Goal: Subscribe to service/newsletter

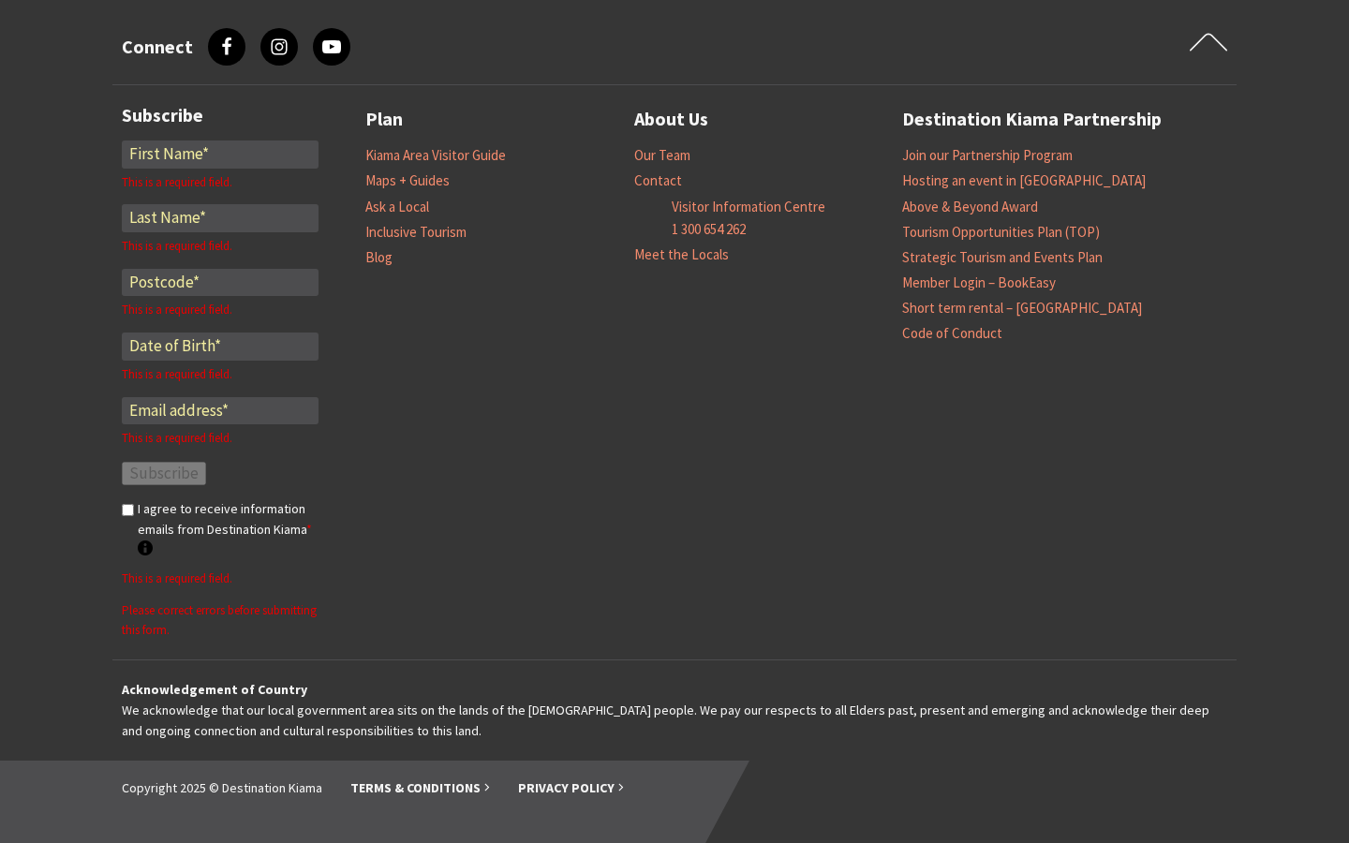
scroll to position [4383, 0]
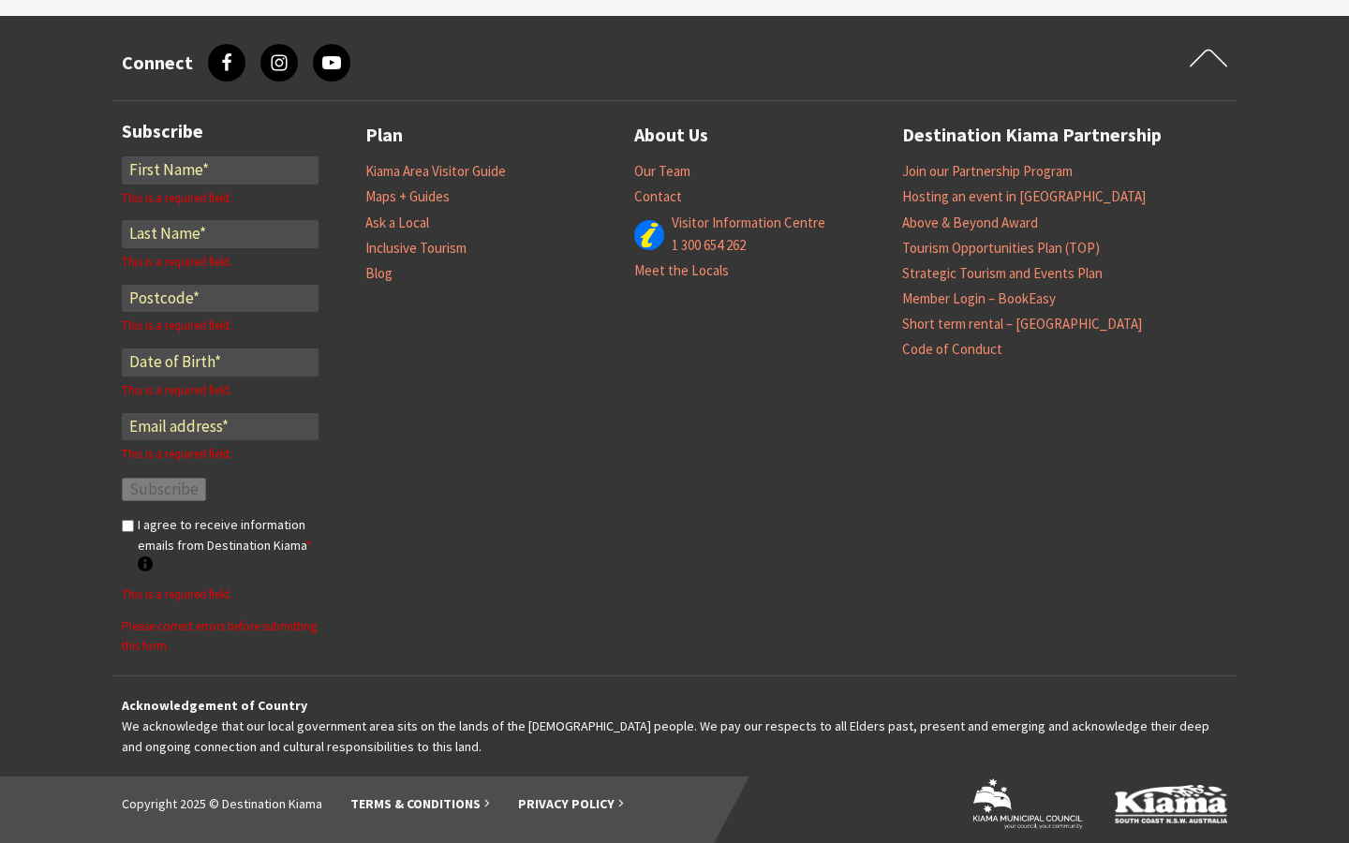
click at [220, 170] on input "*" at bounding box center [220, 170] width 197 height 28
type input "[PERSON_NAME]"
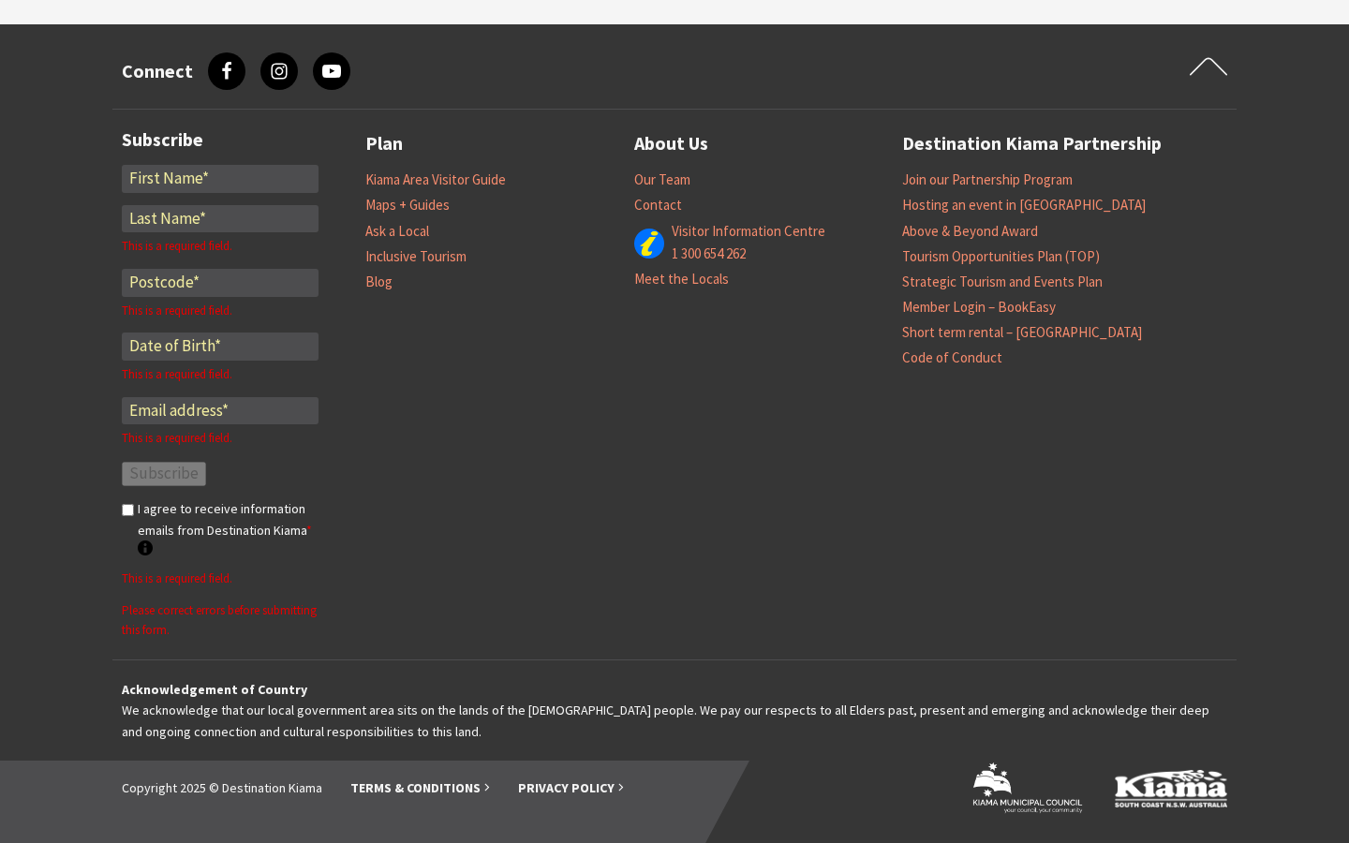
click at [220, 178] on input "*" at bounding box center [220, 179] width 197 height 28
type input "Personal Loan Account"
click at [220, 178] on input "*" at bounding box center [220, 179] width 197 height 28
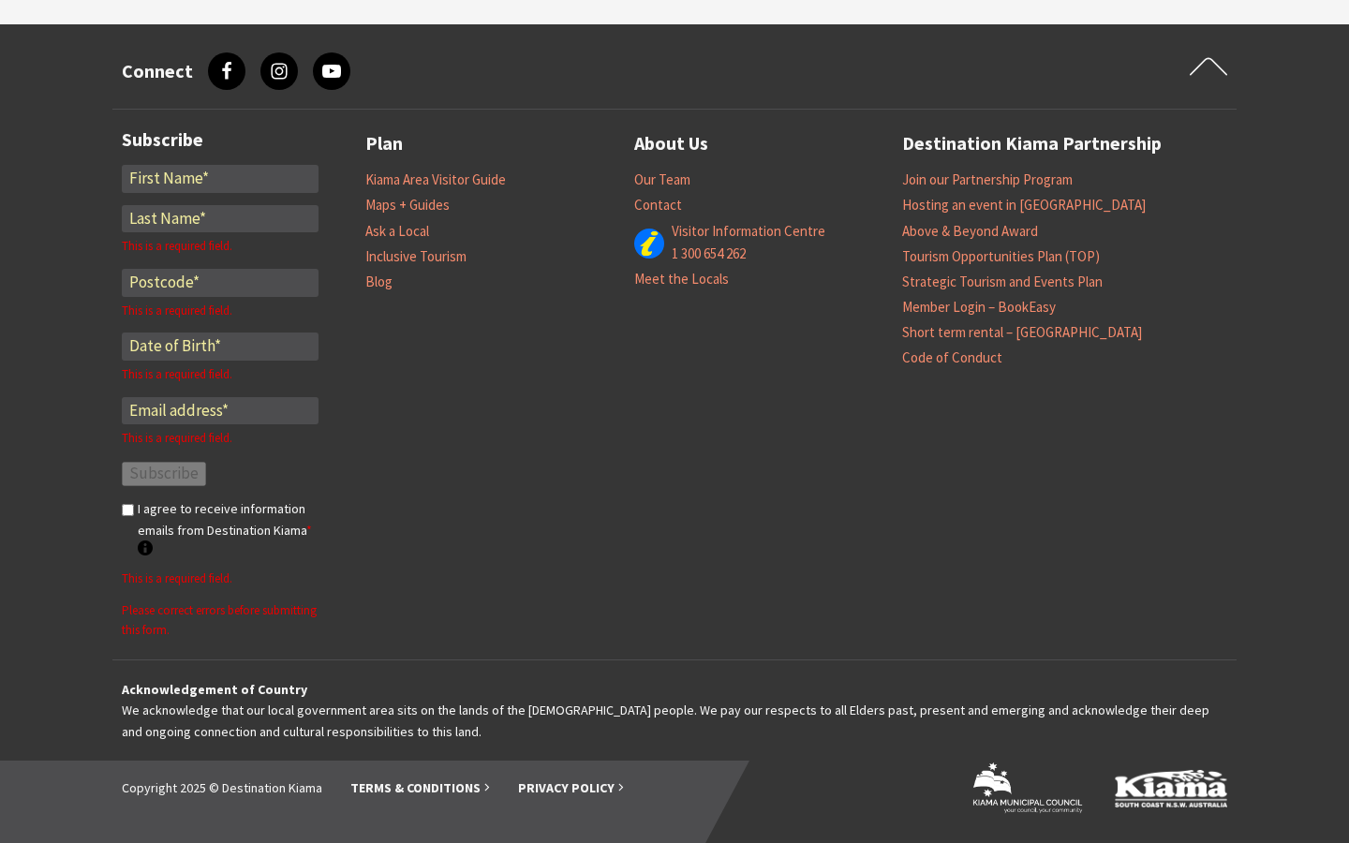
click at [220, 218] on div "* * This is a required field. * This is a required field. * This is a required …" at bounding box center [220, 377] width 197 height 424
type input "[PERSON_NAME]"
click at [220, 243] on input "*" at bounding box center [220, 243] width 197 height 28
type input "invoice"
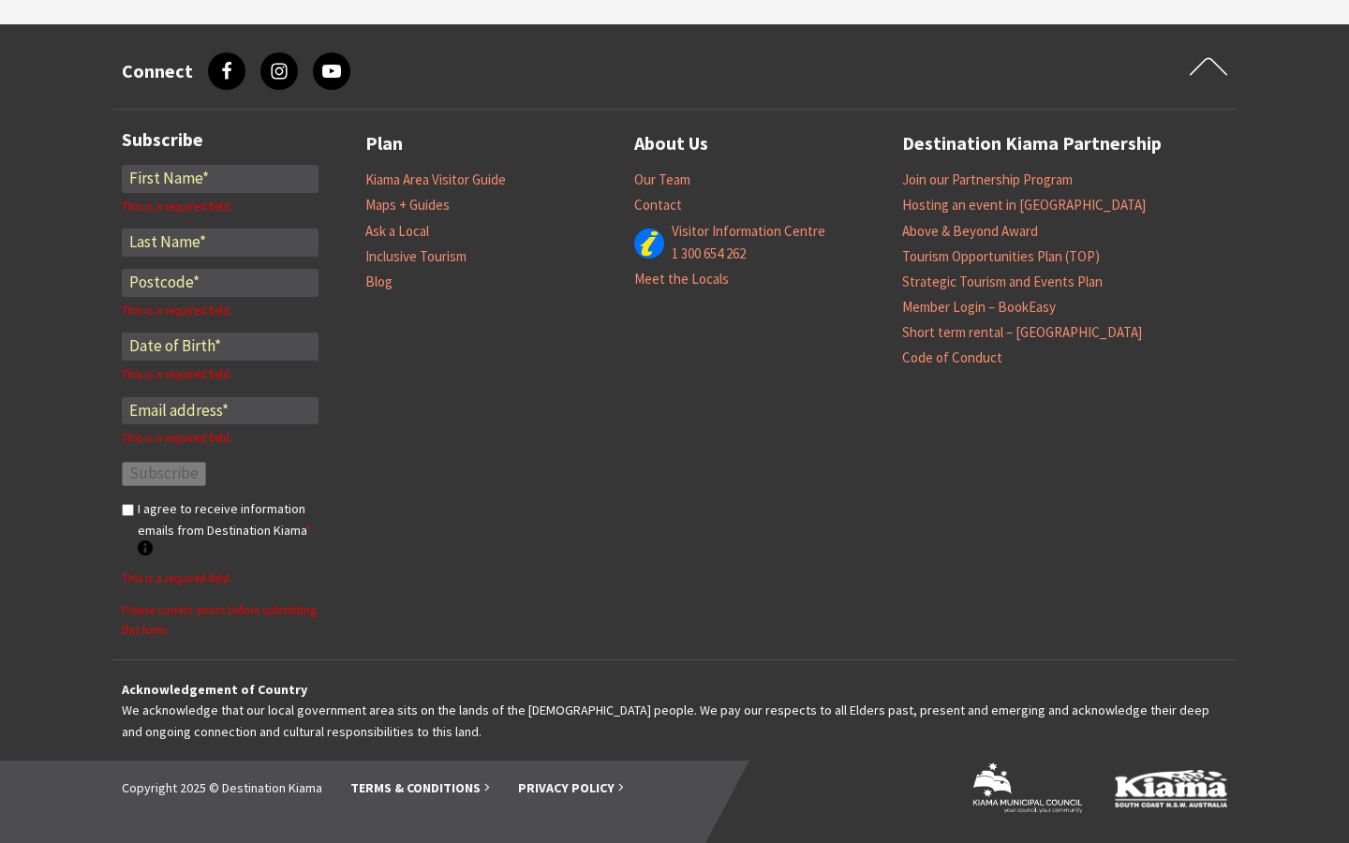
click at [220, 243] on input "*" at bounding box center [220, 243] width 197 height 28
click at [220, 282] on div "* This is a required field. * * This is a required field. * This is a required …" at bounding box center [220, 377] width 197 height 424
type input "80640"
click at [220, 297] on input "*" at bounding box center [220, 283] width 197 height 28
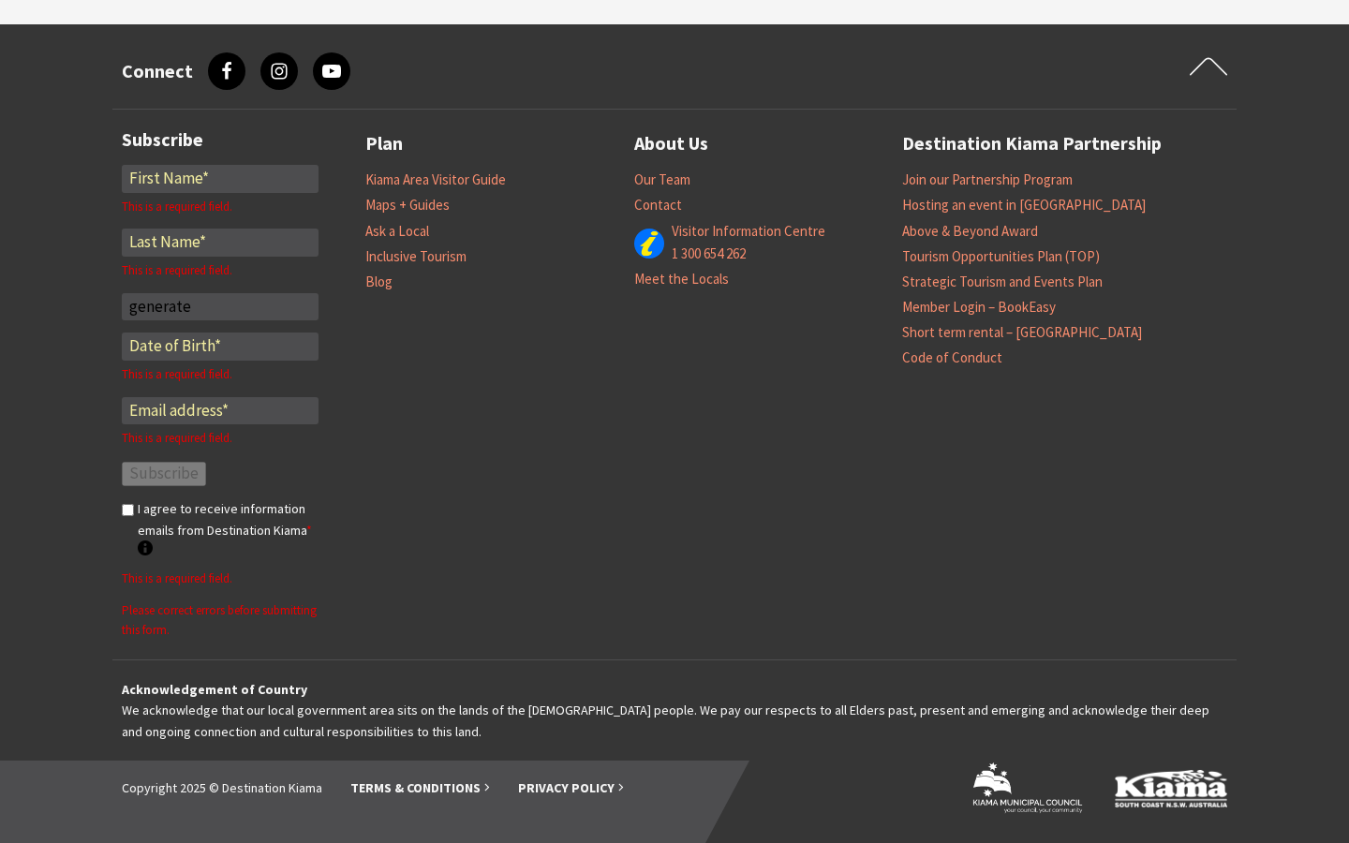
type input "generate"
click at [220, 306] on input "*" at bounding box center [220, 307] width 197 height 28
click at [220, 347] on div "* This is a required field. * This is a required field. * * This is a required …" at bounding box center [220, 377] width 197 height 424
type input "[DATE]"
type input "1999"
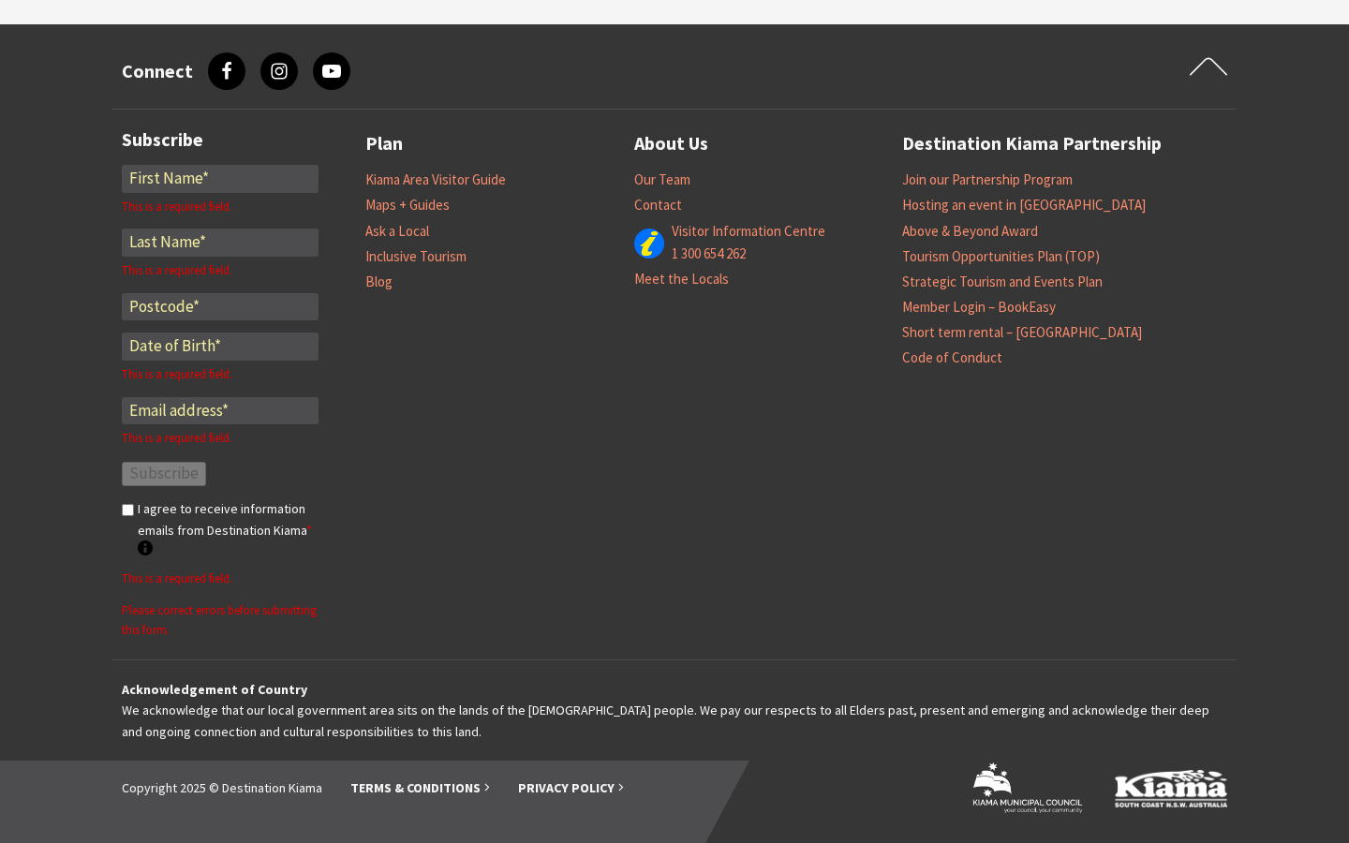
click at [220, 361] on input "text" at bounding box center [220, 347] width 197 height 28
select select "7"
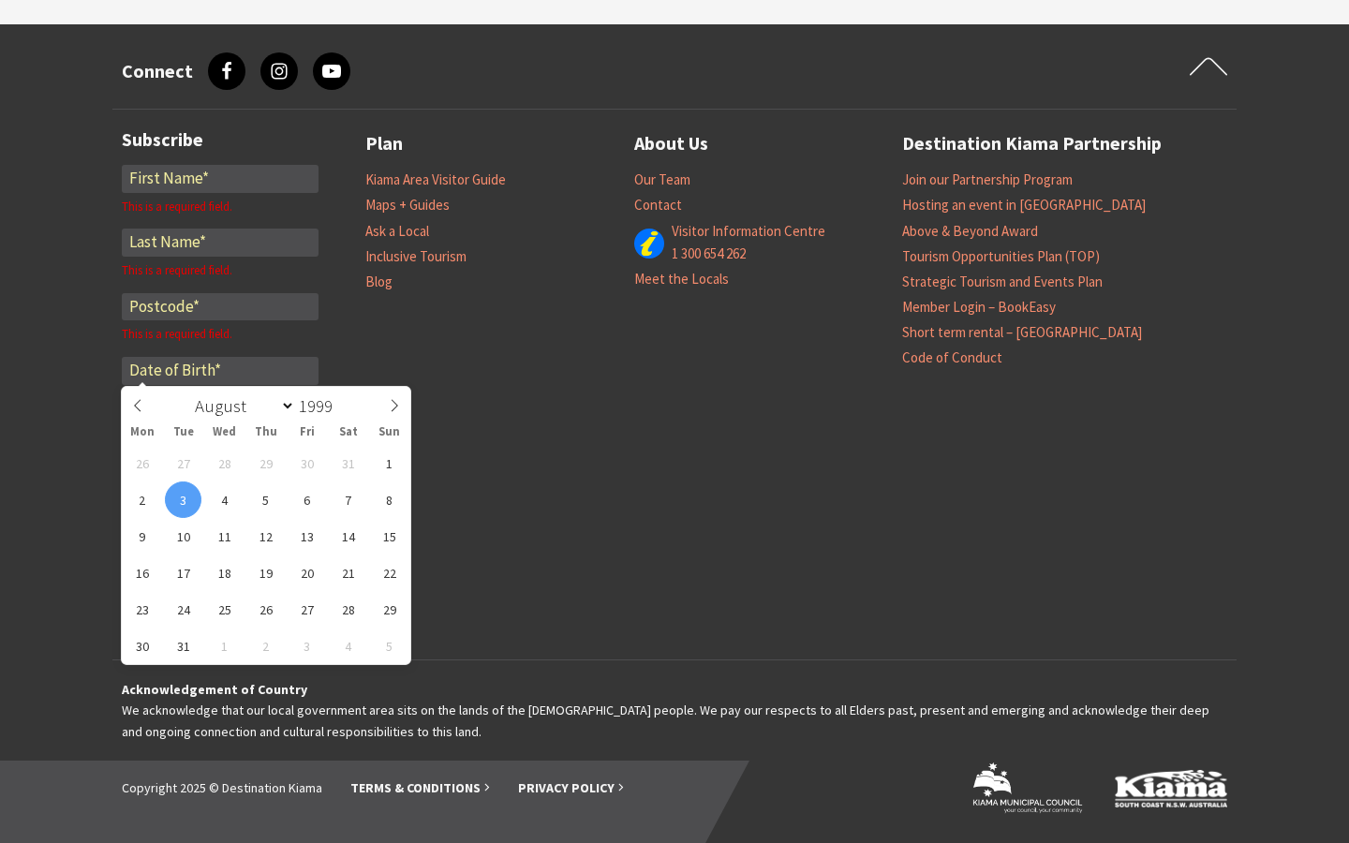
click at [220, 370] on input "text" at bounding box center [220, 371] width 197 height 28
type input "20/12/2024"
type input "2024"
click at [220, 370] on input "text" at bounding box center [220, 371] width 197 height 28
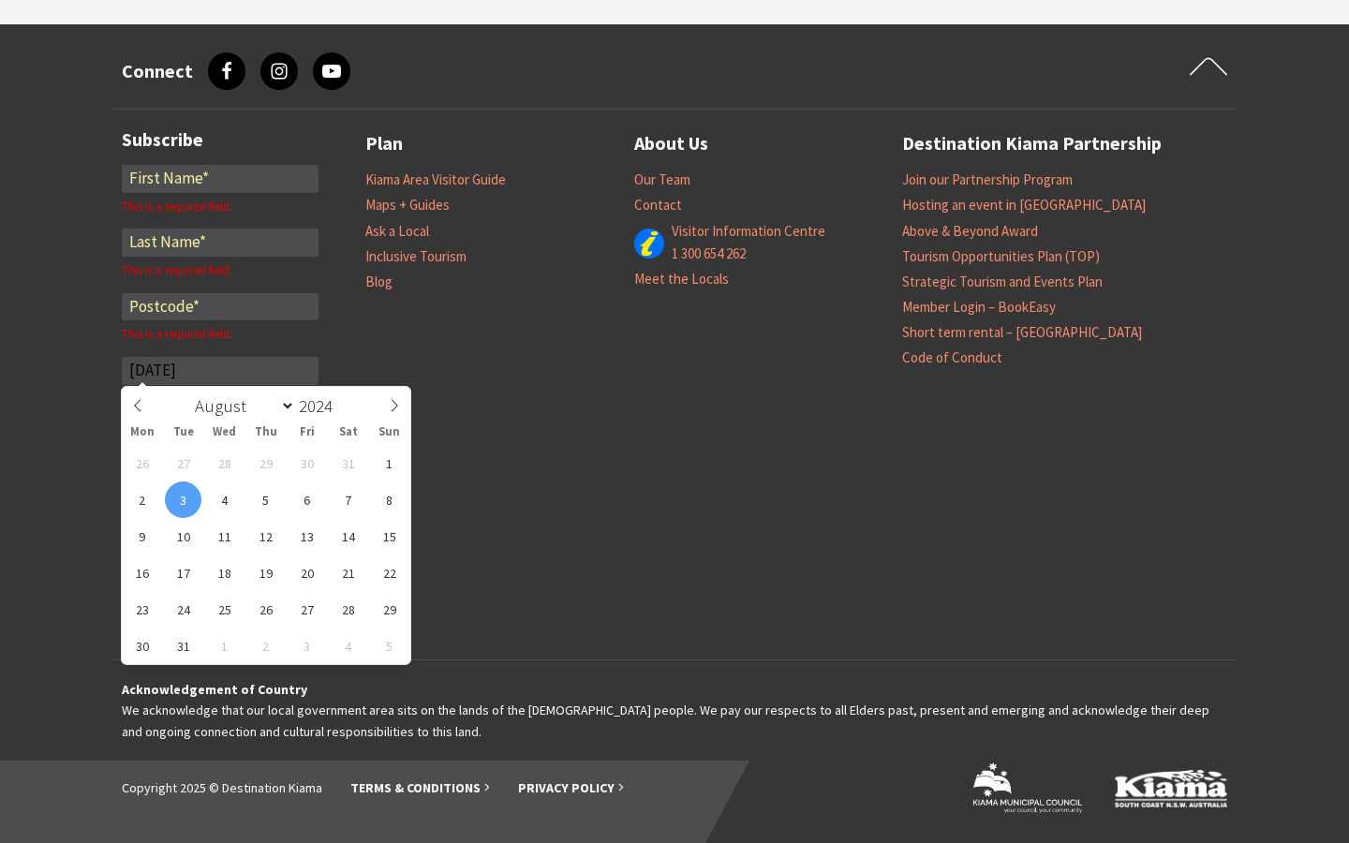
type input "20/06/2025"
type input "2025"
select select "5"
click at [220, 370] on input "text" at bounding box center [220, 371] width 197 height 28
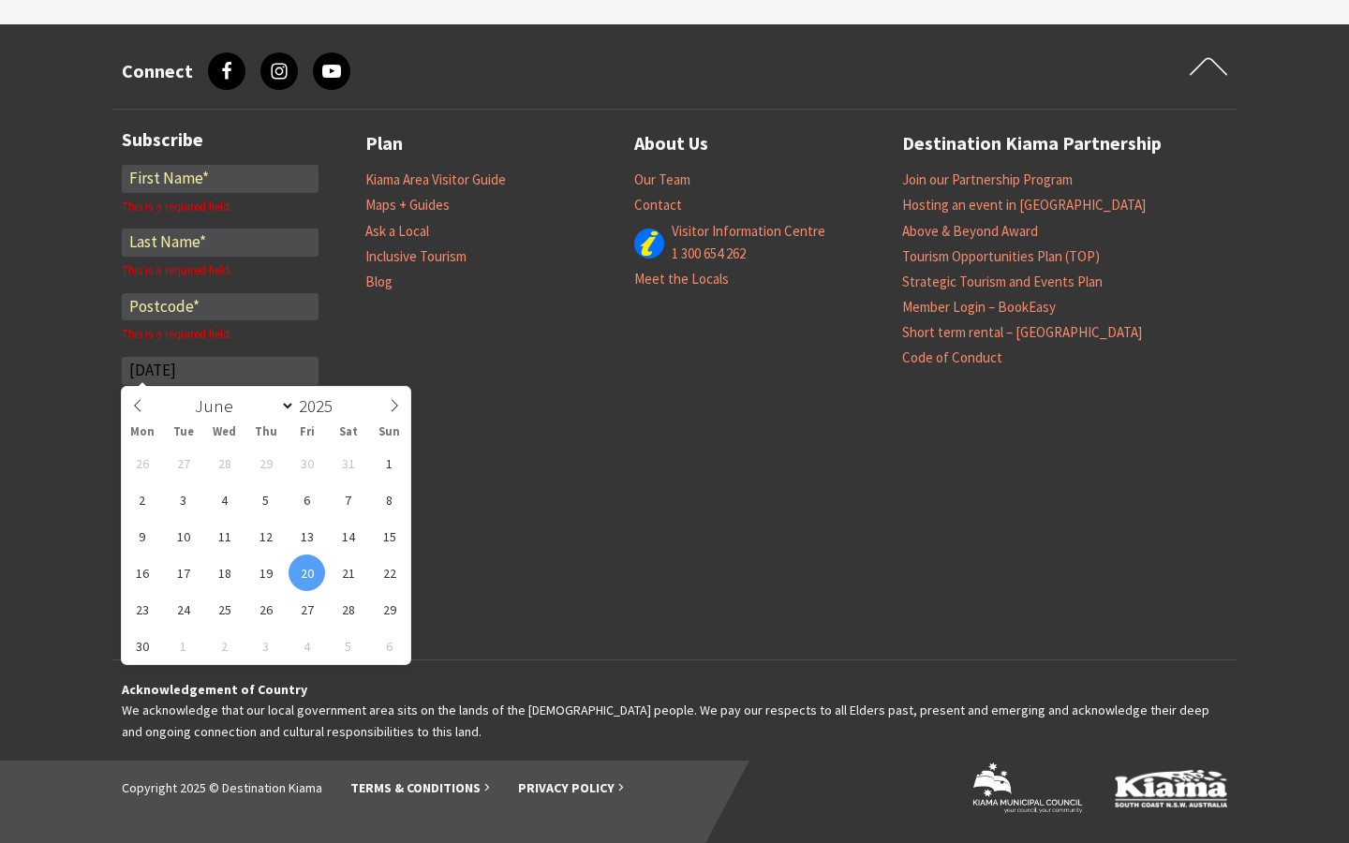
type input "04/11/2008"
type input "2008"
click at [220, 370] on input "text" at bounding box center [220, 371] width 197 height 28
type input "01/01/2035"
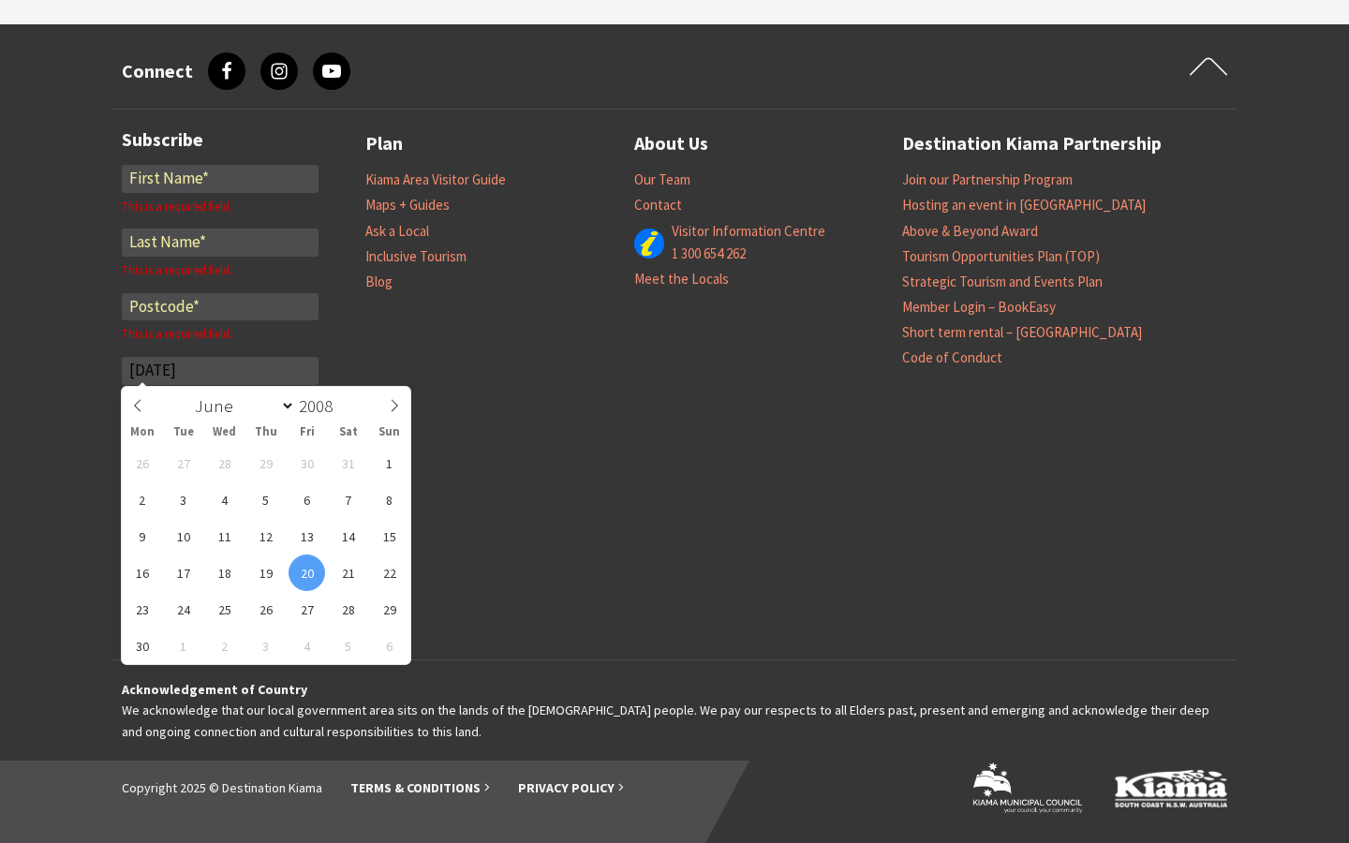
select select "10"
type input "01/01/2035"
type input "2035"
click at [220, 370] on input "text" at bounding box center [220, 371] width 197 height 28
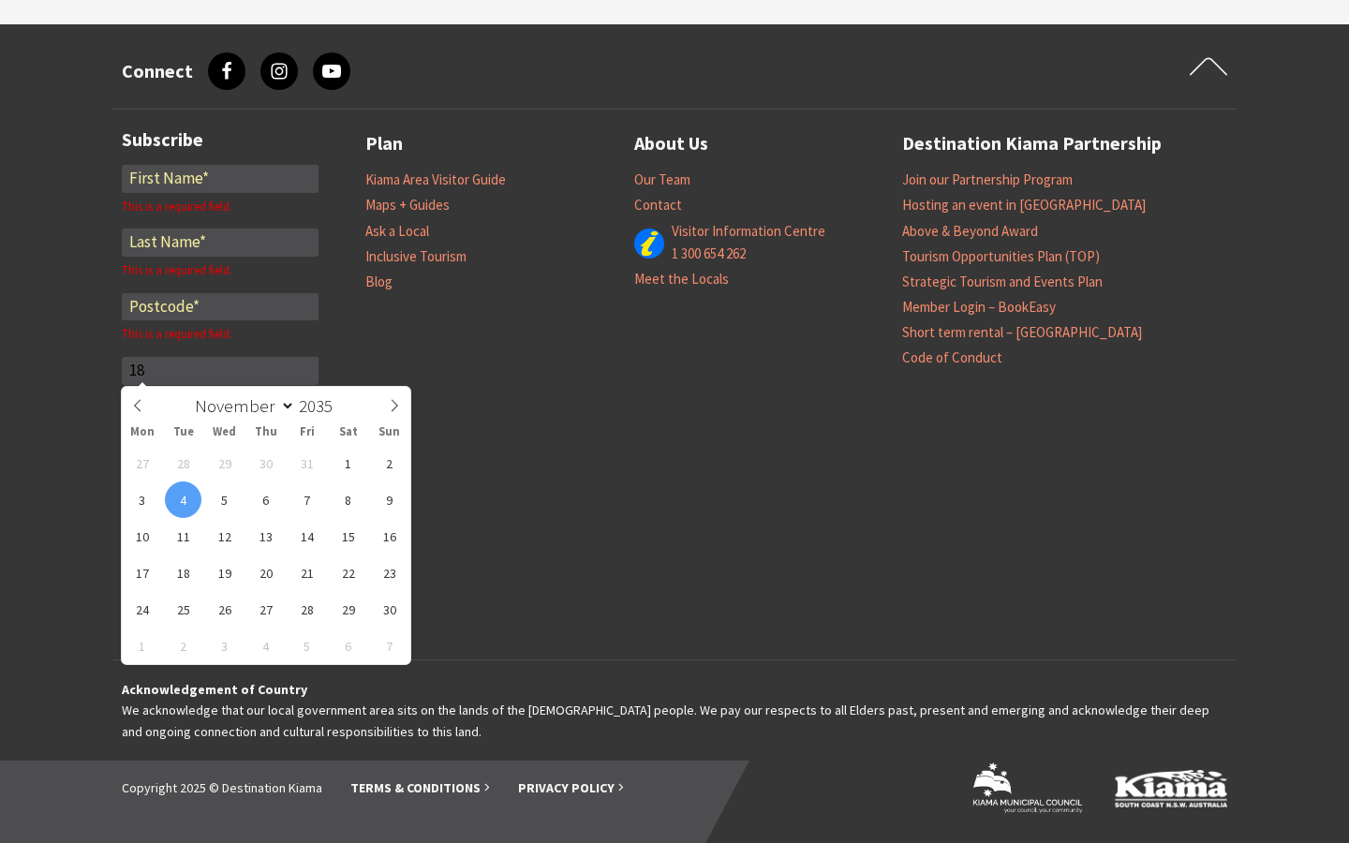
type input "18/01/2025"
type input "2025"
click at [220, 370] on input "text" at bounding box center [220, 371] width 197 height 28
type input "e-tailers"
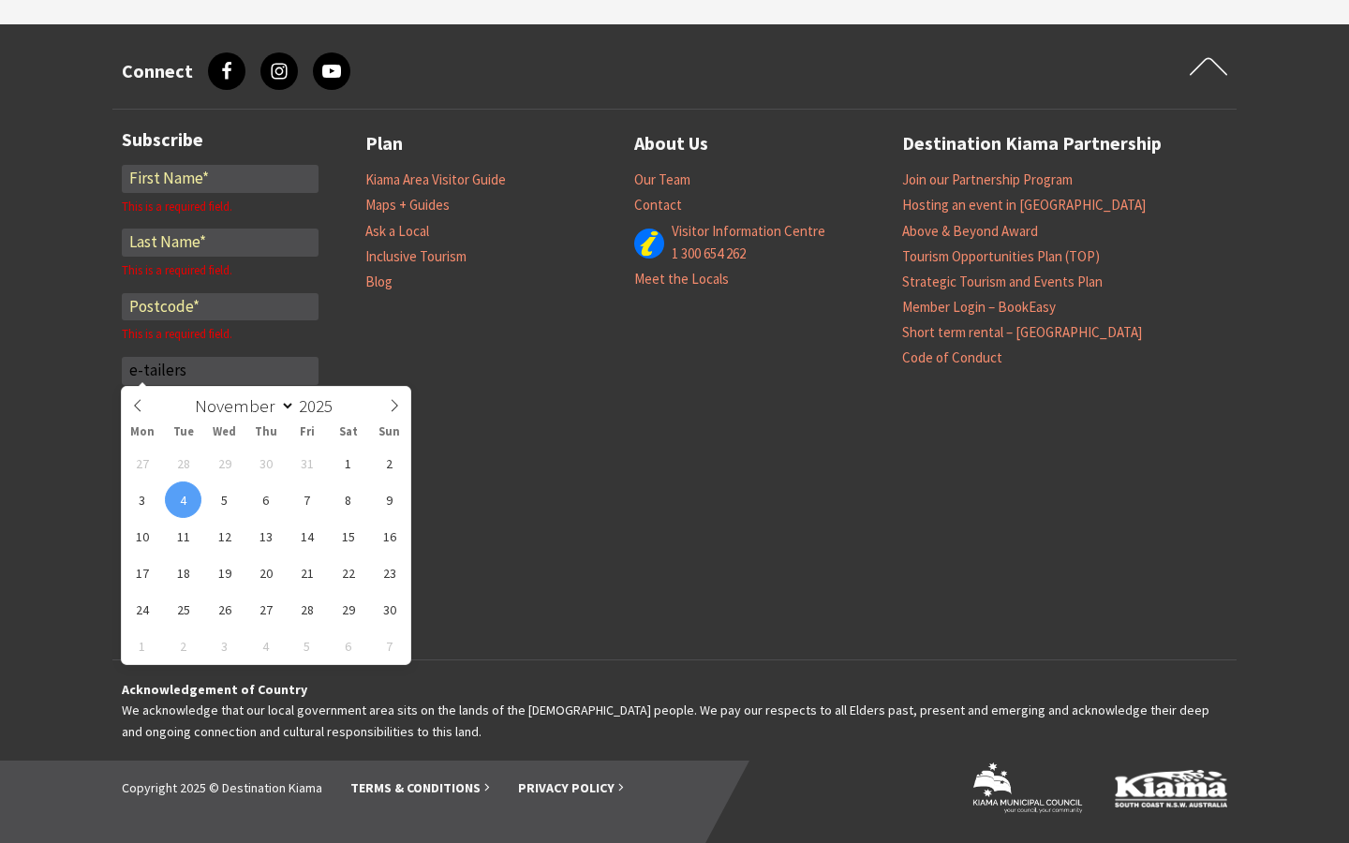
select select "0"
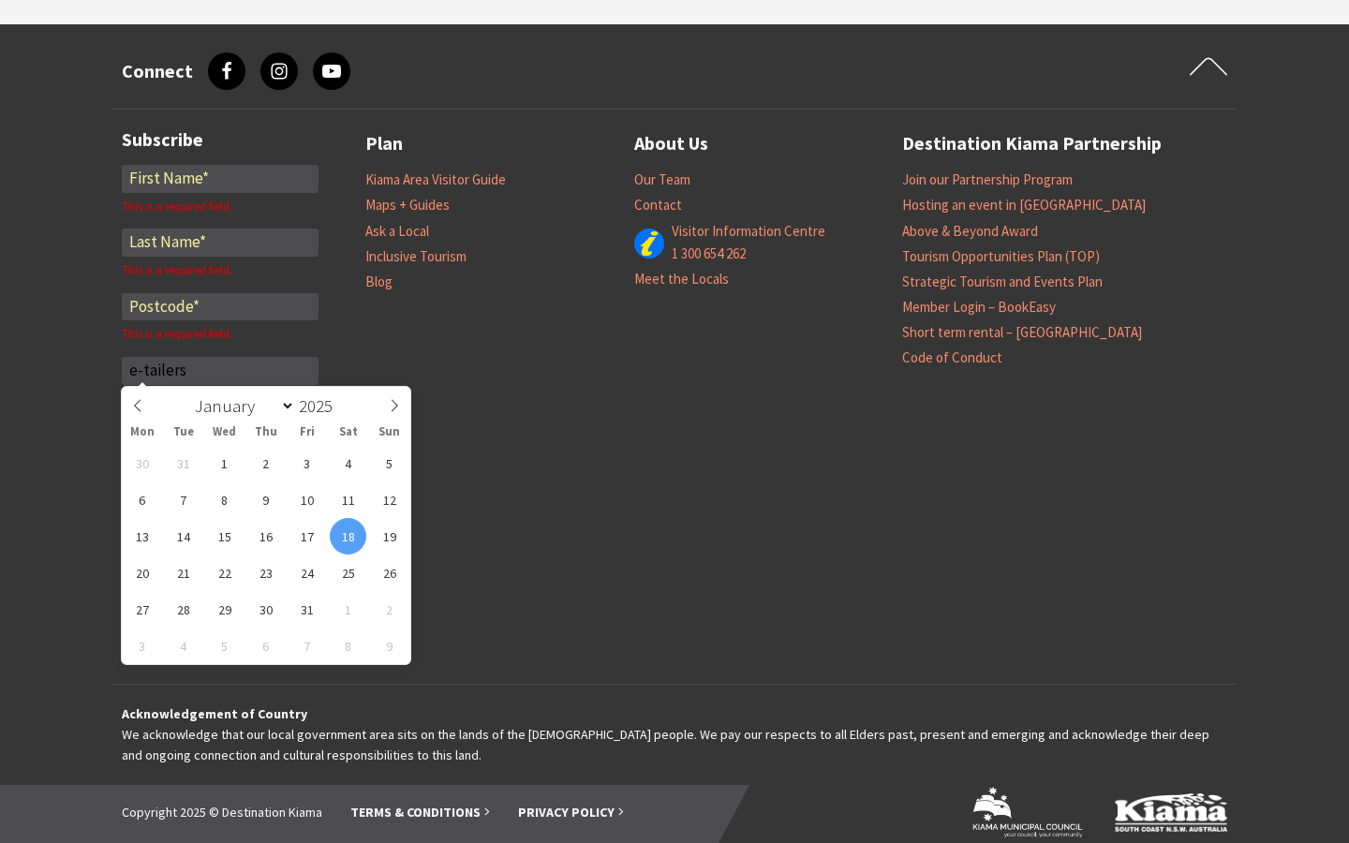
type input "e-tailers"
click at [220, 370] on input "text" at bounding box center [220, 371] width 197 height 28
select select "8"
click at [127, 534] on span "15" at bounding box center [142, 536] width 37 height 37
type input "15/09/2025"
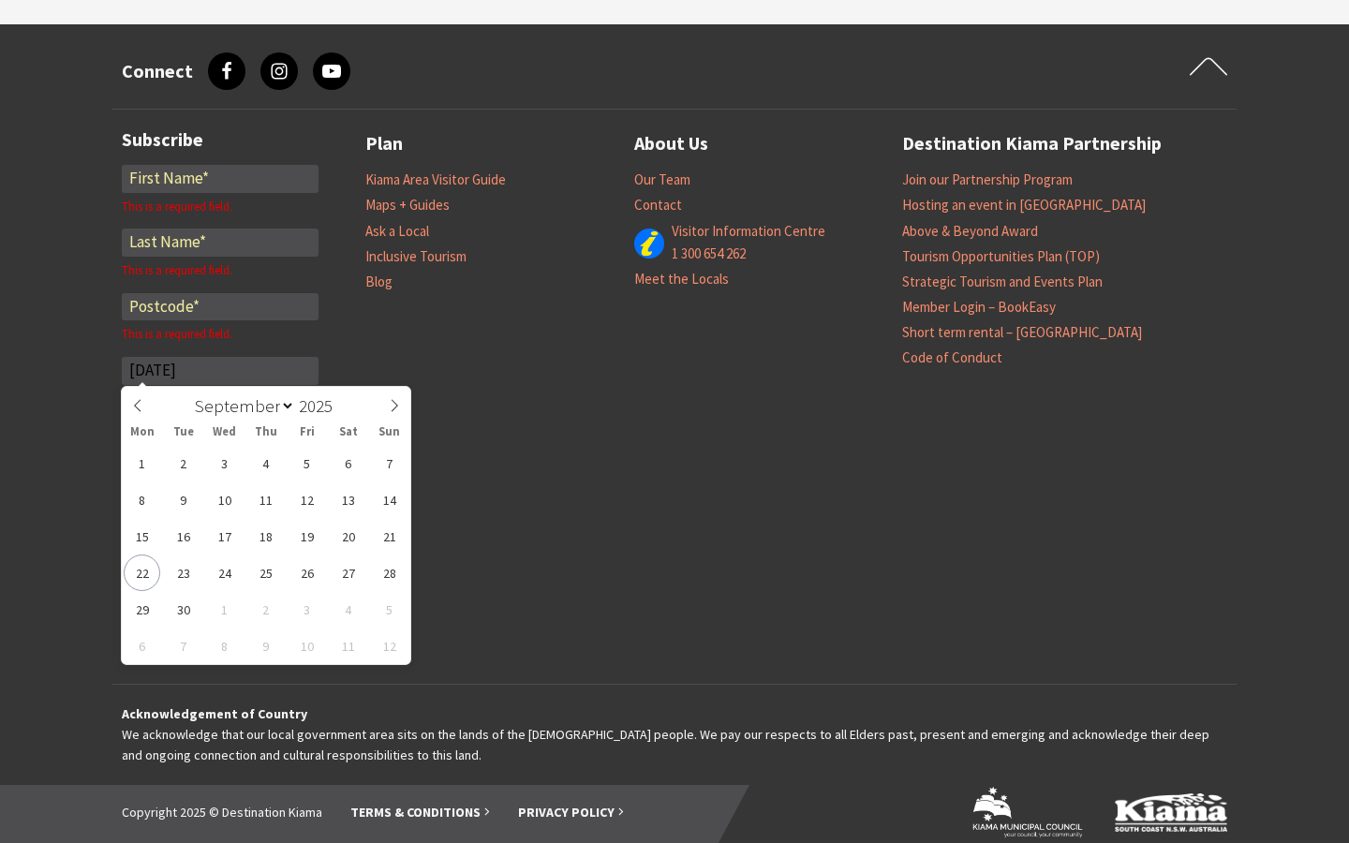
click at [220, 178] on input "*" at bounding box center [220, 179] width 197 height 28
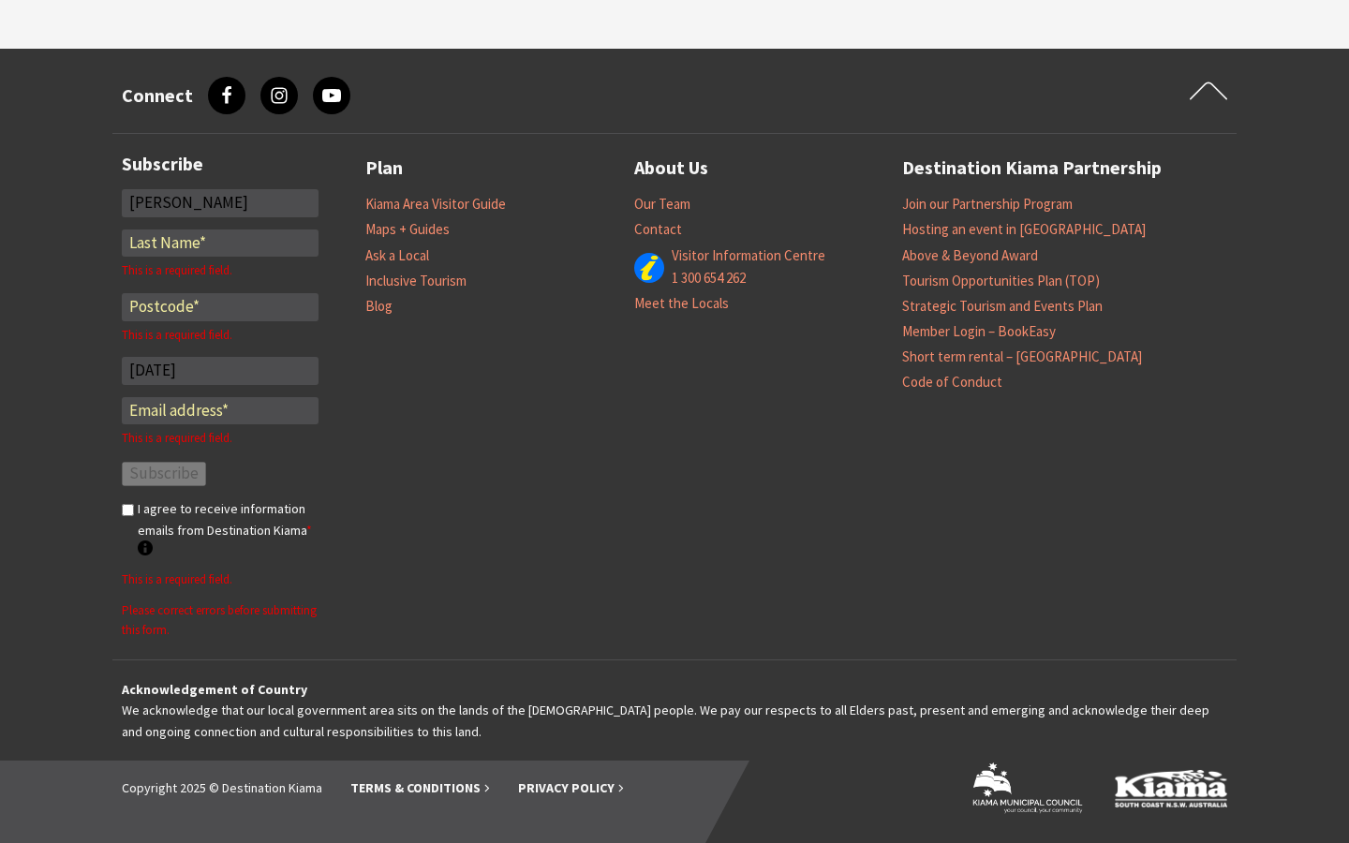
type input "[PERSON_NAME]"
click at [220, 243] on input "*" at bounding box center [220, 244] width 197 height 28
type input "[PERSON_NAME]"
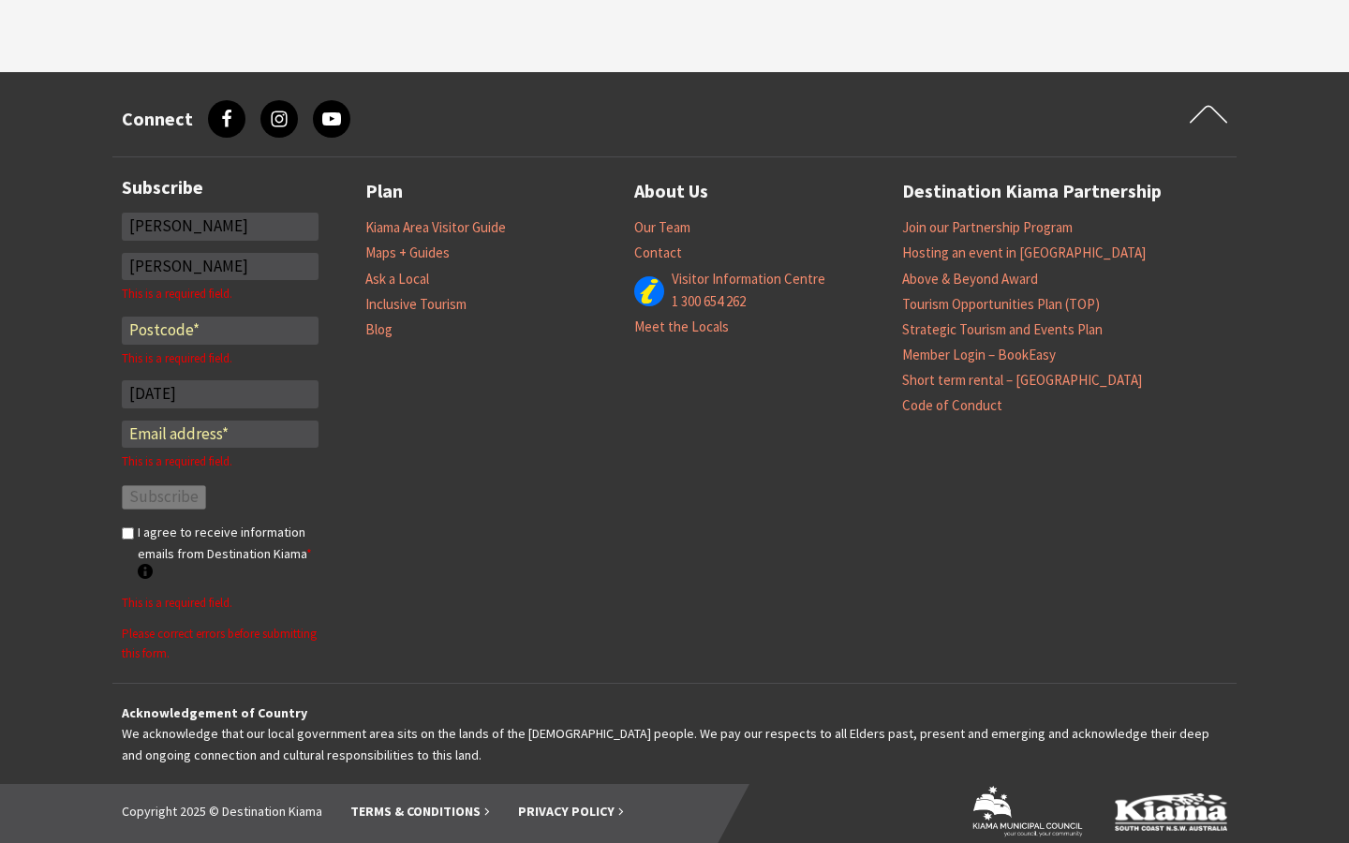
click at [220, 317] on input "*" at bounding box center [220, 331] width 197 height 28
type input "80640"
type input "1"
type input "[DATE]"
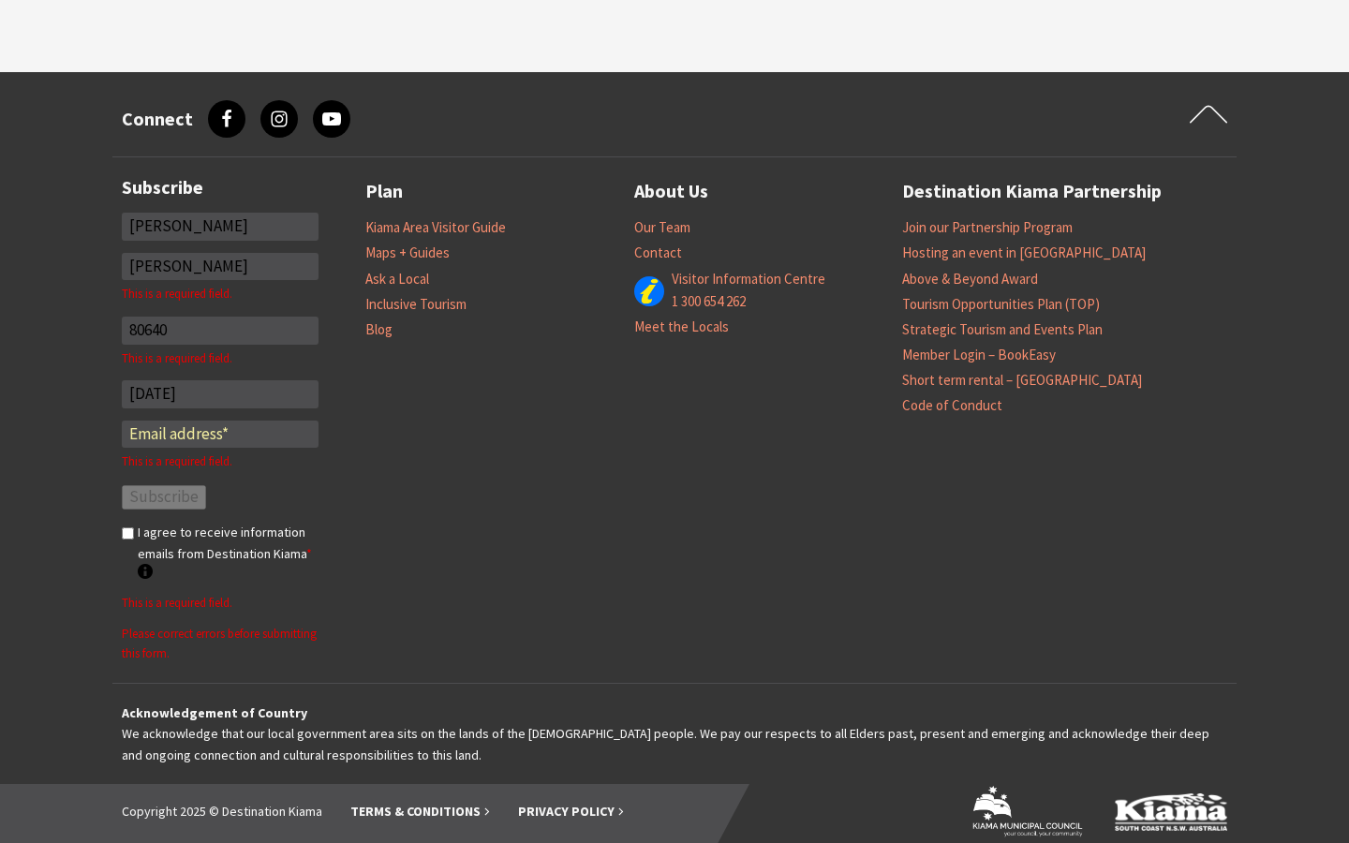
type input "1999"
select select "7"
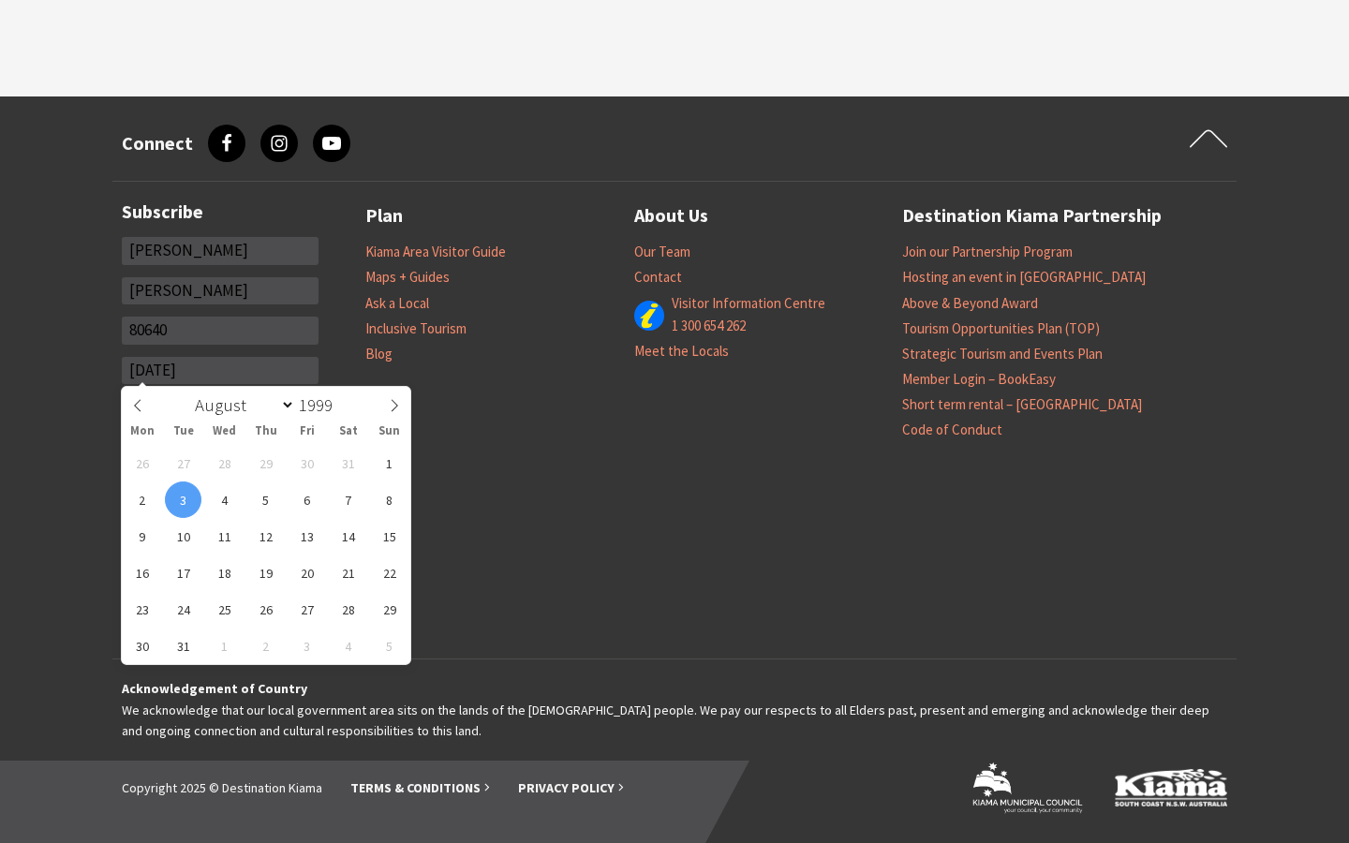
click at [220, 410] on select "January February March April May June July August September October November De…" at bounding box center [240, 405] width 109 height 24
type input "[EMAIL_ADDRESS][DOMAIN_NAME]"
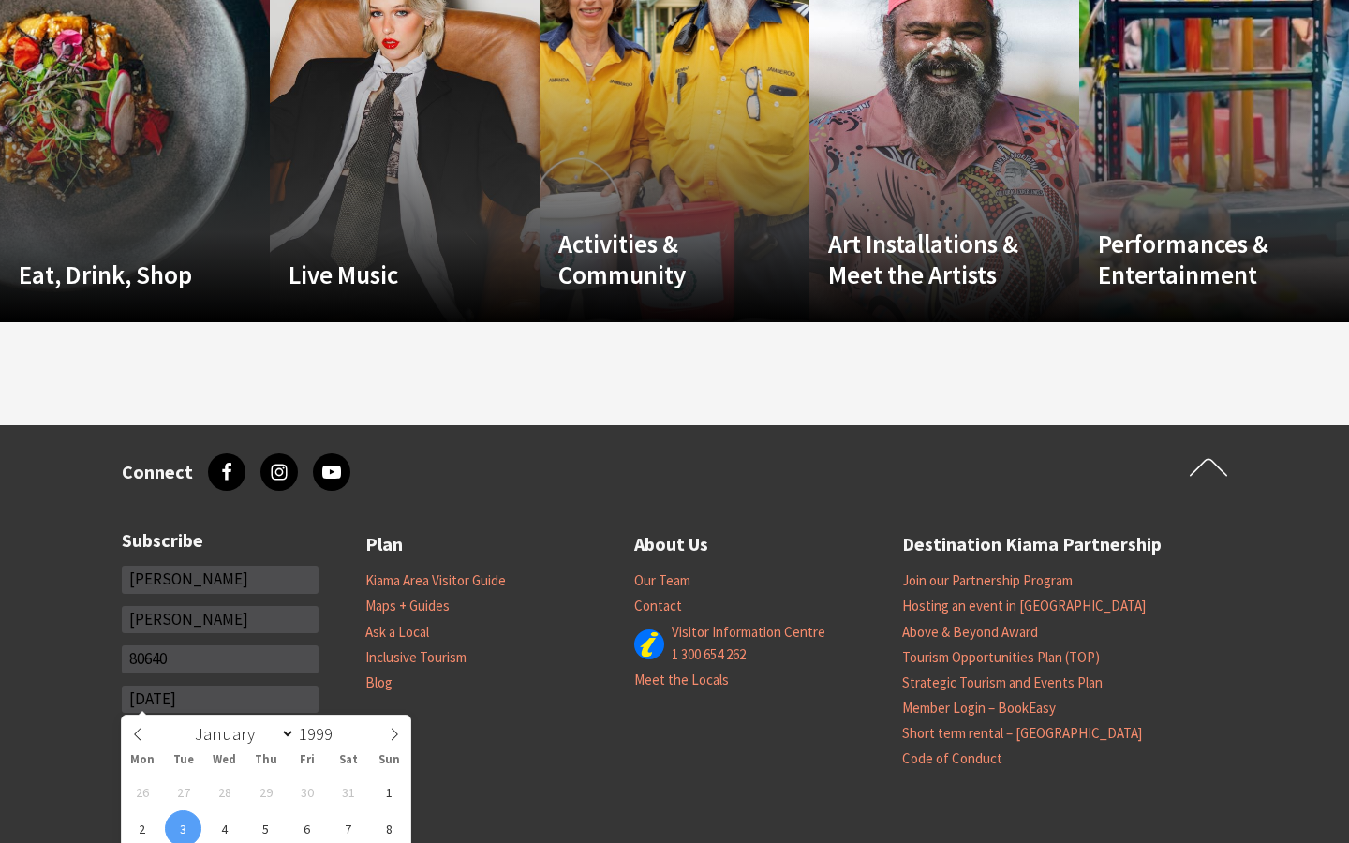
scroll to position [0, 75]
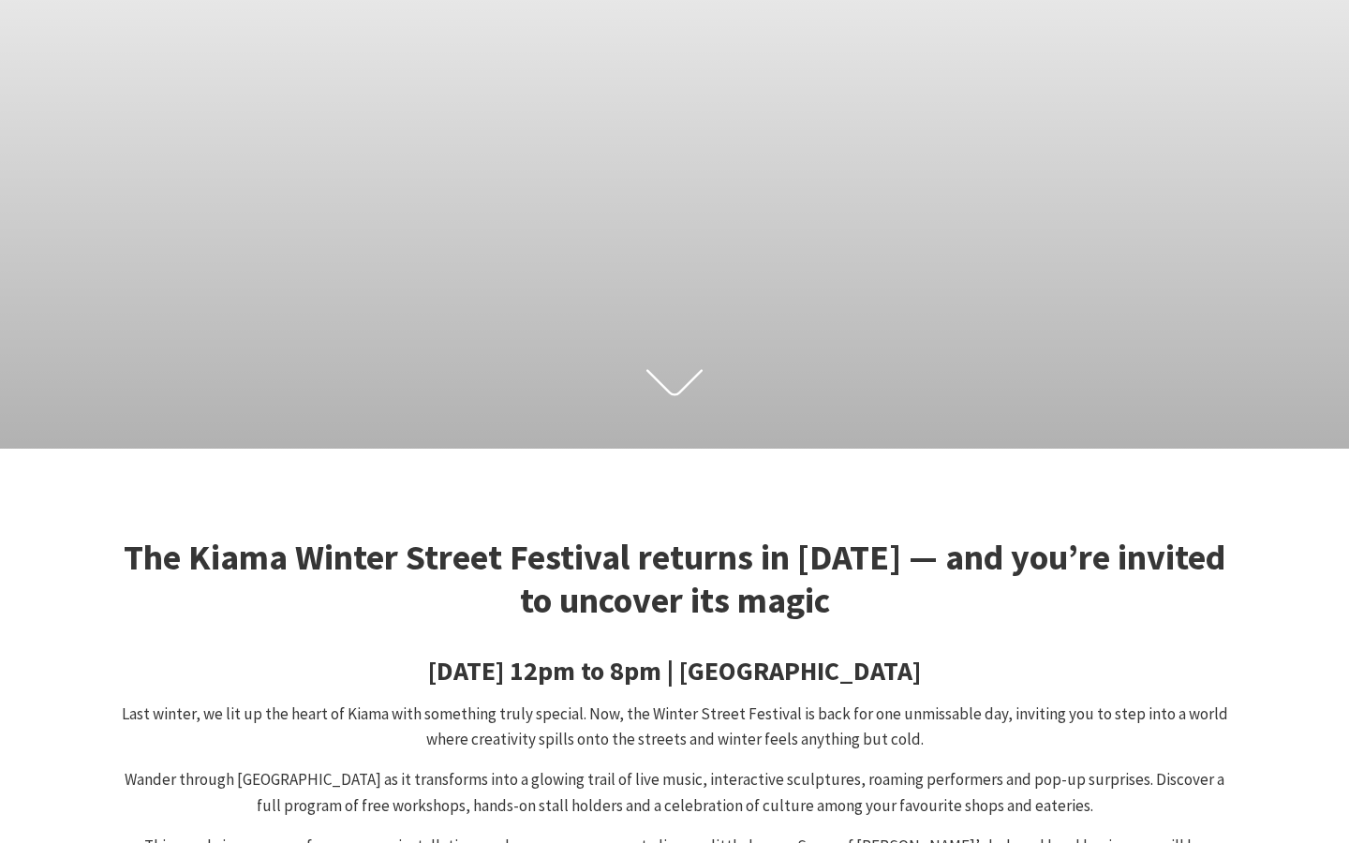
scroll to position [0, 0]
type input "R"
type input "Keeley"
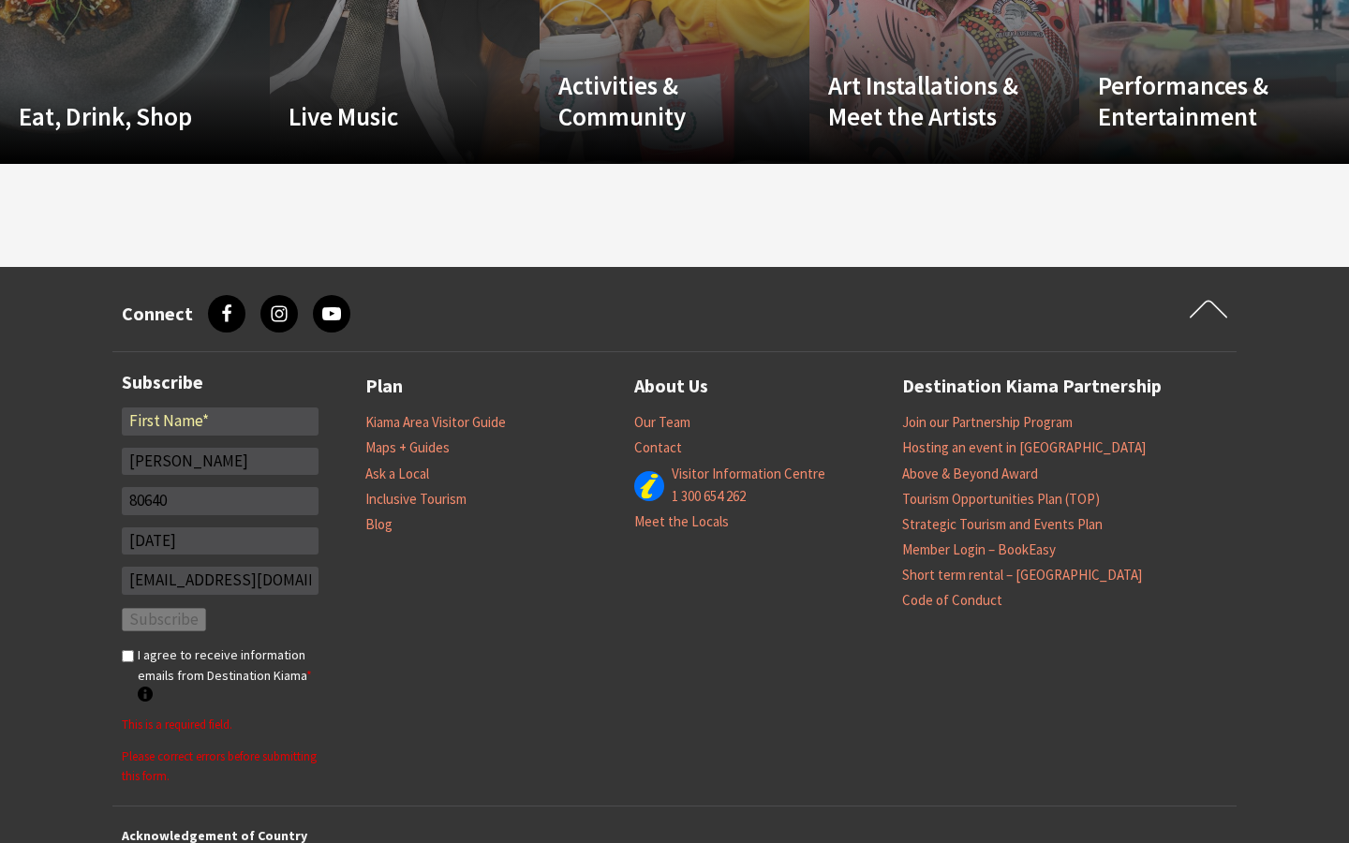
click at [220, 421] on input "*" at bounding box center [220, 422] width 197 height 28
click at [220, 421] on input "[PERSON_NAME]" at bounding box center [220, 422] width 197 height 28
type input "R"
type input "Gorgeous"
click at [220, 421] on input "*" at bounding box center [220, 422] width 197 height 28
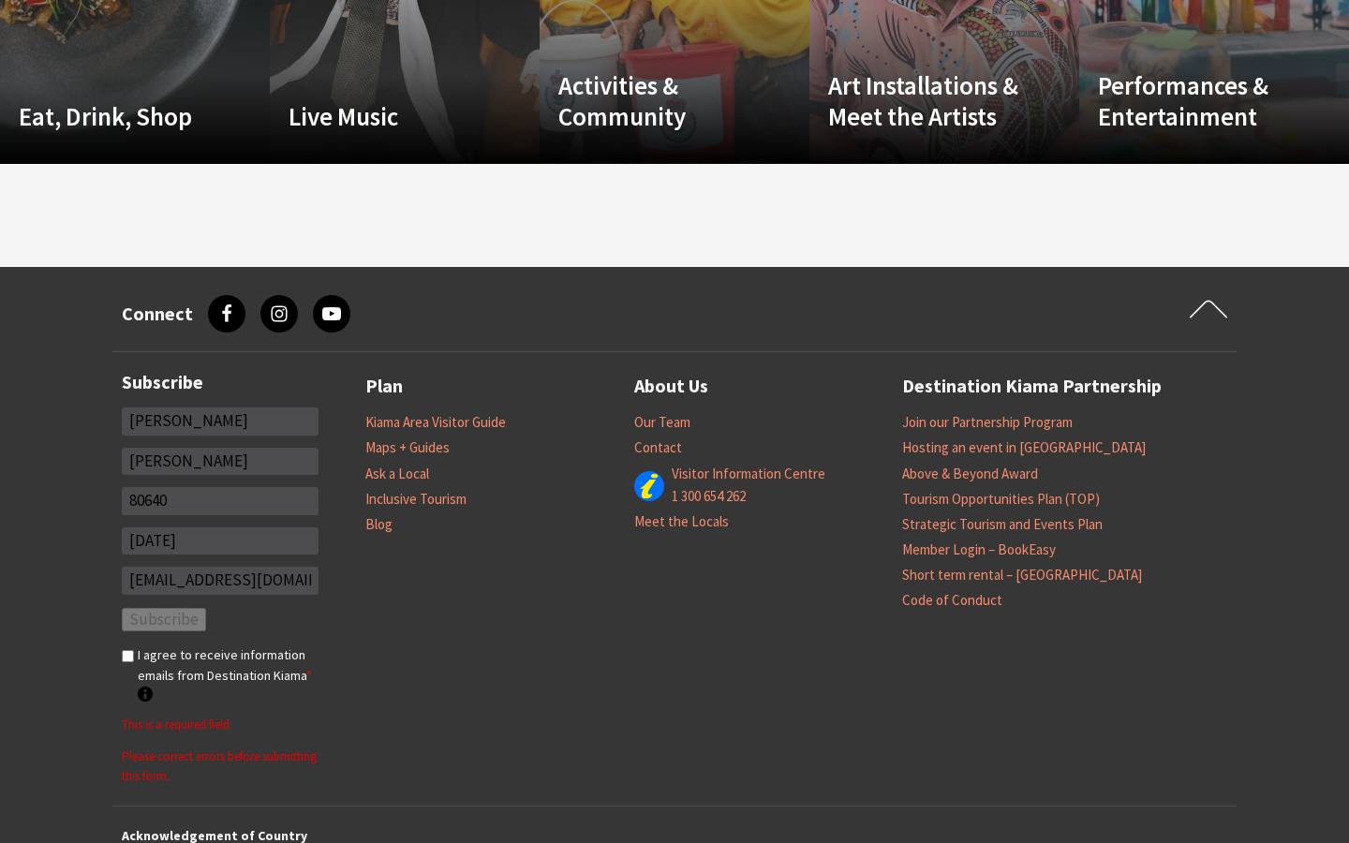
type input "[PERSON_NAME]"
click at [220, 461] on input "[PERSON_NAME]" at bounding box center [220, 462] width 197 height 28
type input "C"
type input "[PERSON_NAME]"
click at [220, 461] on input "*" at bounding box center [220, 462] width 197 height 28
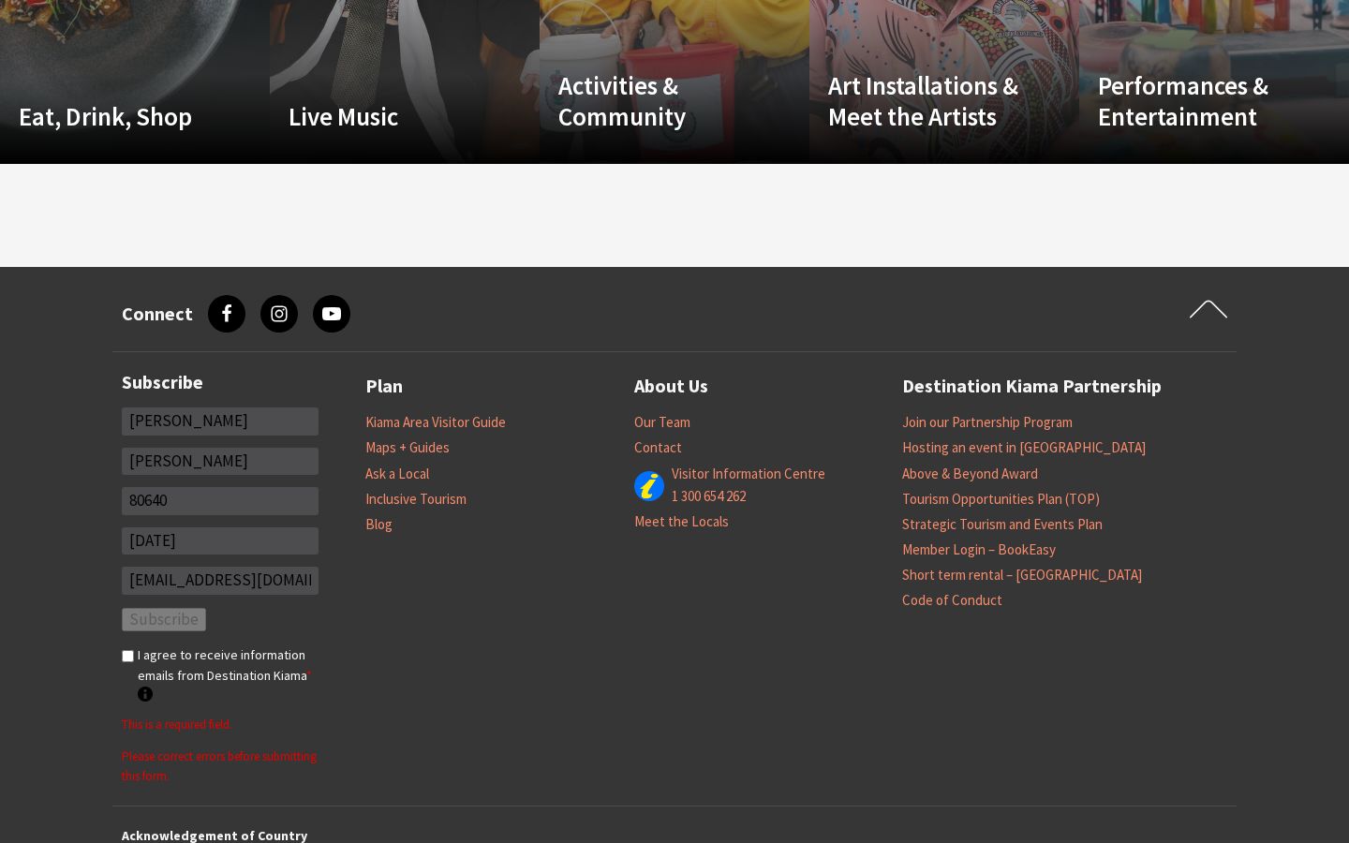
click at [220, 461] on input "[PERSON_NAME]" at bounding box center [220, 462] width 197 height 28
type input "C"
type input "Visionary"
click at [220, 461] on input "*" at bounding box center [220, 462] width 197 height 28
type input "[PERSON_NAME]"
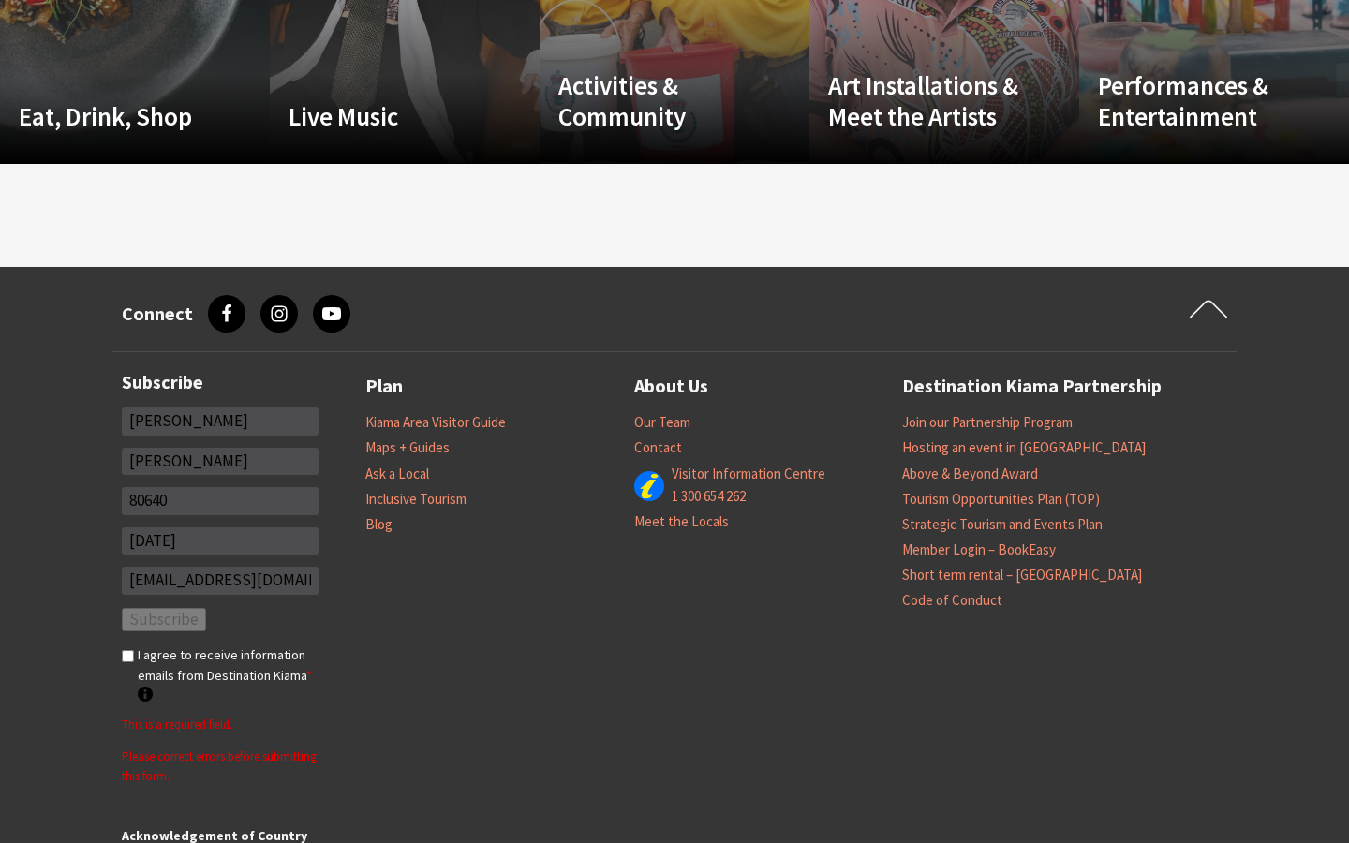
click at [220, 500] on input "80640" at bounding box center [220, 501] width 197 height 28
type input "8"
type input "59944-6009"
click at [220, 500] on input "*" at bounding box center [220, 501] width 197 height 28
click at [220, 500] on input "80640" at bounding box center [220, 501] width 197 height 28
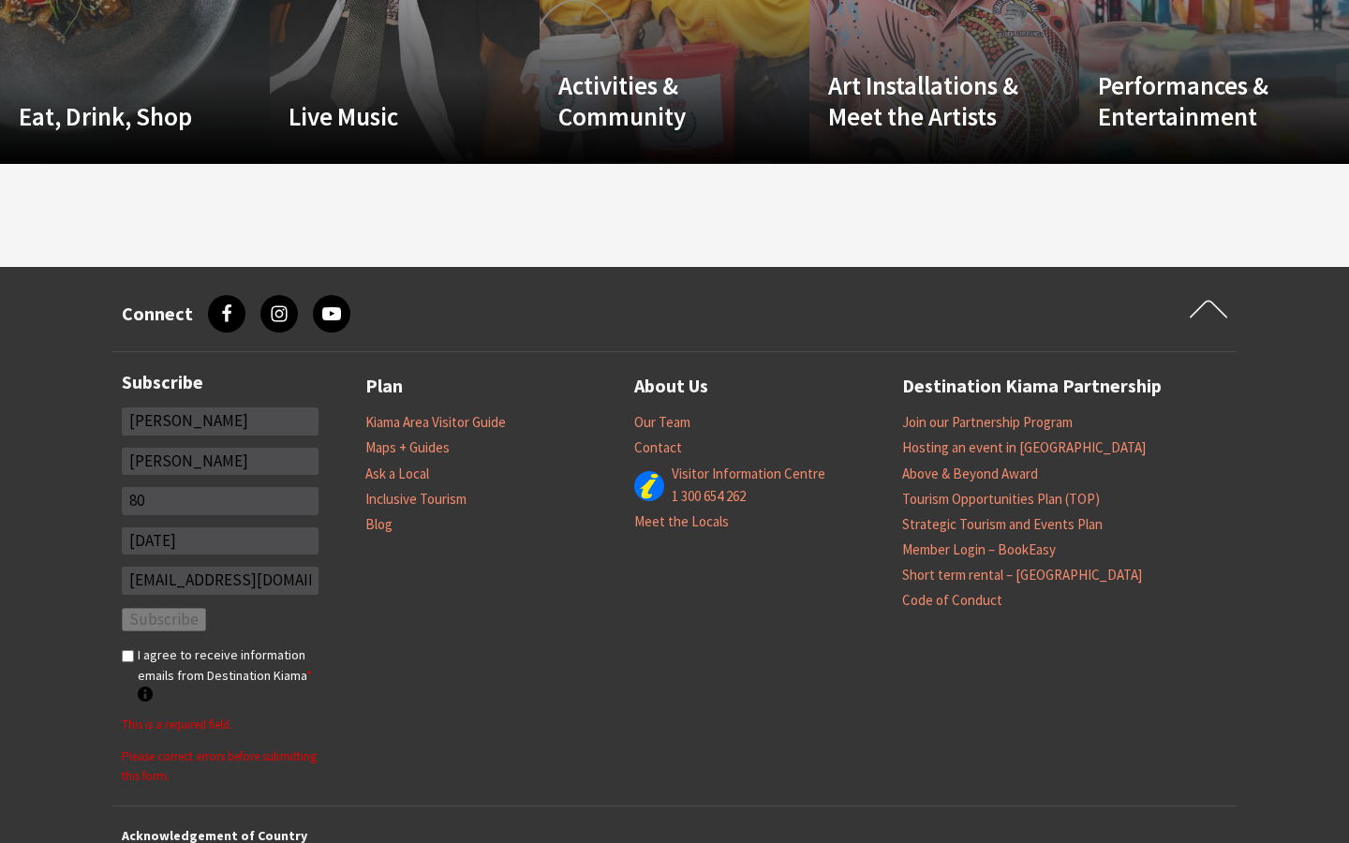
type input "8"
type input "JBOD"
click at [220, 500] on input "*" at bounding box center [220, 501] width 197 height 28
type input "80640"
click at [127, 656] on input "I agree to receive information emails from Destination Kiama * Destination Kiam…" at bounding box center [128, 656] width 12 height 12
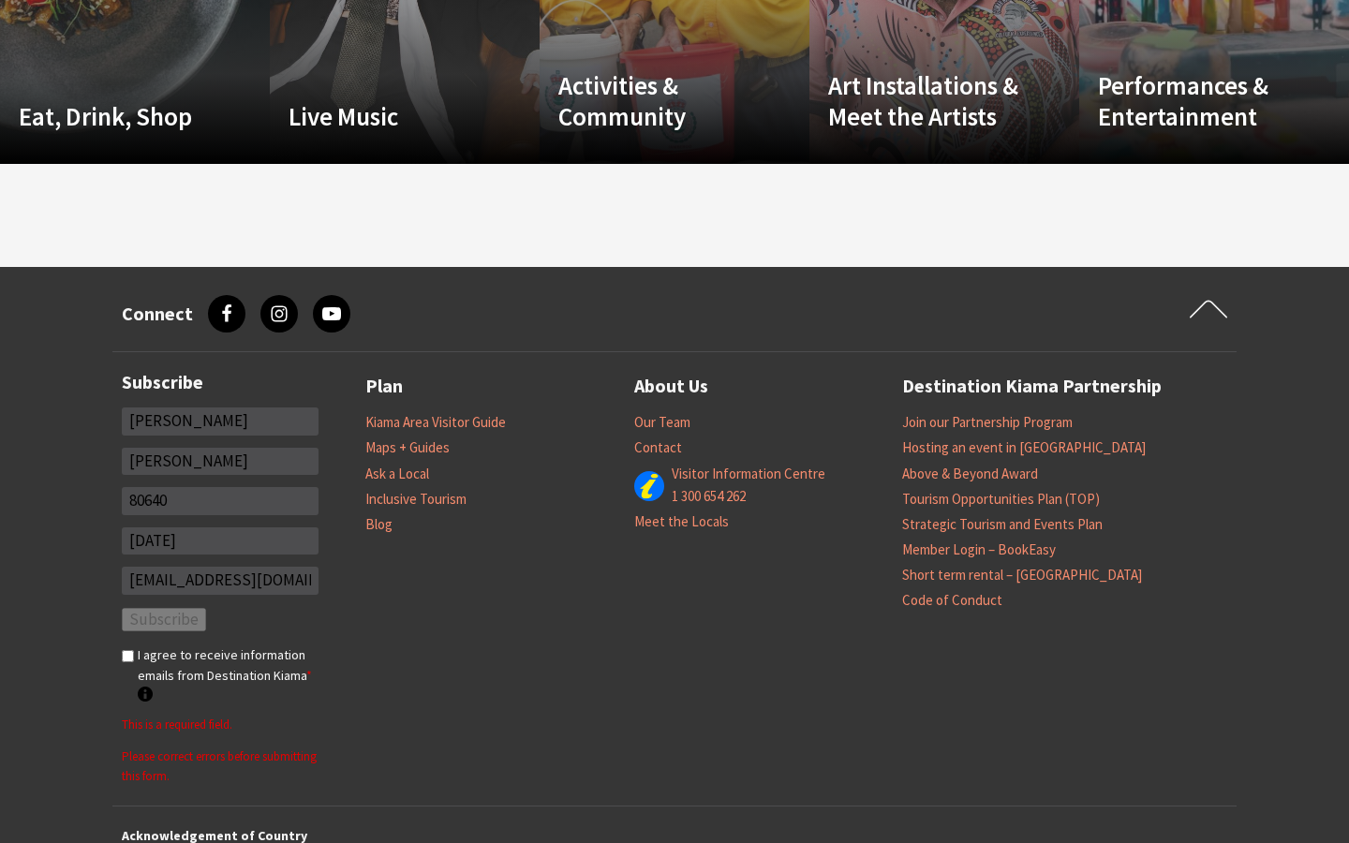
checkbox input "true"
click at [220, 421] on input "[PERSON_NAME]" at bounding box center [220, 422] width 197 height 28
type input "R"
type input "Keeley"
click at [220, 461] on input "[PERSON_NAME]" at bounding box center [220, 462] width 197 height 28
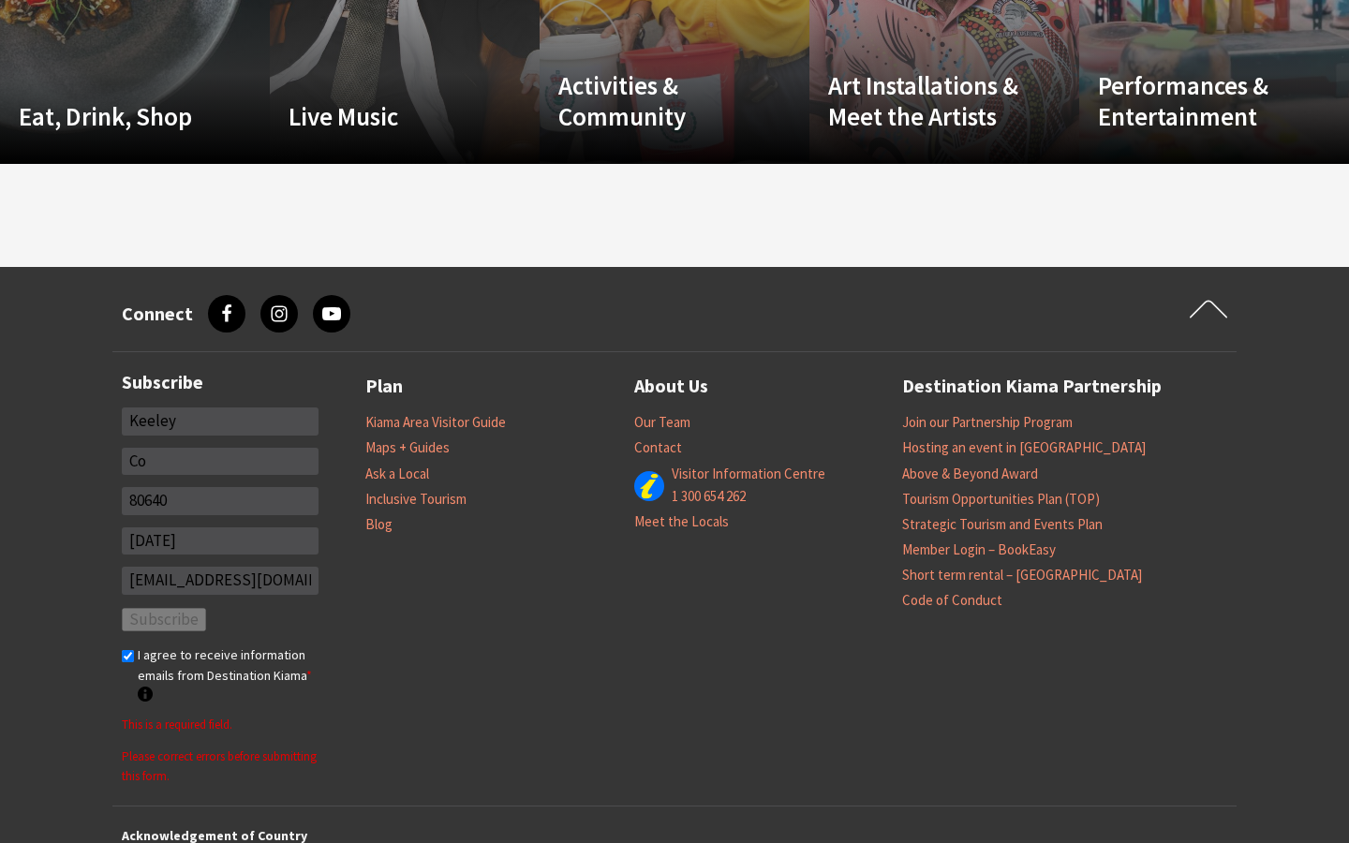
type input "C"
type input "[PERSON_NAME]"
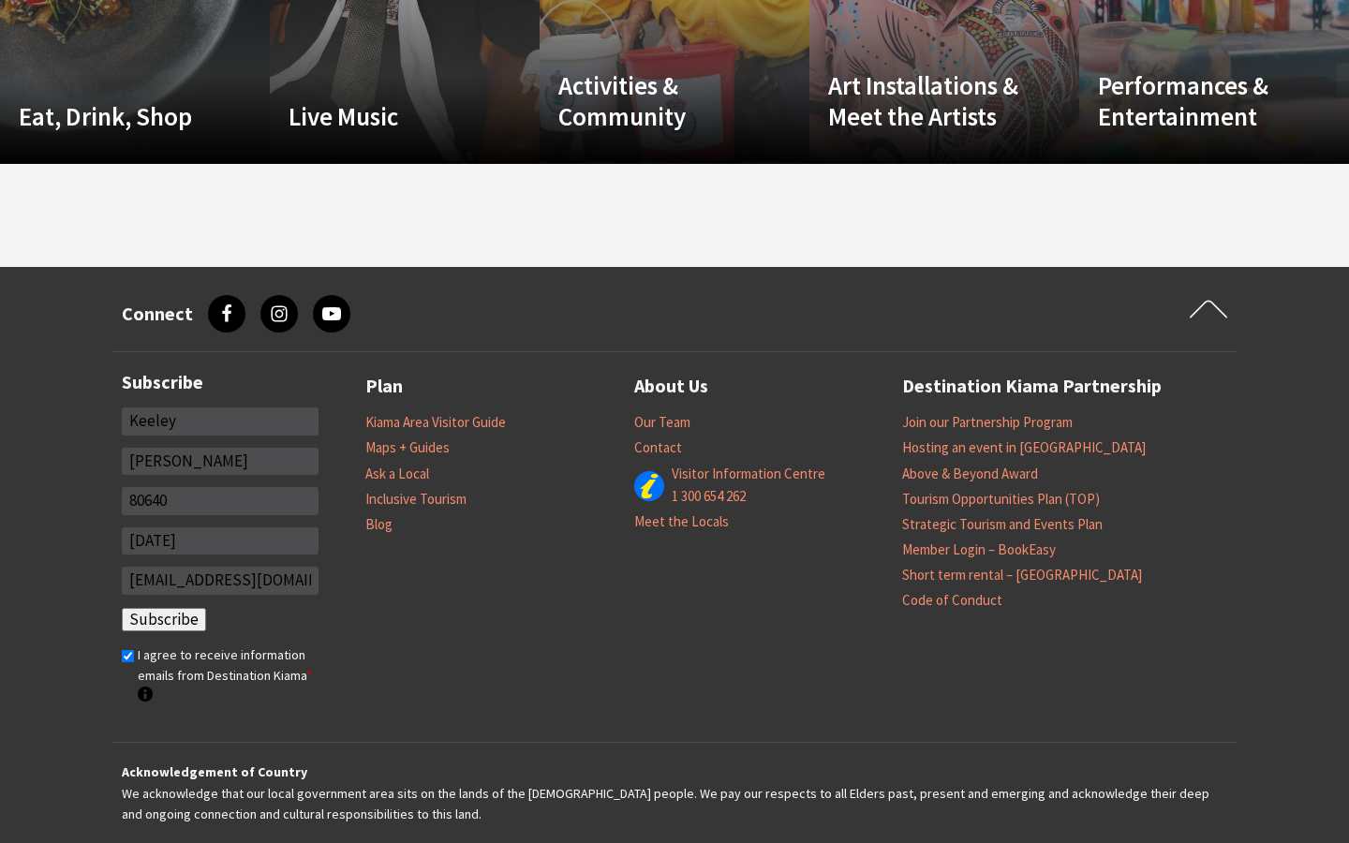
click at [220, 500] on input "80640" at bounding box center [220, 501] width 197 height 28
type input "8"
type input "59944-6009"
click at [220, 581] on input "[EMAIL_ADDRESS][DOMAIN_NAME]" at bounding box center [220, 581] width 197 height 28
type input "[EMAIL_ADDRESS][DOMAIN_NAME]"
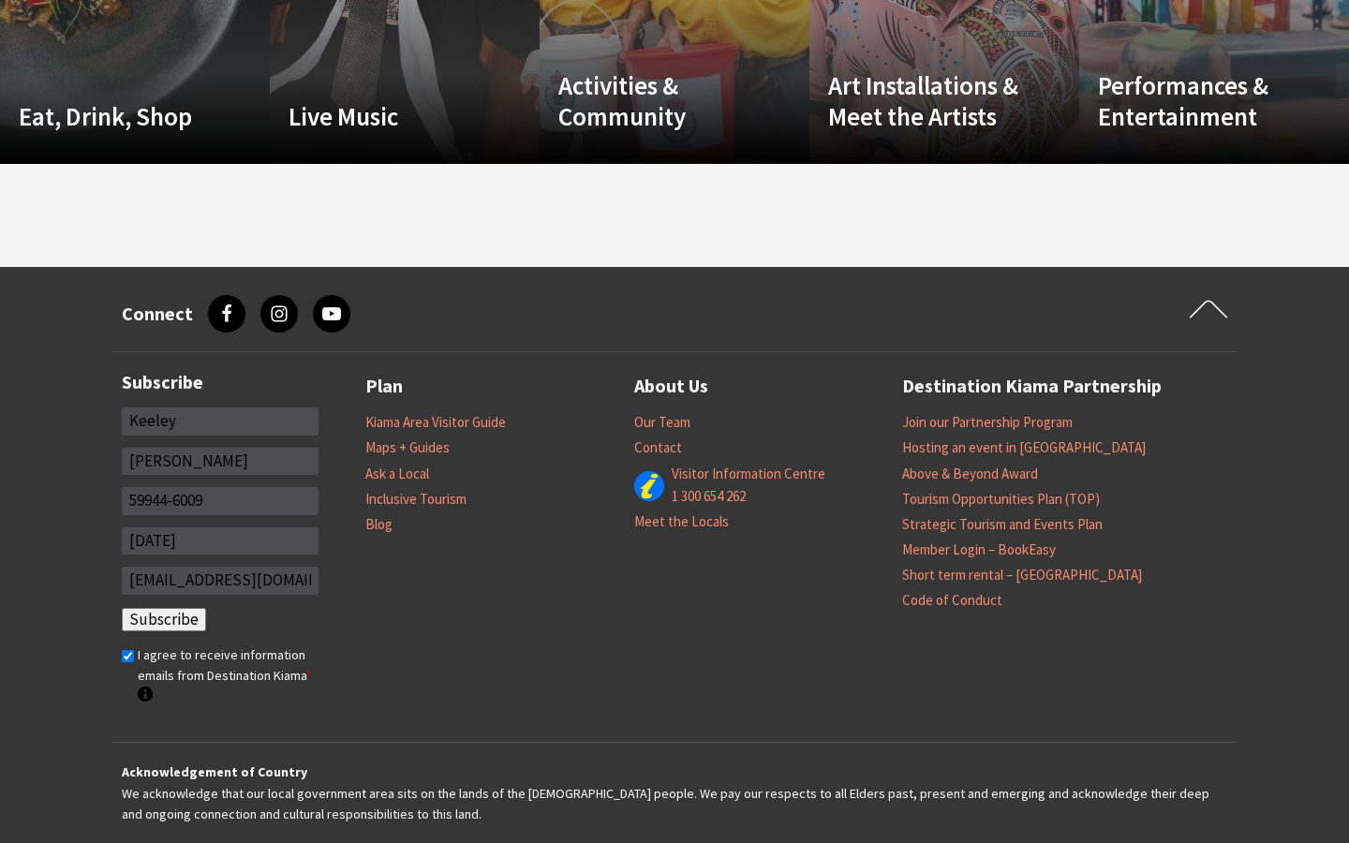
type input "[EMAIL_ADDRESS][DOMAIN_NAME]"
click input "Subscribe" at bounding box center [164, 620] width 84 height 24
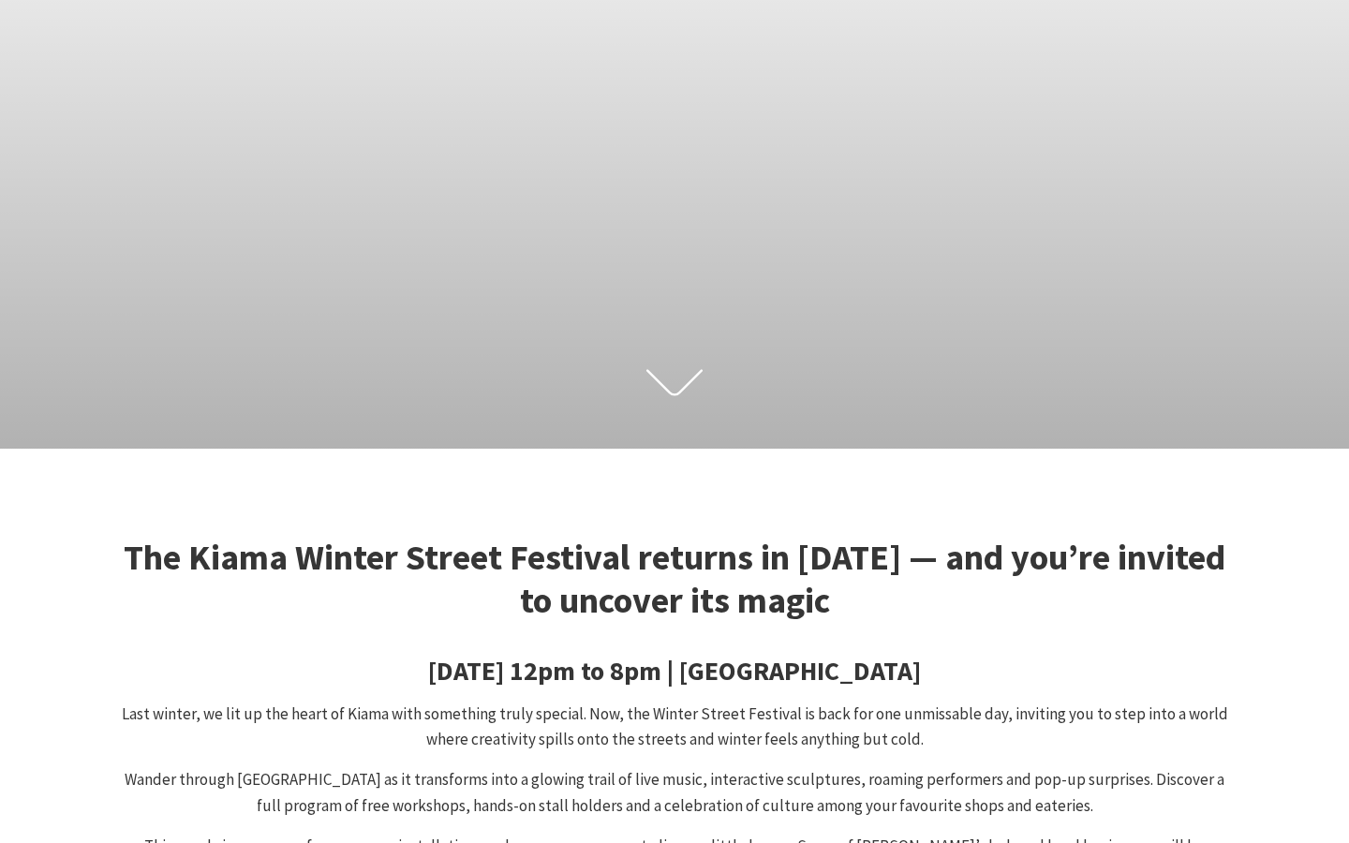
scroll to position [4215, 0]
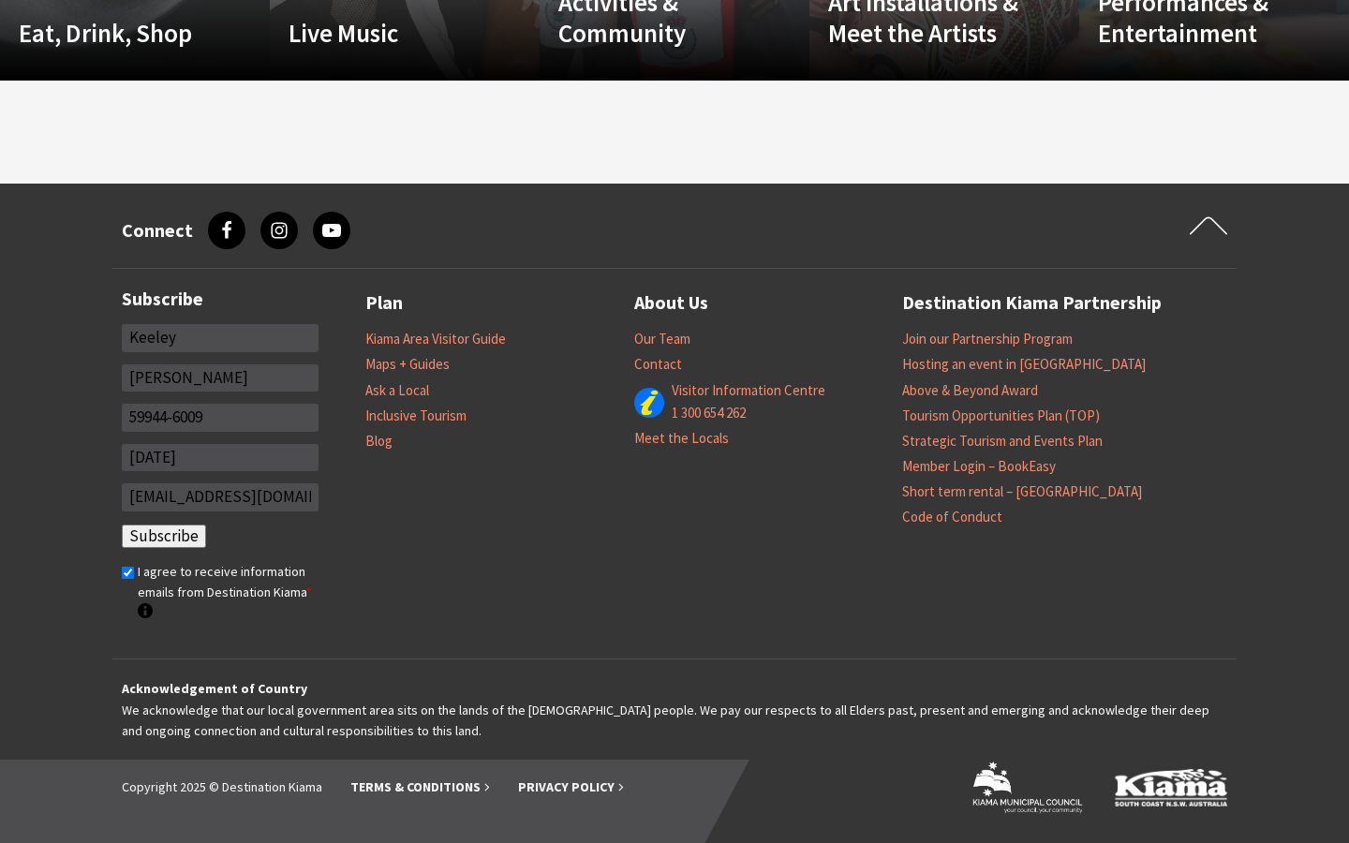
click at [220, 337] on input "Keeley" at bounding box center [220, 338] width 197 height 28
type input "K"
type input "[PERSON_NAME]"
click at [220, 337] on input "*" at bounding box center [220, 338] width 197 height 28
click at [220, 337] on input "Keeley" at bounding box center [220, 338] width 197 height 28
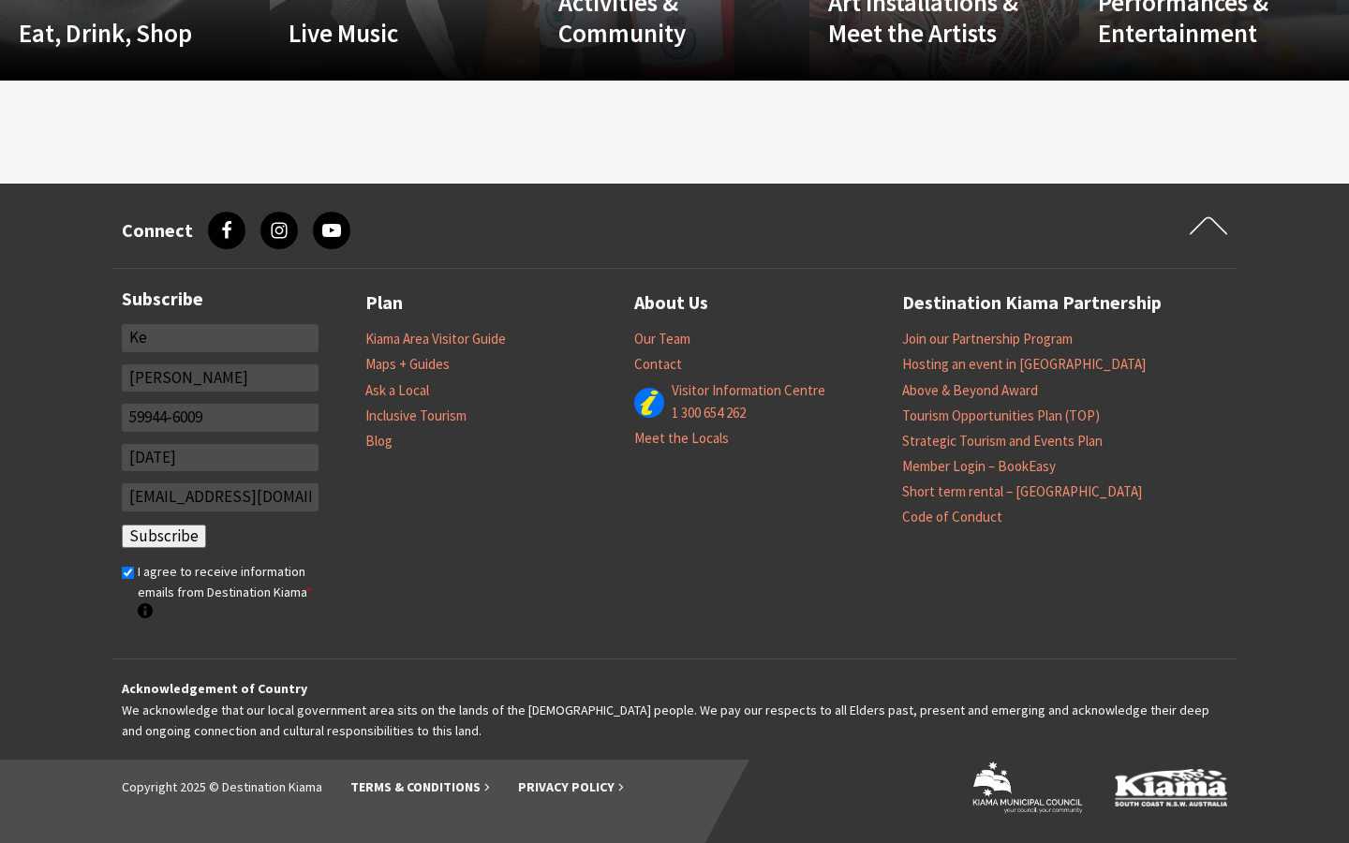
type input "K"
type input "IB"
click at [220, 337] on input "*" at bounding box center [220, 338] width 197 height 28
type input "Keeley"
click at [220, 378] on input "[PERSON_NAME]" at bounding box center [220, 378] width 197 height 28
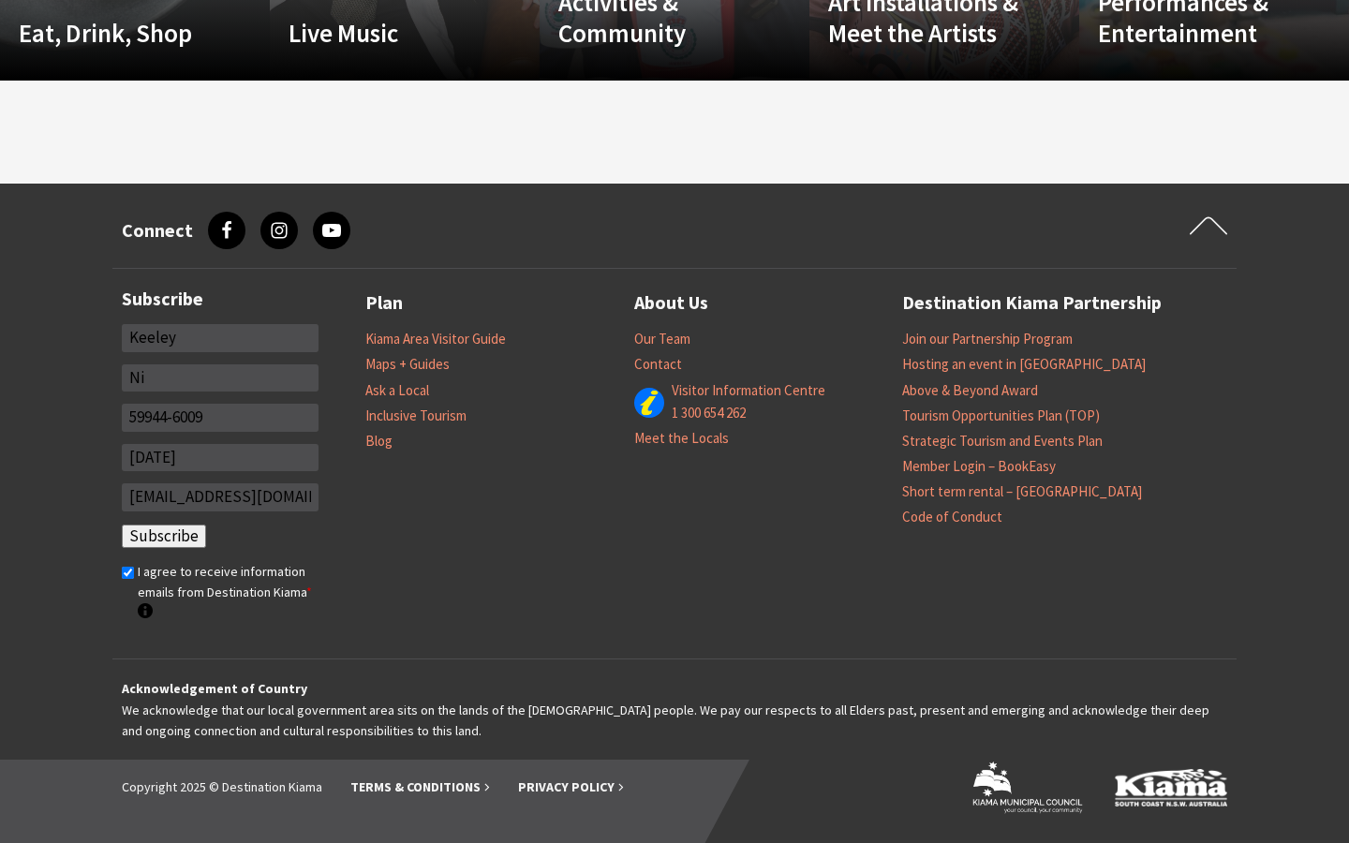
type input "N"
type input "Little"
click at [220, 378] on input "*" at bounding box center [220, 378] width 197 height 28
click at [220, 378] on input "[PERSON_NAME]" at bounding box center [220, 378] width 197 height 28
type input "N"
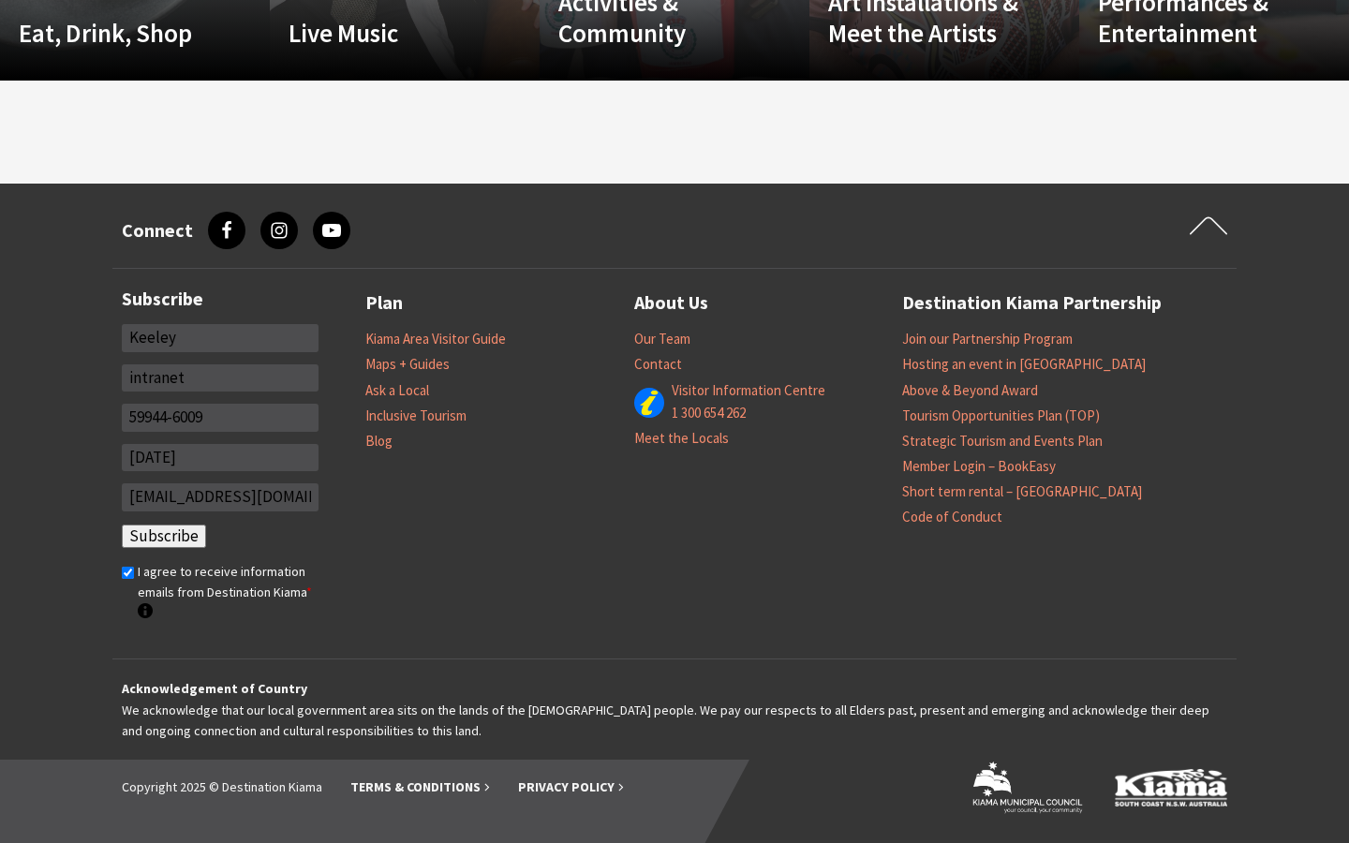
type input "intranet"
click at [220, 378] on input "*" at bounding box center [220, 378] width 197 height 28
type input "[PERSON_NAME]"
click at [220, 417] on input "59944-6009" at bounding box center [220, 418] width 197 height 28
type input "5"
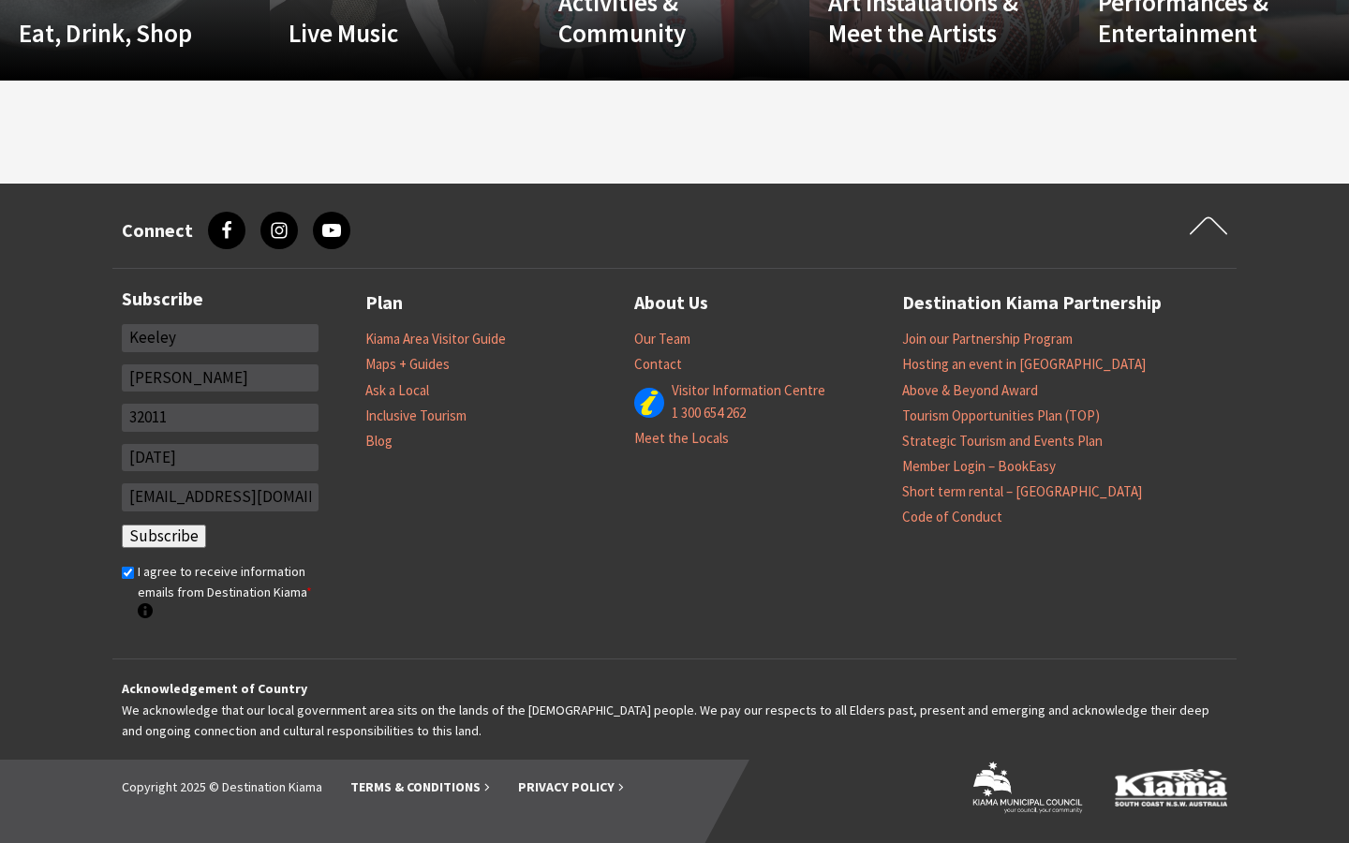
type input "32011"
click at [220, 417] on input "*" at bounding box center [220, 418] width 197 height 28
click at [220, 417] on input "59944-6009" at bounding box center [220, 418] width 197 height 28
type input "5"
type input "Salad"
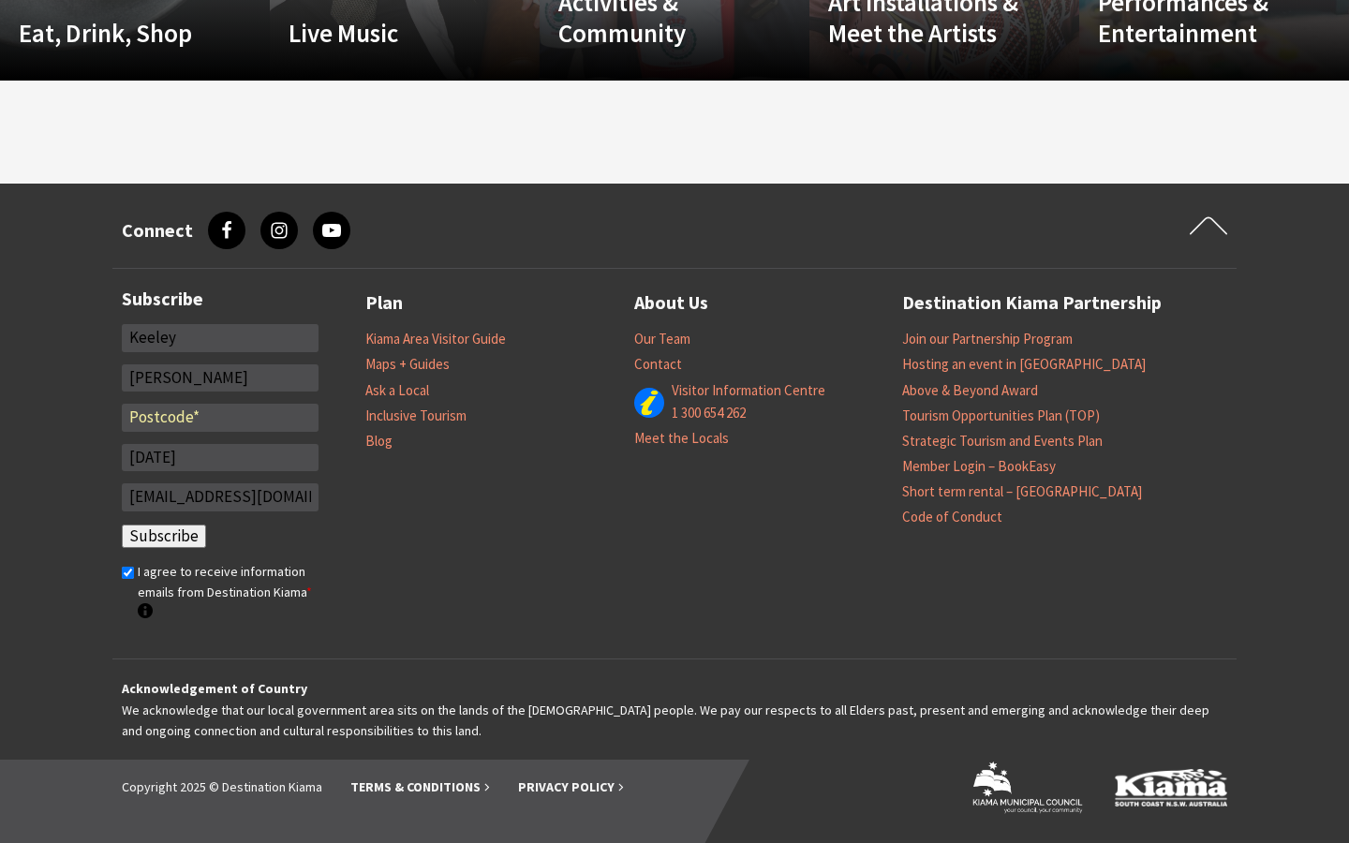
click at [220, 417] on input "*" at bounding box center [220, 418] width 197 height 28
type input "59944-6009"
click at [127, 572] on input "I agree to receive information emails from Destination Kiama * Destination Kiam…" at bounding box center [128, 573] width 12 height 12
checkbox input "false"
click at [220, 337] on input "Keeley" at bounding box center [220, 338] width 197 height 28
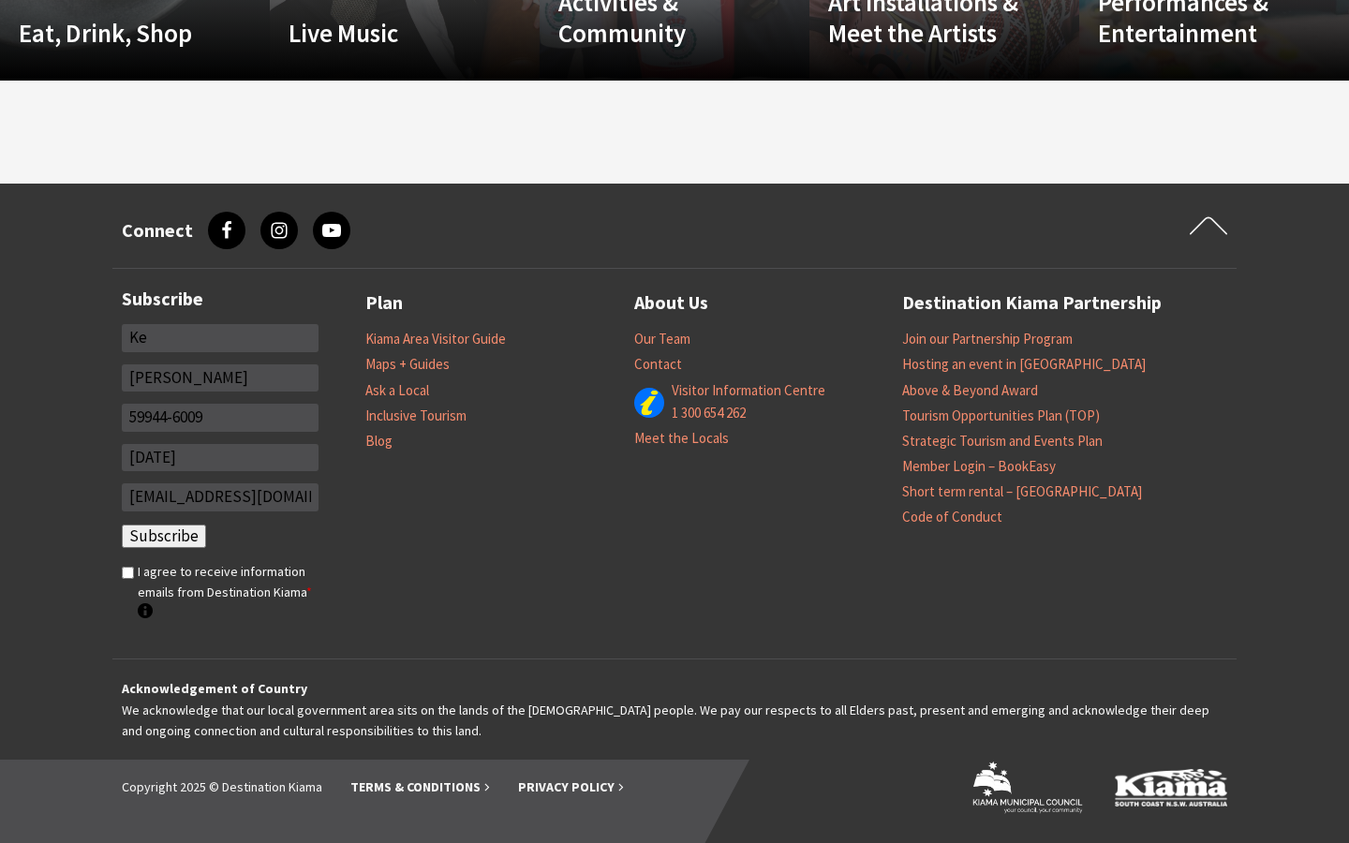
type input "K"
type input "[PERSON_NAME]"
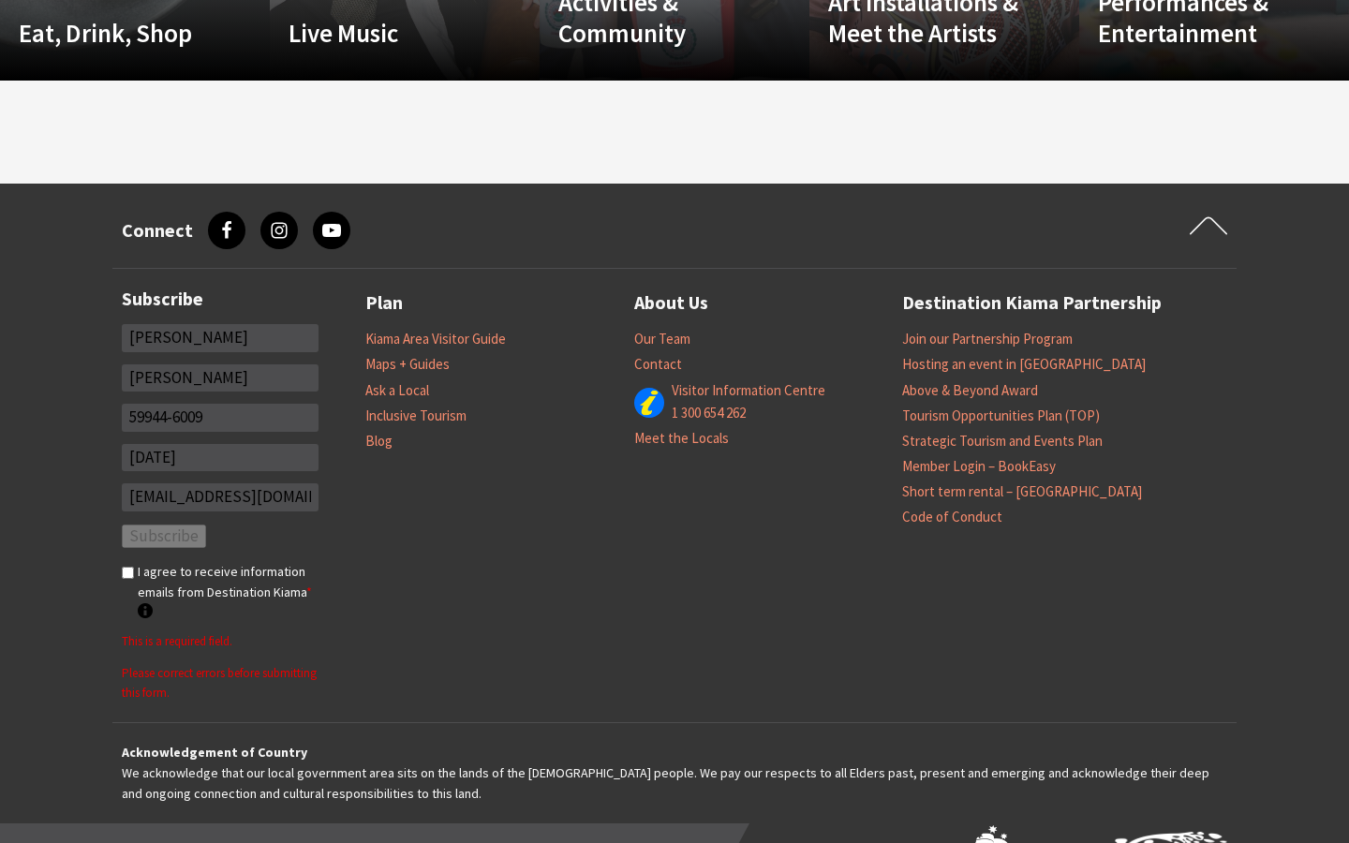
click at [220, 378] on input "[PERSON_NAME]" at bounding box center [220, 378] width 197 height 28
type input "N"
type input "Little"
click at [220, 417] on input "59944-6009" at bounding box center [220, 418] width 197 height 28
type input "5"
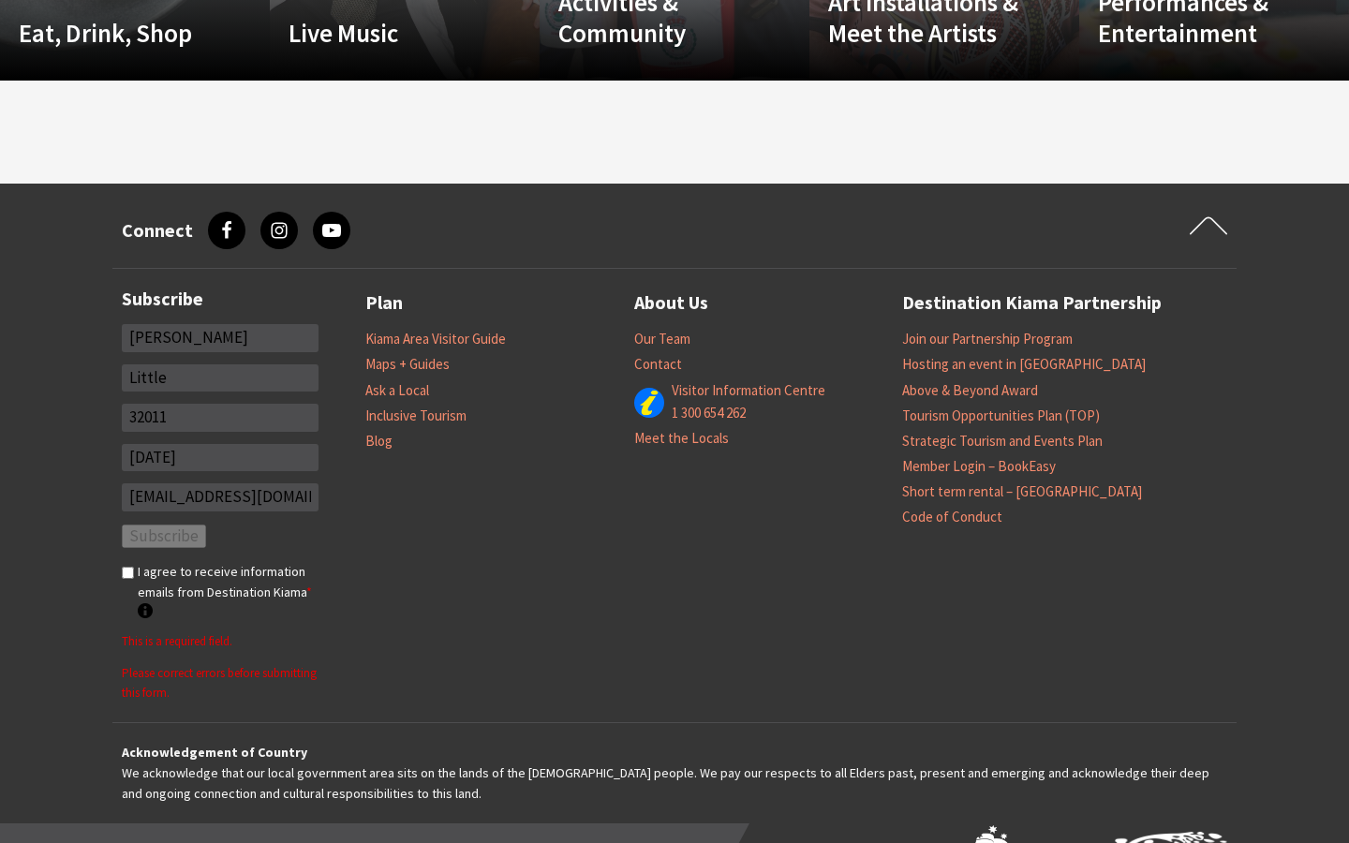
type input "32011"
click at [220, 498] on input "[EMAIL_ADDRESS][DOMAIN_NAME]" at bounding box center [220, 497] width 197 height 28
type input "[EMAIL_ADDRESS][DOMAIN_NAME]"
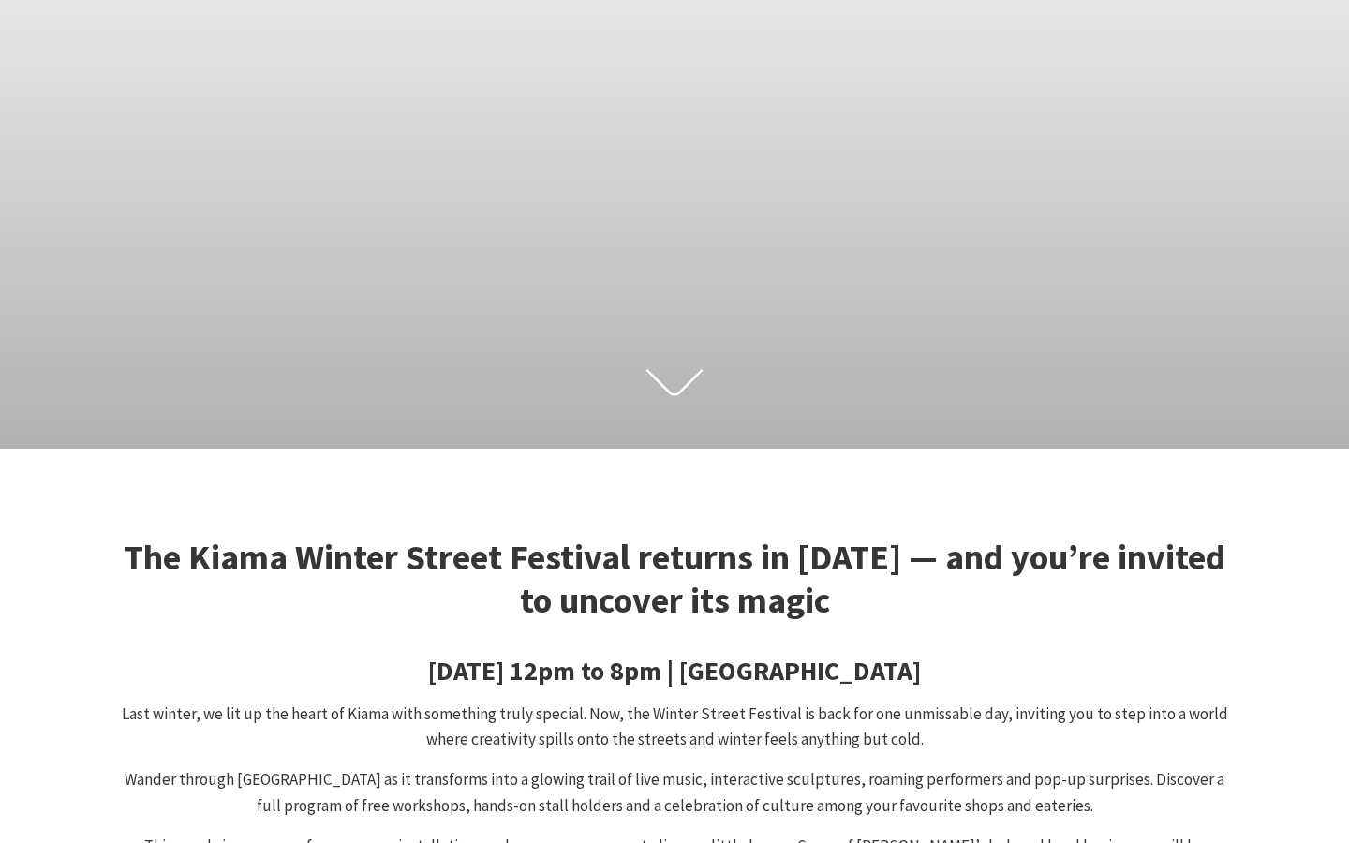
type input "[DATE]"
type input "E"
type input "[PERSON_NAME]"
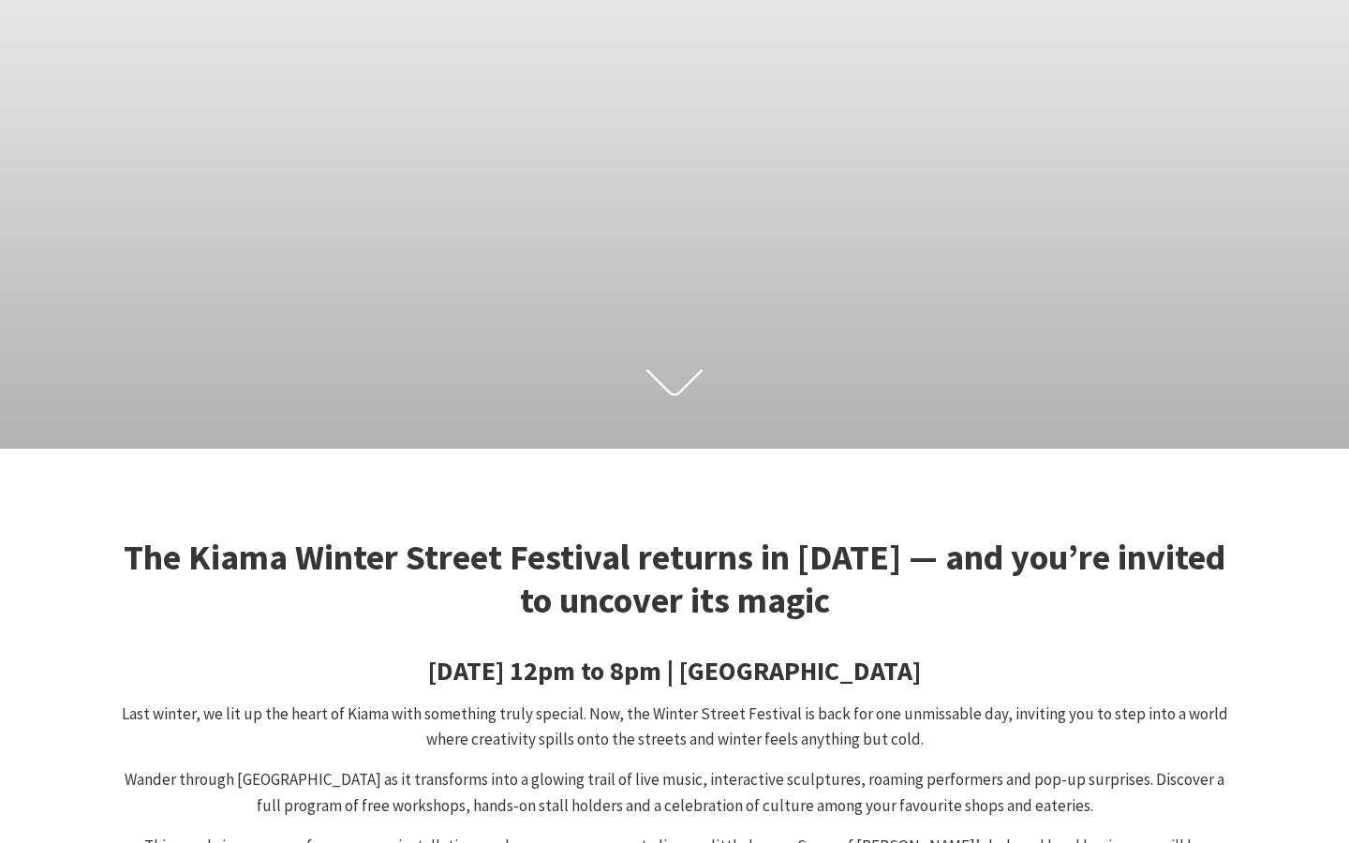
type input "L"
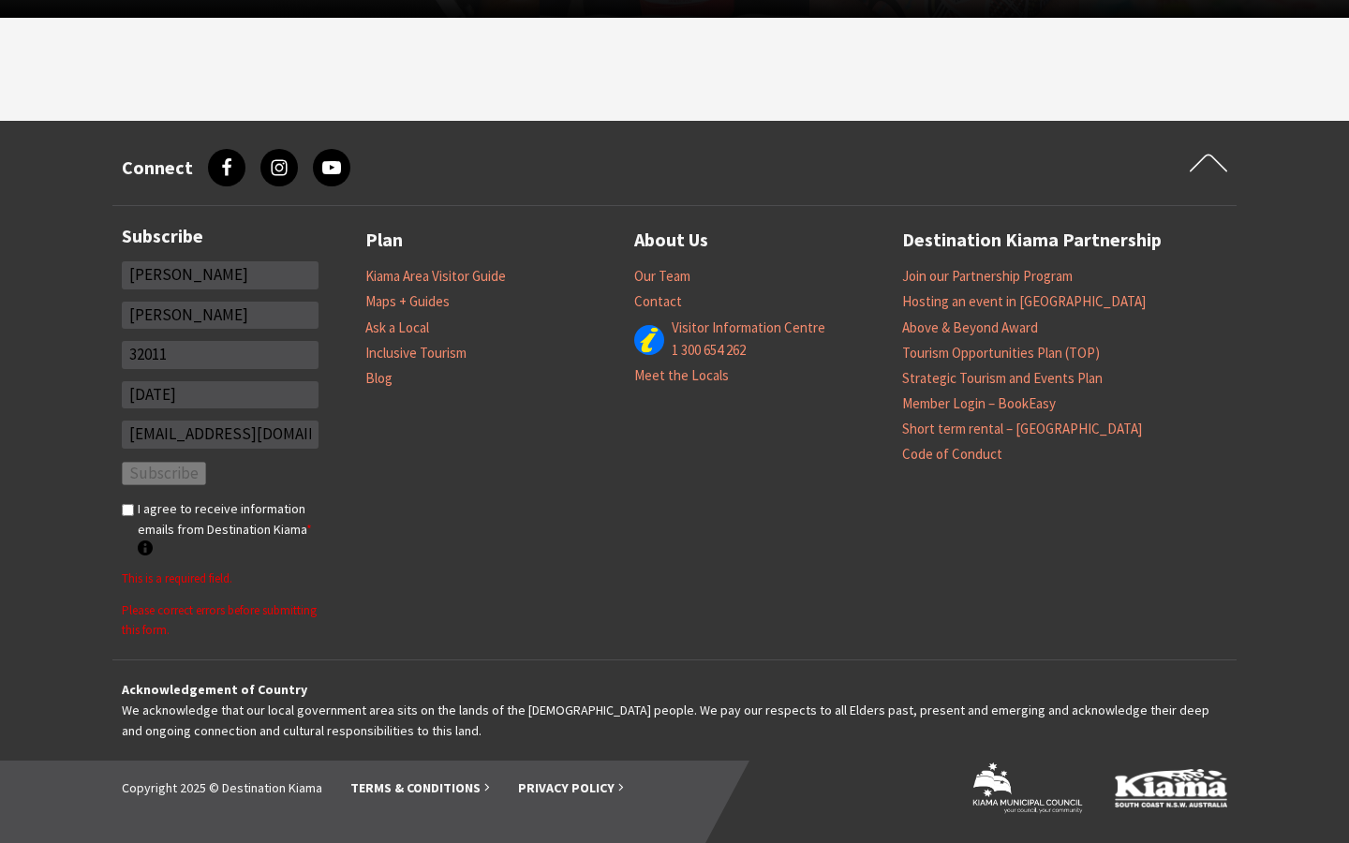
type input "[PERSON_NAME]"
click at [220, 354] on input "32011" at bounding box center [220, 355] width 197 height 28
type input "3"
type input "80640"
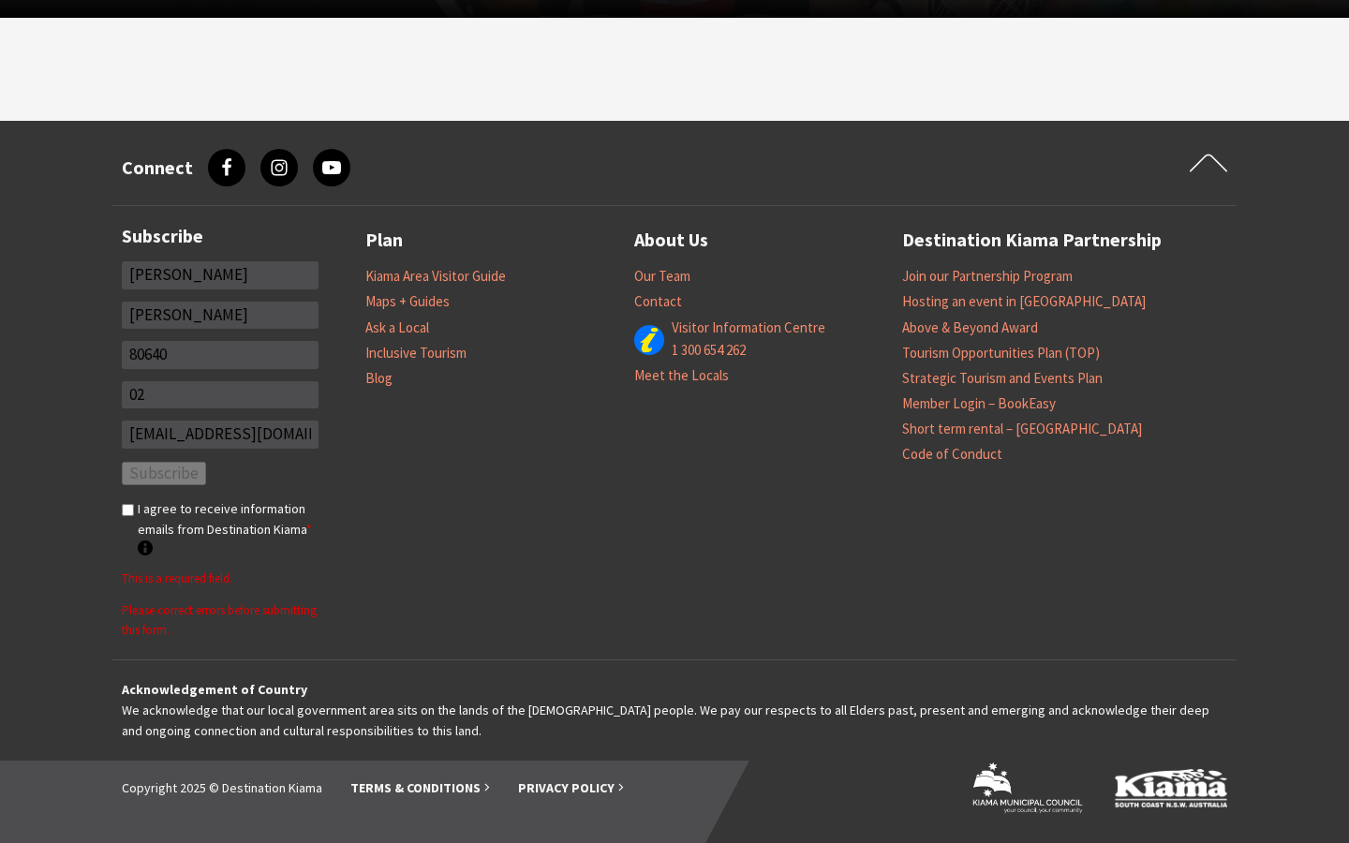
type input "0"
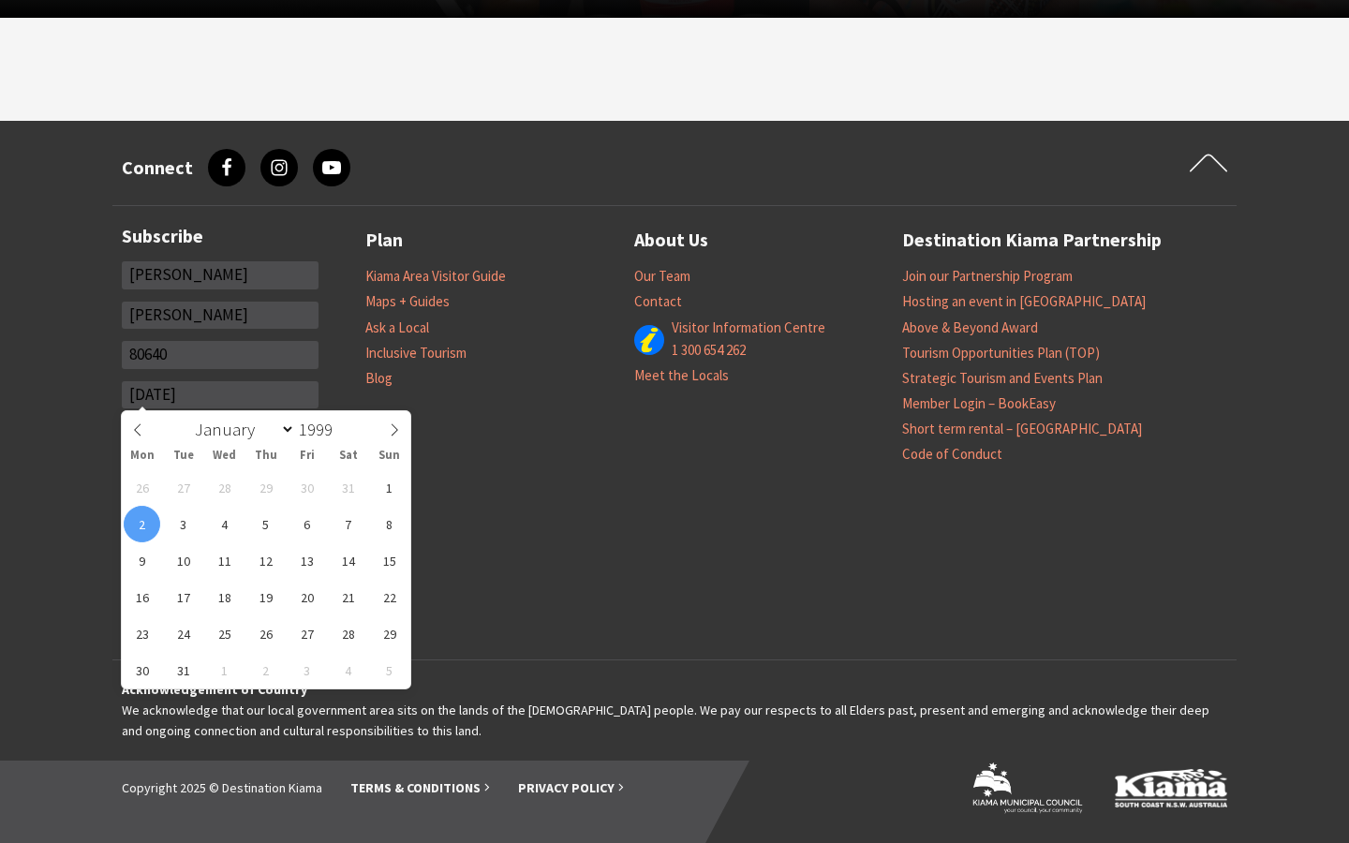
type input "[DATE]"
click at [220, 435] on select "January February March April May June July August September October November De…" at bounding box center [240, 429] width 109 height 24
type input "[EMAIL_ADDRESS][DOMAIN_NAME]"
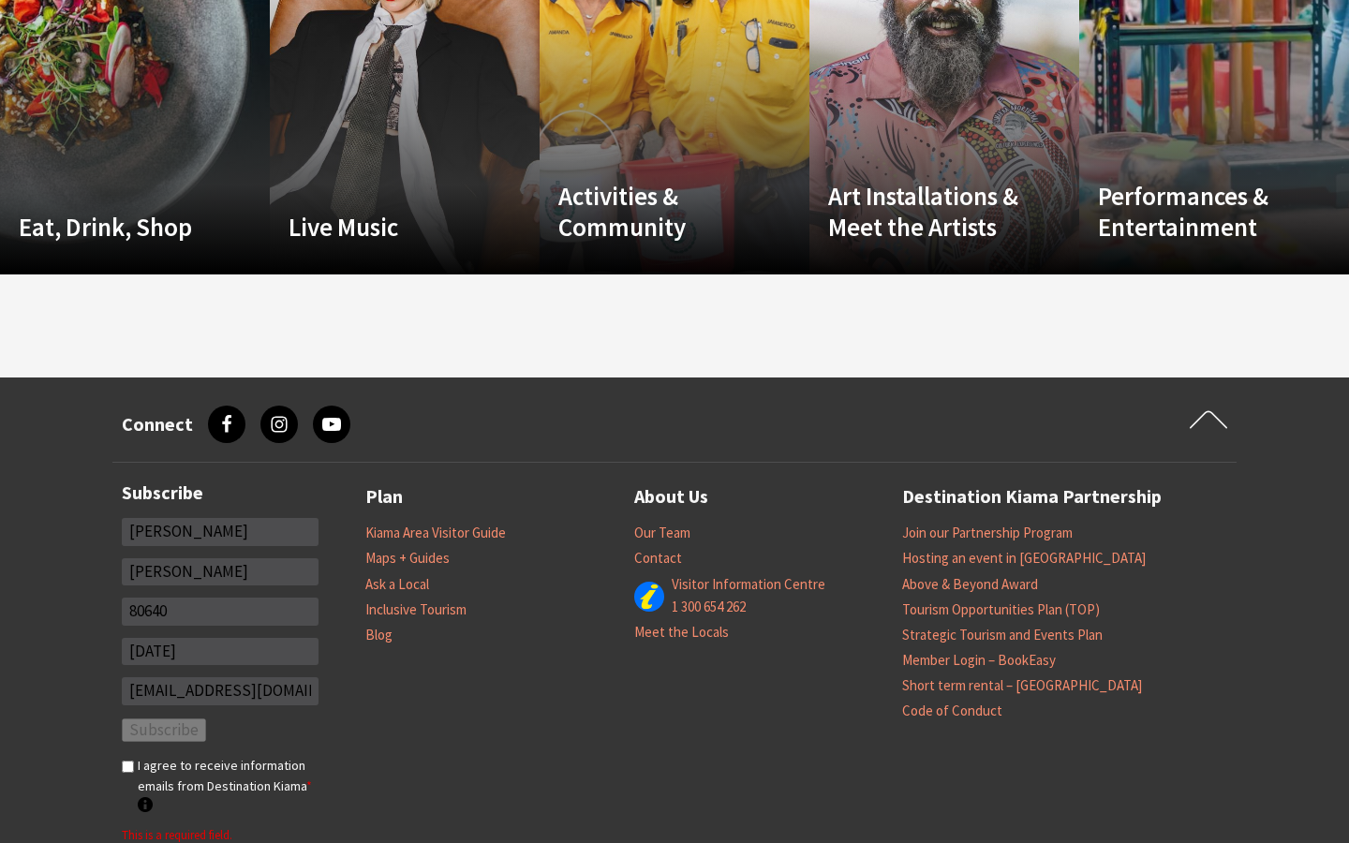
click at [1209, 421] on icon at bounding box center [1208, 420] width 37 height 28
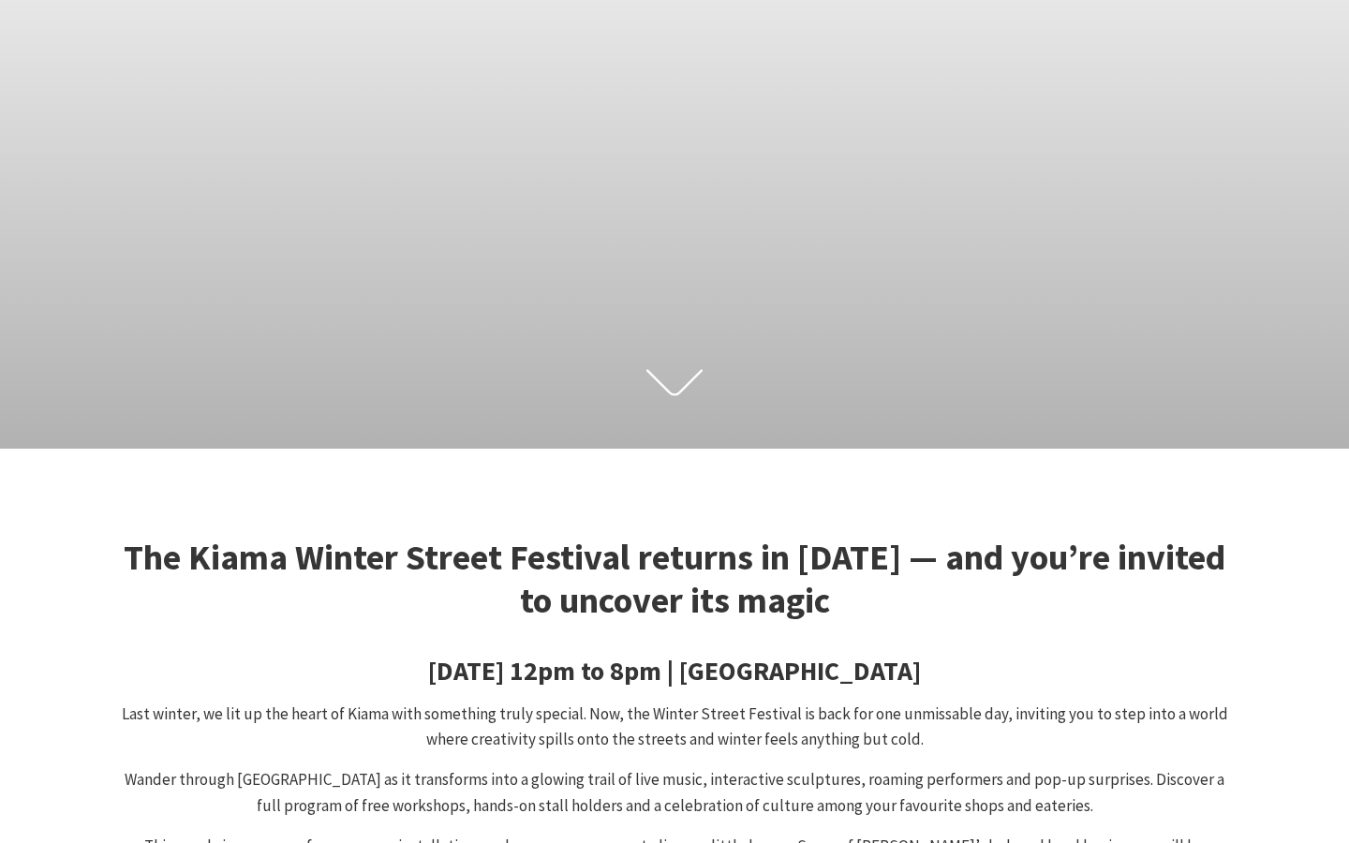
checkbox input "true"
type input "R"
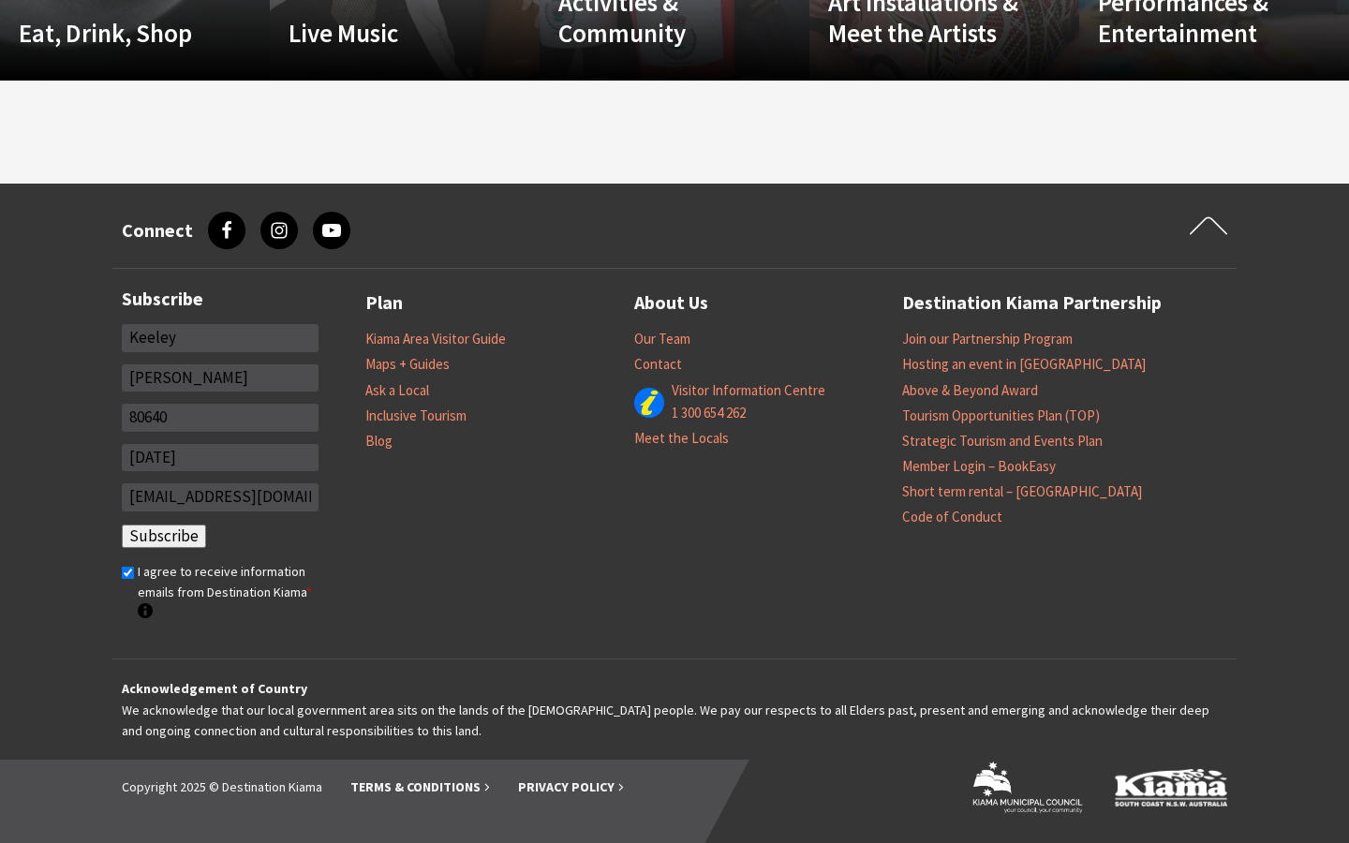
type input "Keeley"
click at [220, 378] on input "[PERSON_NAME]" at bounding box center [220, 378] width 197 height 28
type input "C"
type input "[PERSON_NAME]"
click at [220, 417] on input "80640" at bounding box center [220, 418] width 197 height 28
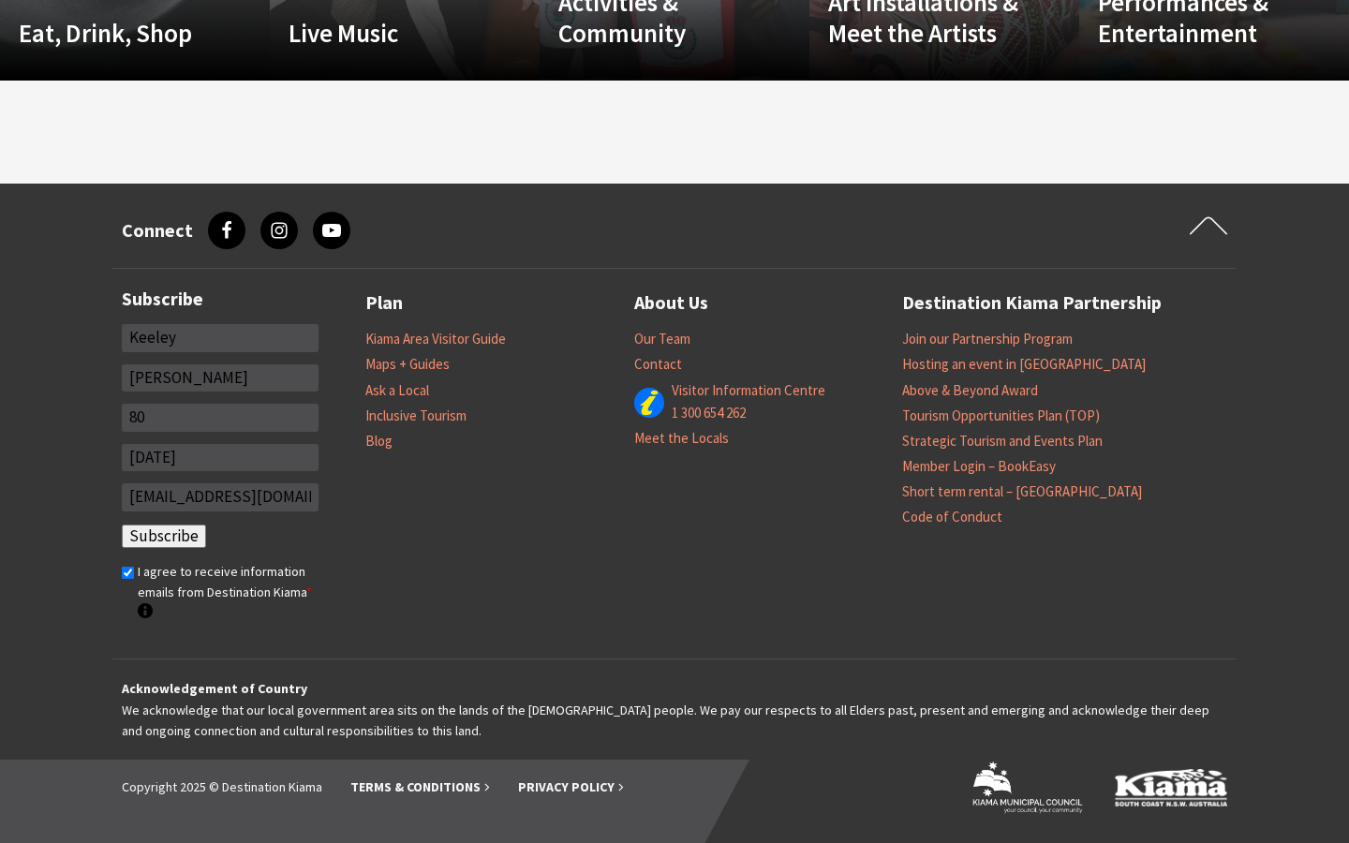
type input "8"
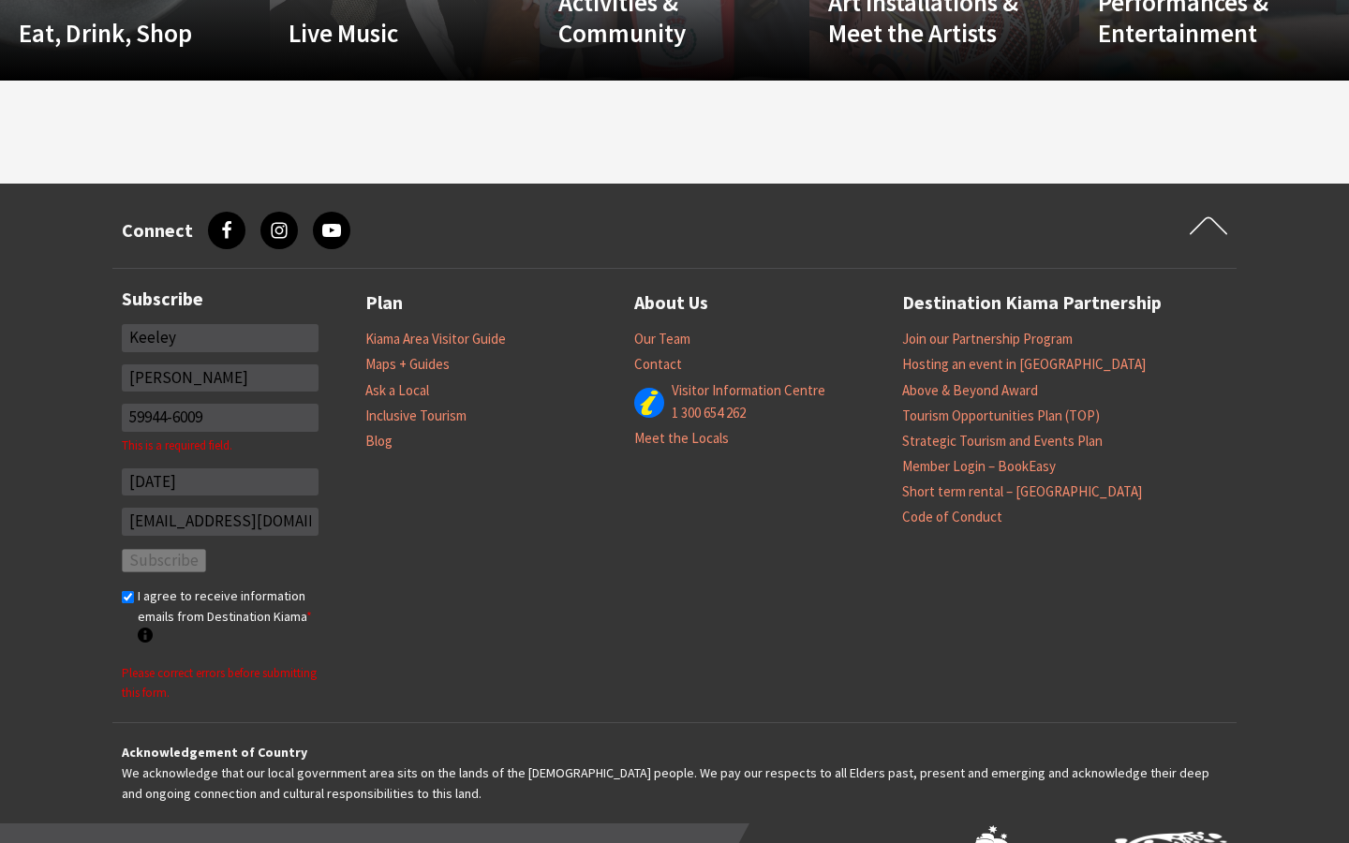
type input "59944-6009"
click at [220, 508] on input "[EMAIL_ADDRESS][DOMAIN_NAME]" at bounding box center [220, 522] width 197 height 28
type input "[EMAIL_ADDRESS][DOMAIN_NAME]"
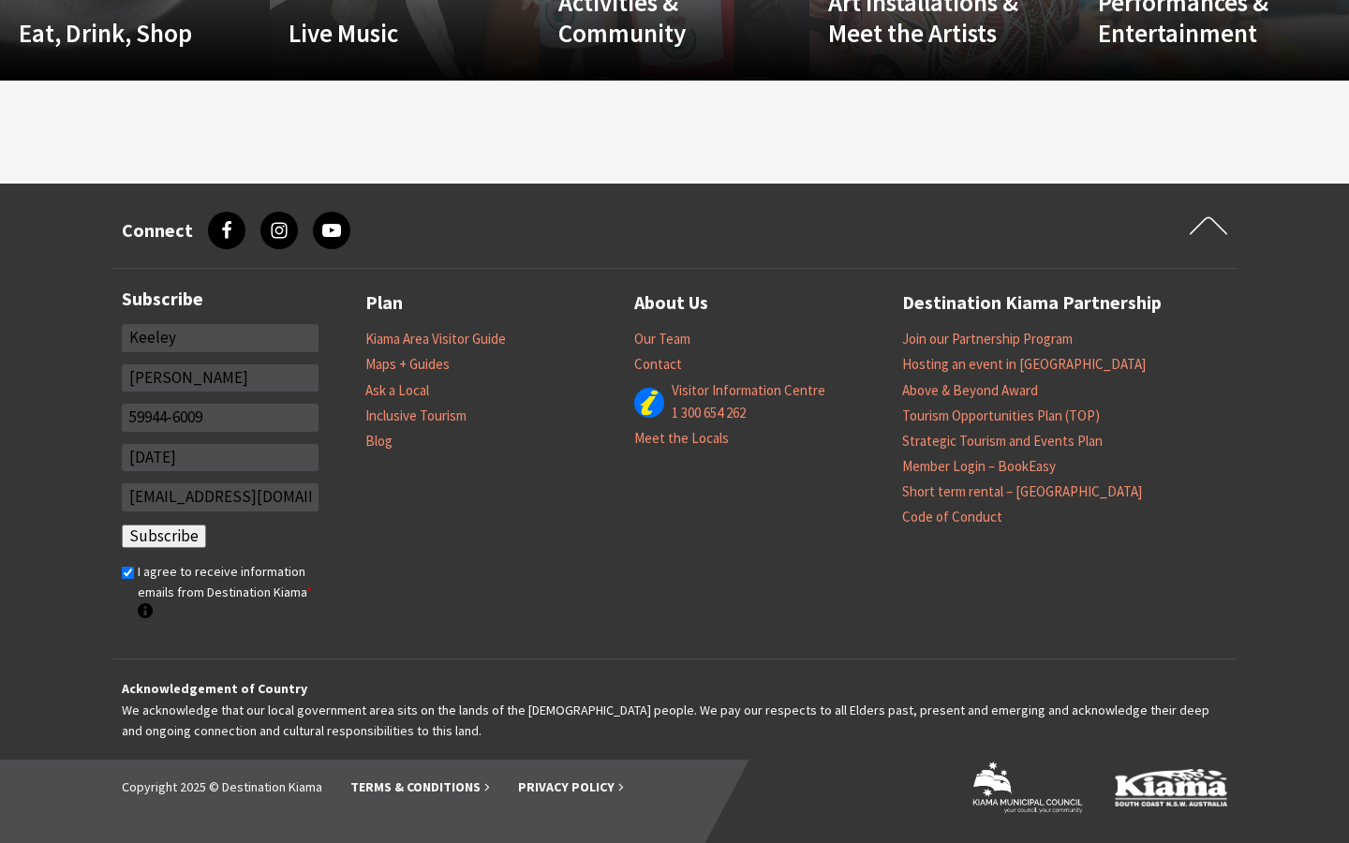
type input "[EMAIL_ADDRESS][DOMAIN_NAME]"
click input "Subscribe" at bounding box center [164, 537] width 84 height 24
select select "8"
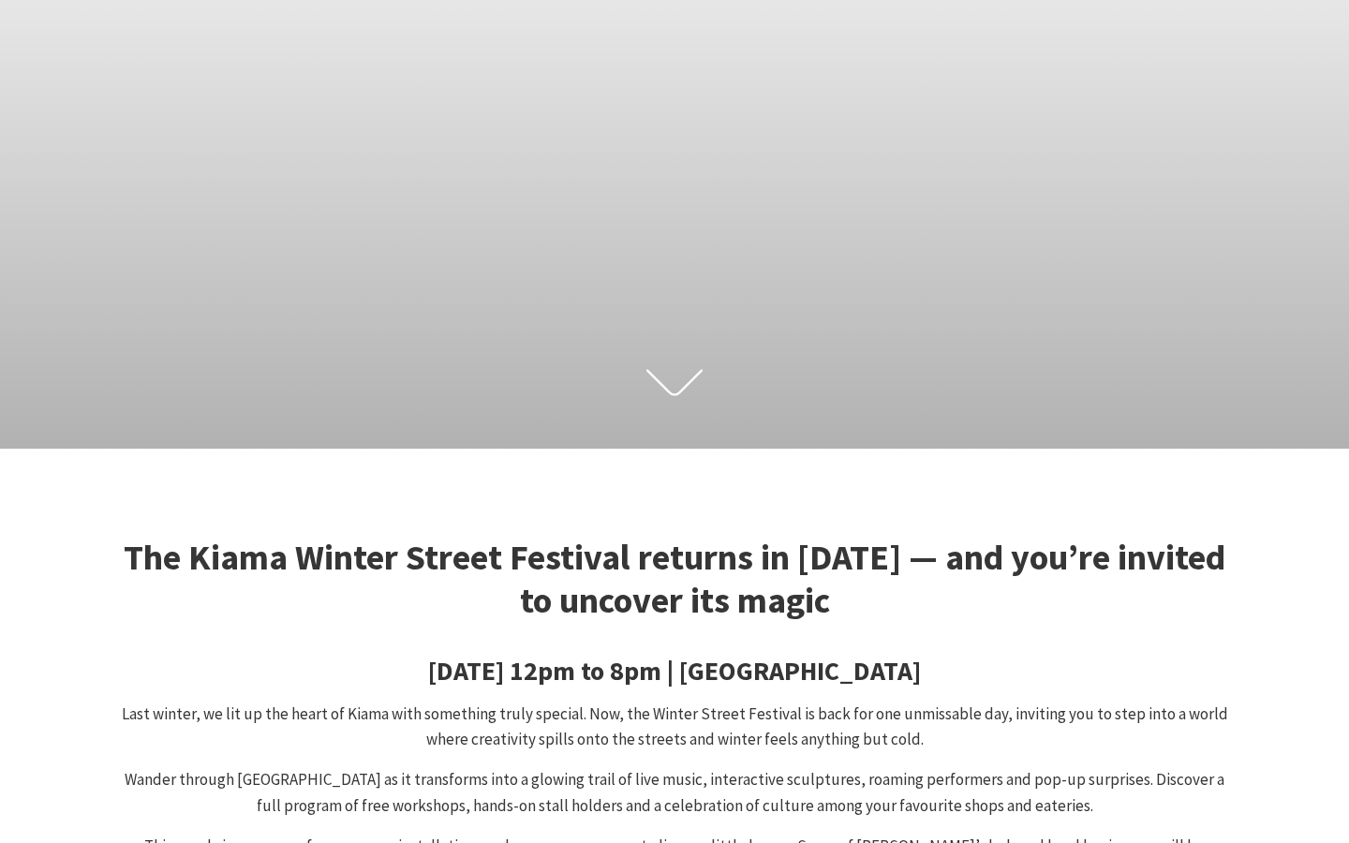
checkbox input "true"
type input "[PERSON_NAME]"
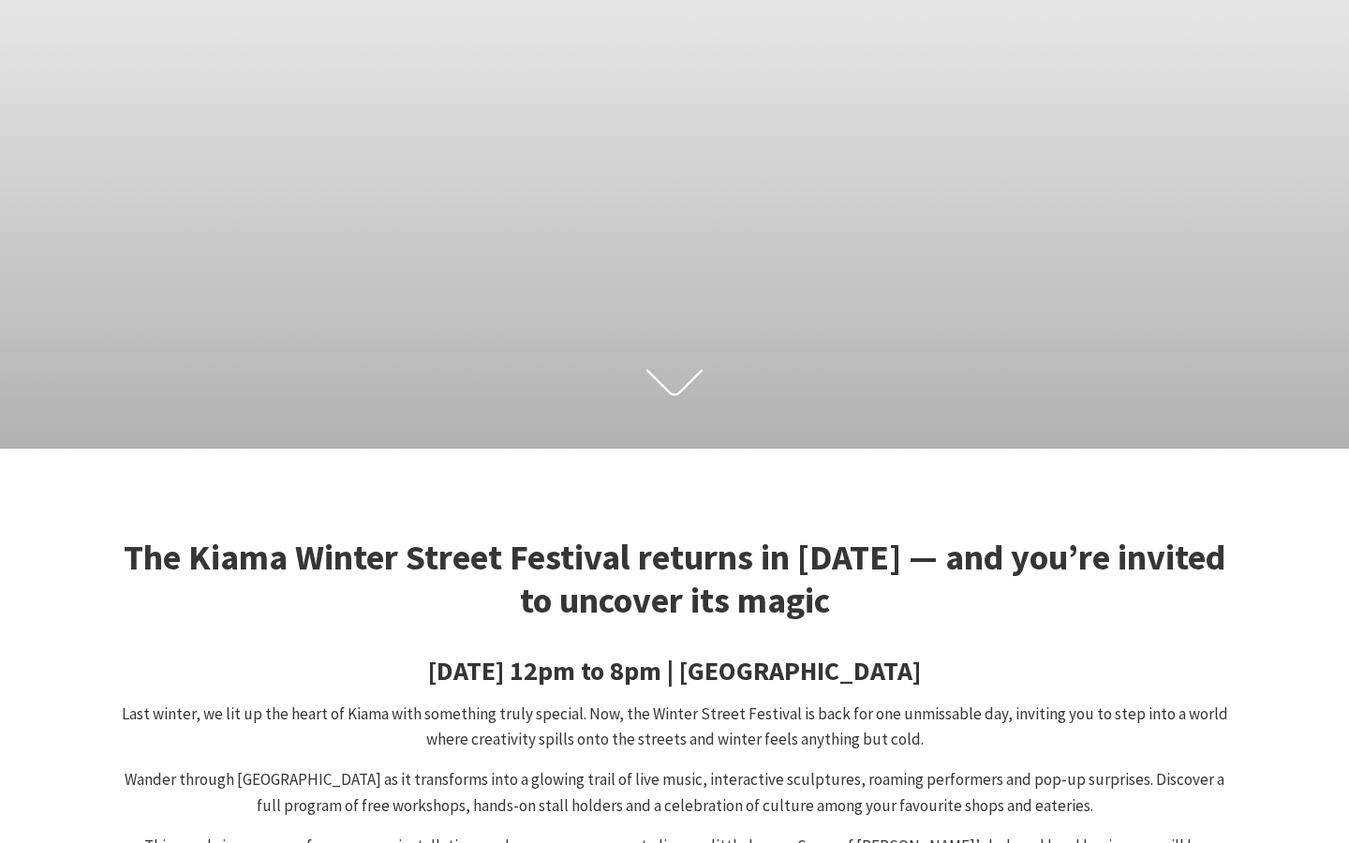
type input "Little"
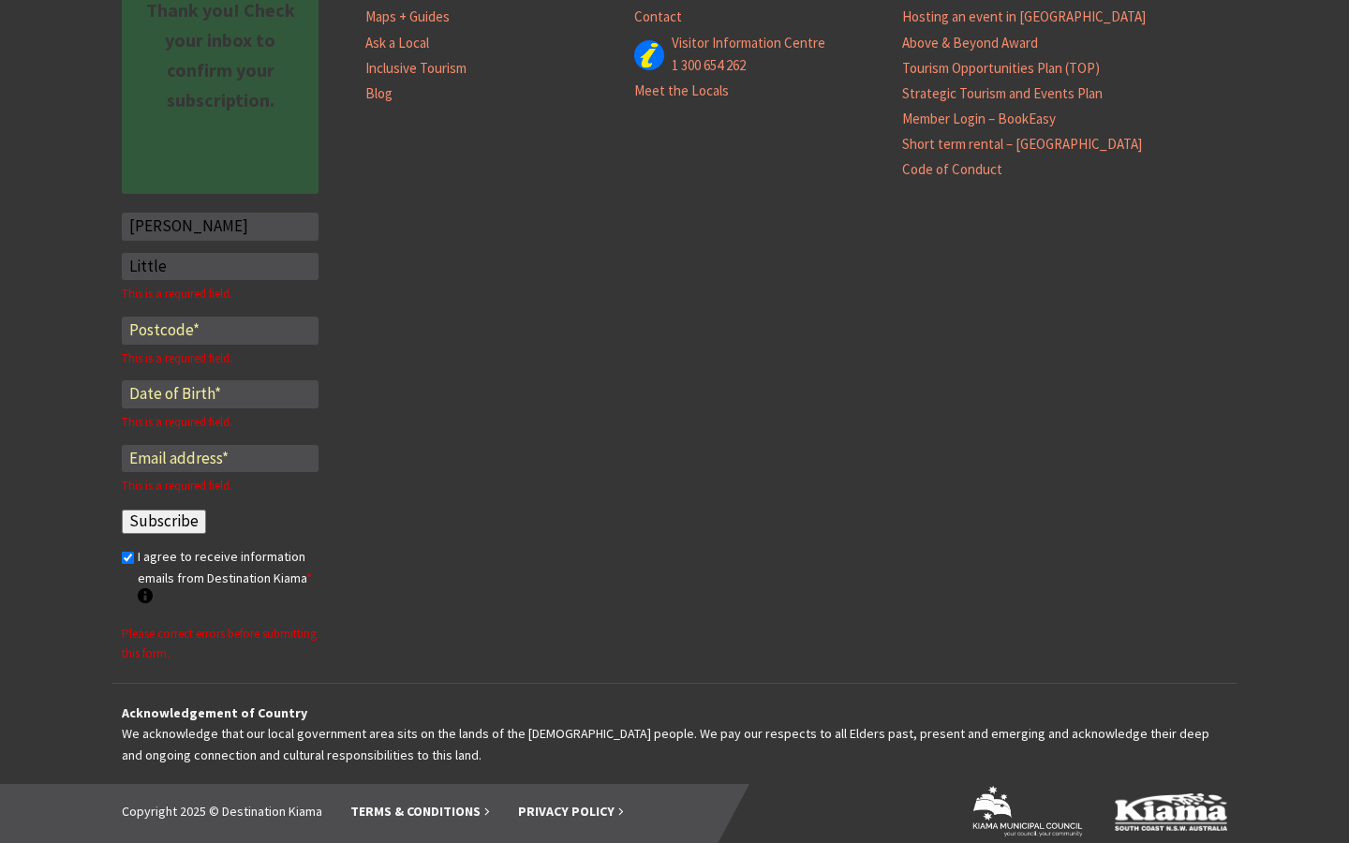
click at [220, 317] on input "*" at bounding box center [220, 331] width 197 height 28
type input "32011"
click at [220, 445] on input "Email *" at bounding box center [220, 459] width 197 height 28
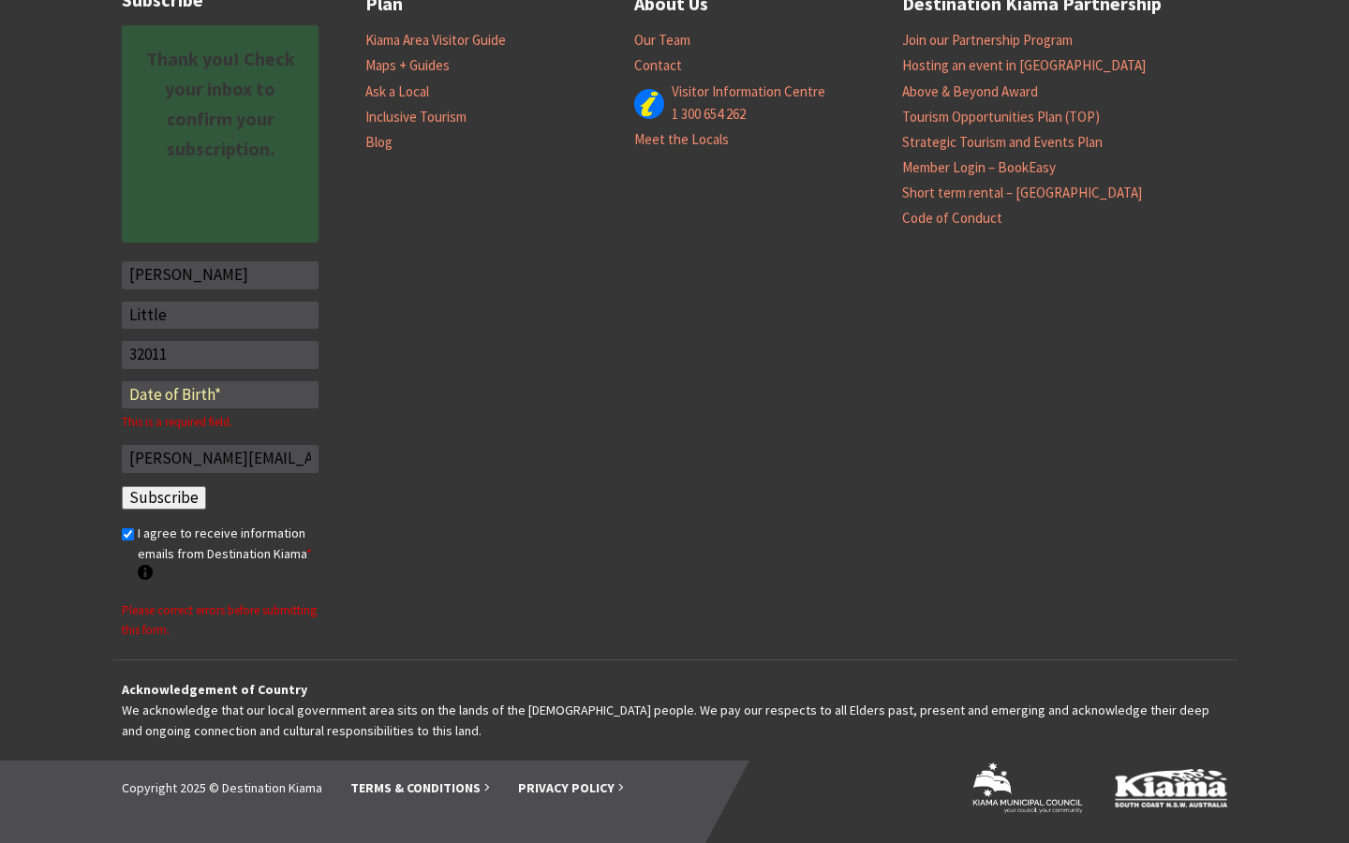
type input "[PERSON_NAME][EMAIL_ADDRESS][DOMAIN_NAME]"
click at [122, 486] on input "Subscribe" at bounding box center [164, 498] width 84 height 24
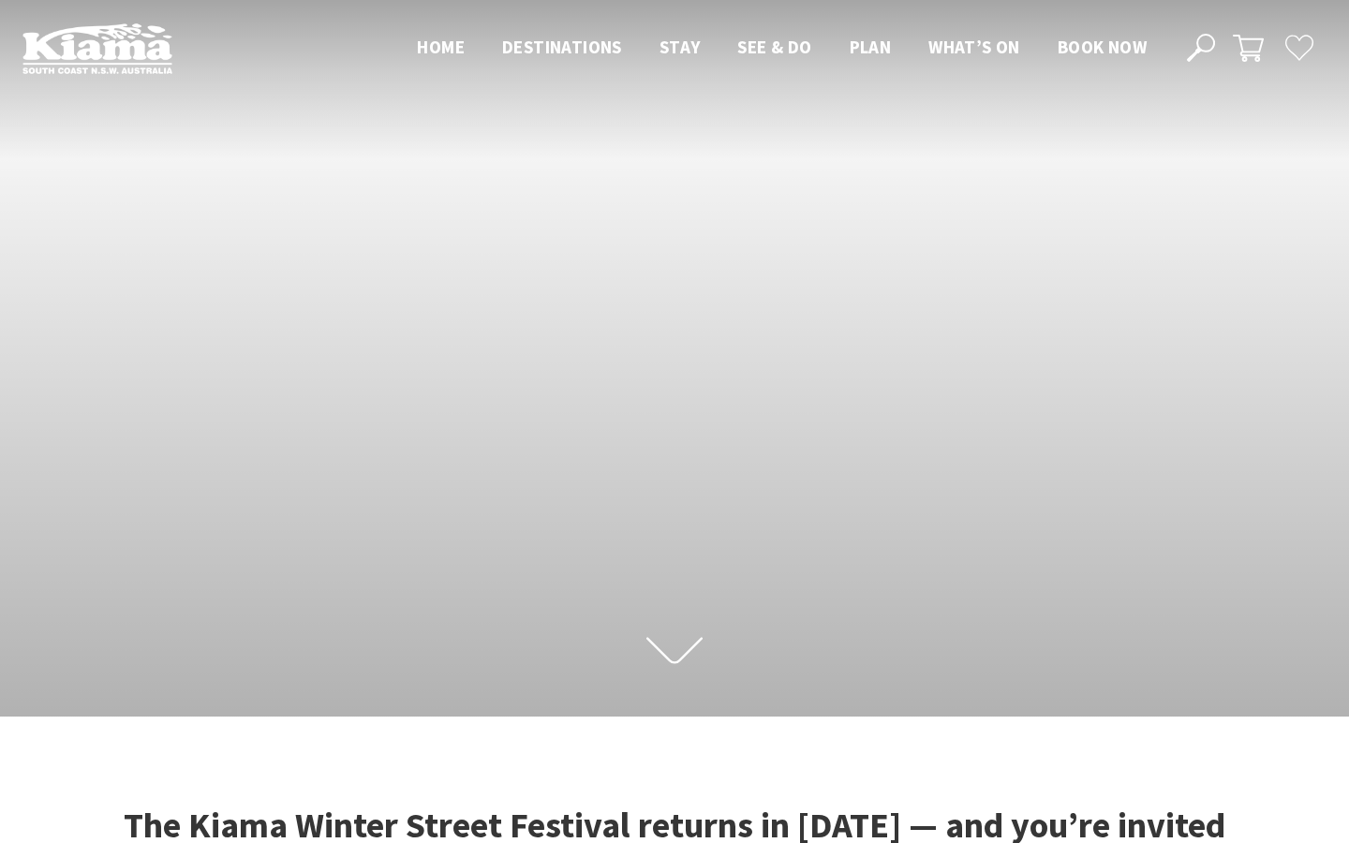
select select "8"
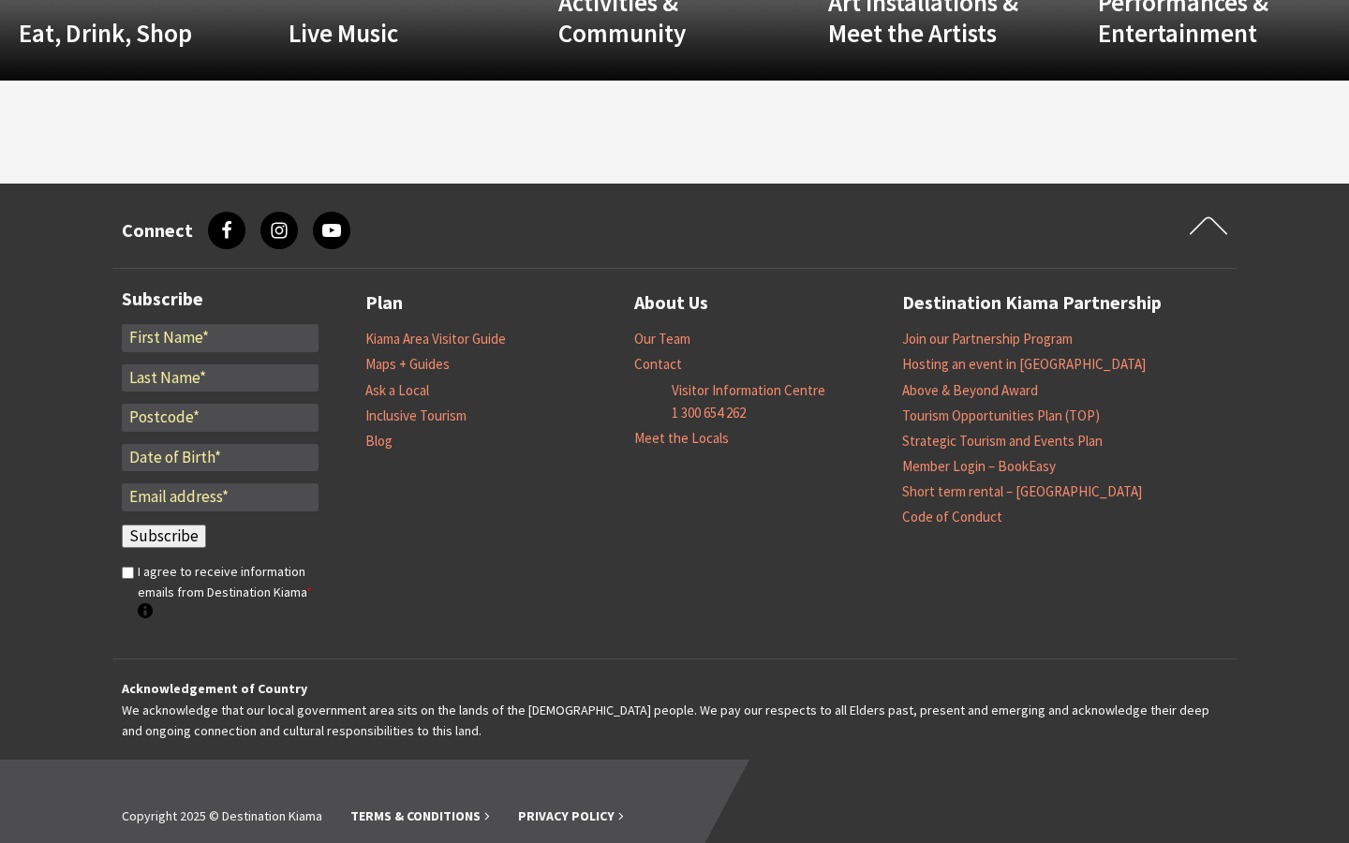
click at [220, 337] on input "*" at bounding box center [220, 338] width 197 height 28
type input "[PERSON_NAME]"
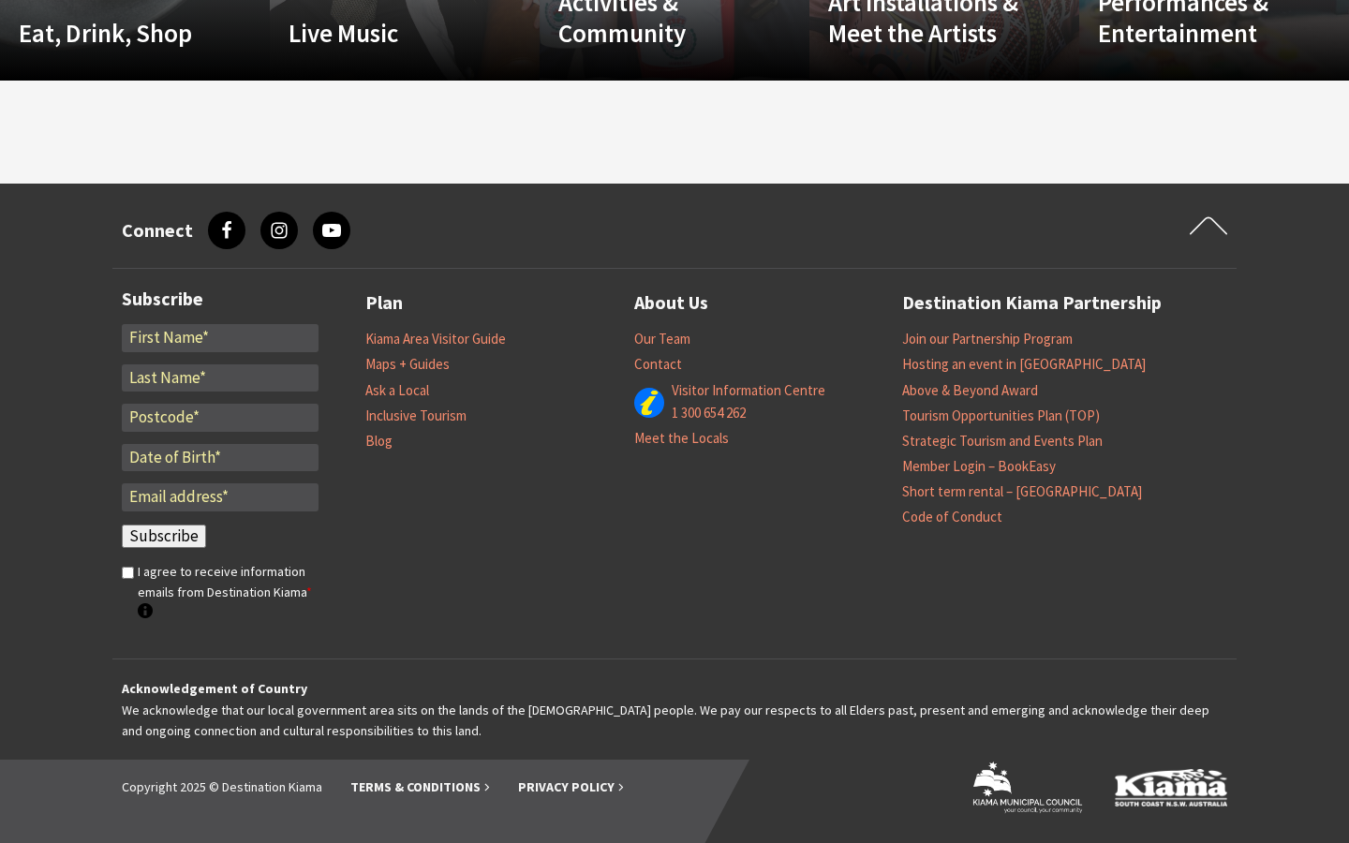
click at [220, 337] on input "*" at bounding box center [220, 338] width 197 height 28
type input "[US_STATE]"
click at [220, 337] on input "*" at bounding box center [220, 338] width 197 height 28
click at [220, 378] on div "* * * * Email * Subscribe *" at bounding box center [220, 476] width 197 height 304
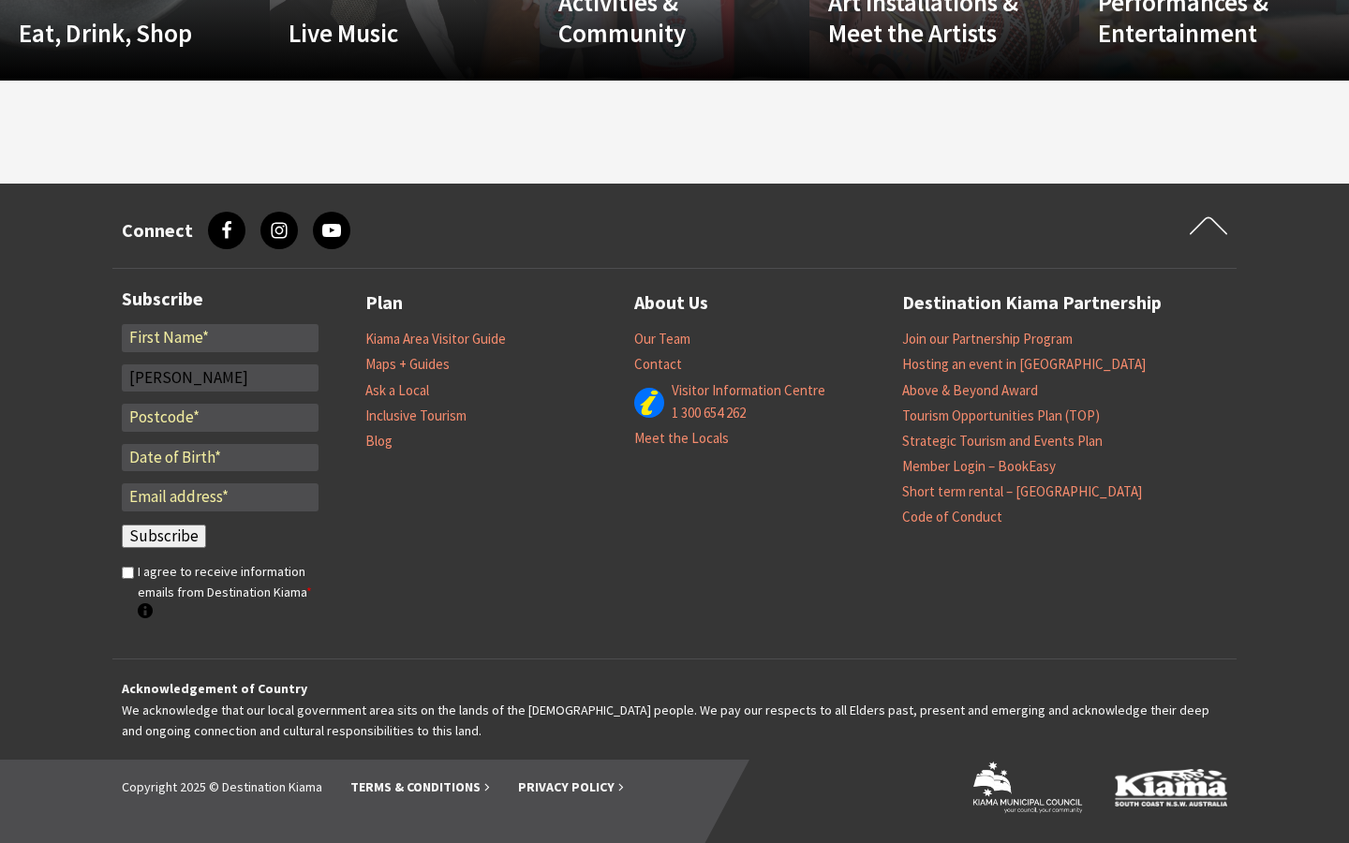
type input "[PERSON_NAME]"
click at [220, 393] on input "*" at bounding box center [220, 378] width 197 height 28
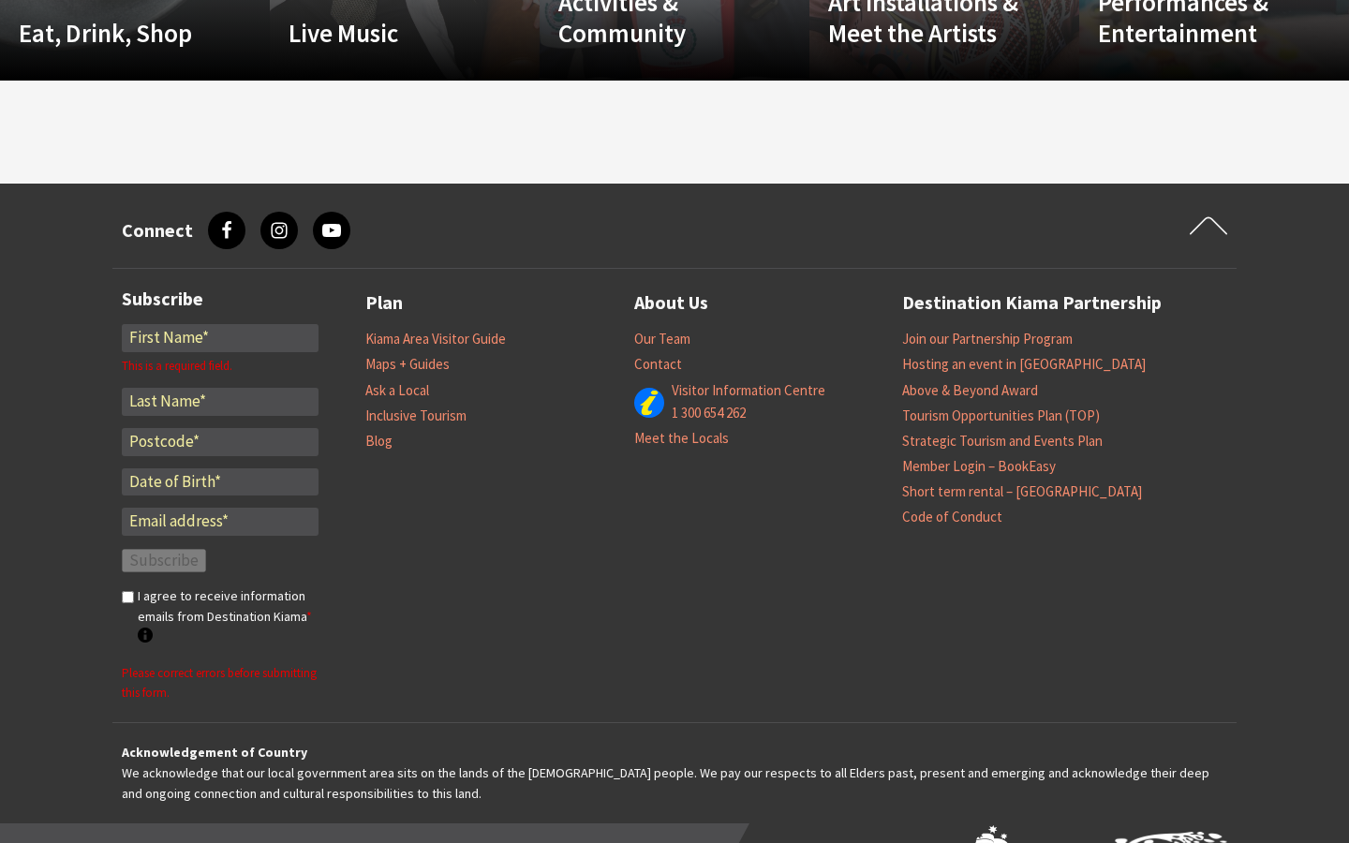
click at [220, 402] on input "*" at bounding box center [220, 402] width 197 height 28
type input "integrated"
click at [220, 402] on input "*" at bounding box center [220, 402] width 197 height 28
click at [220, 441] on div "* This is a required field. * * * Email * Subscribe *" at bounding box center [220, 488] width 197 height 328
type input "31344"
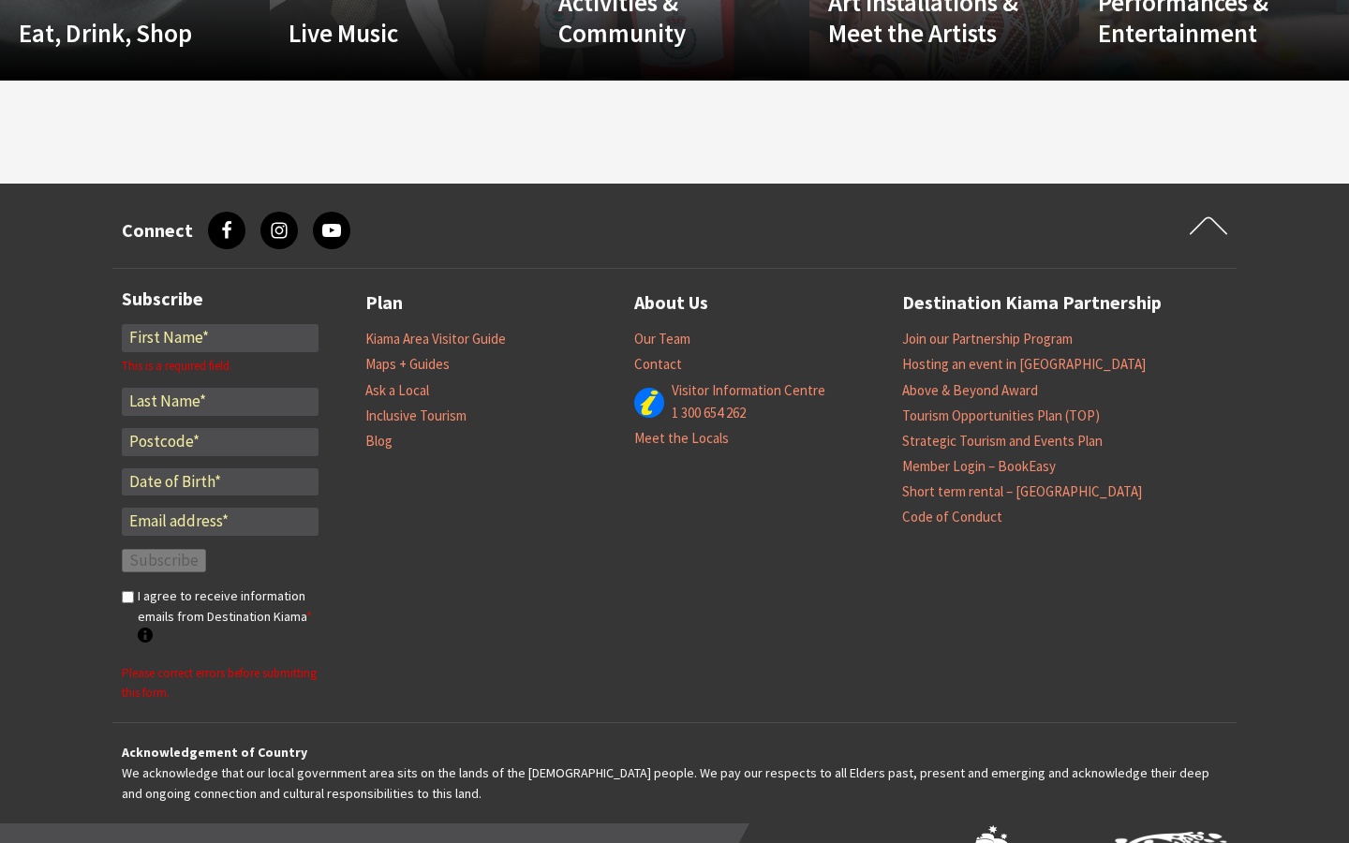
click at [220, 456] on input "*" at bounding box center [220, 442] width 197 height 28
type input "Public-key"
click at [220, 456] on input "*" at bounding box center [220, 442] width 197 height 28
click at [220, 506] on div "* This is a required field. * * * Email * Subscribe *" at bounding box center [220, 488] width 197 height 328
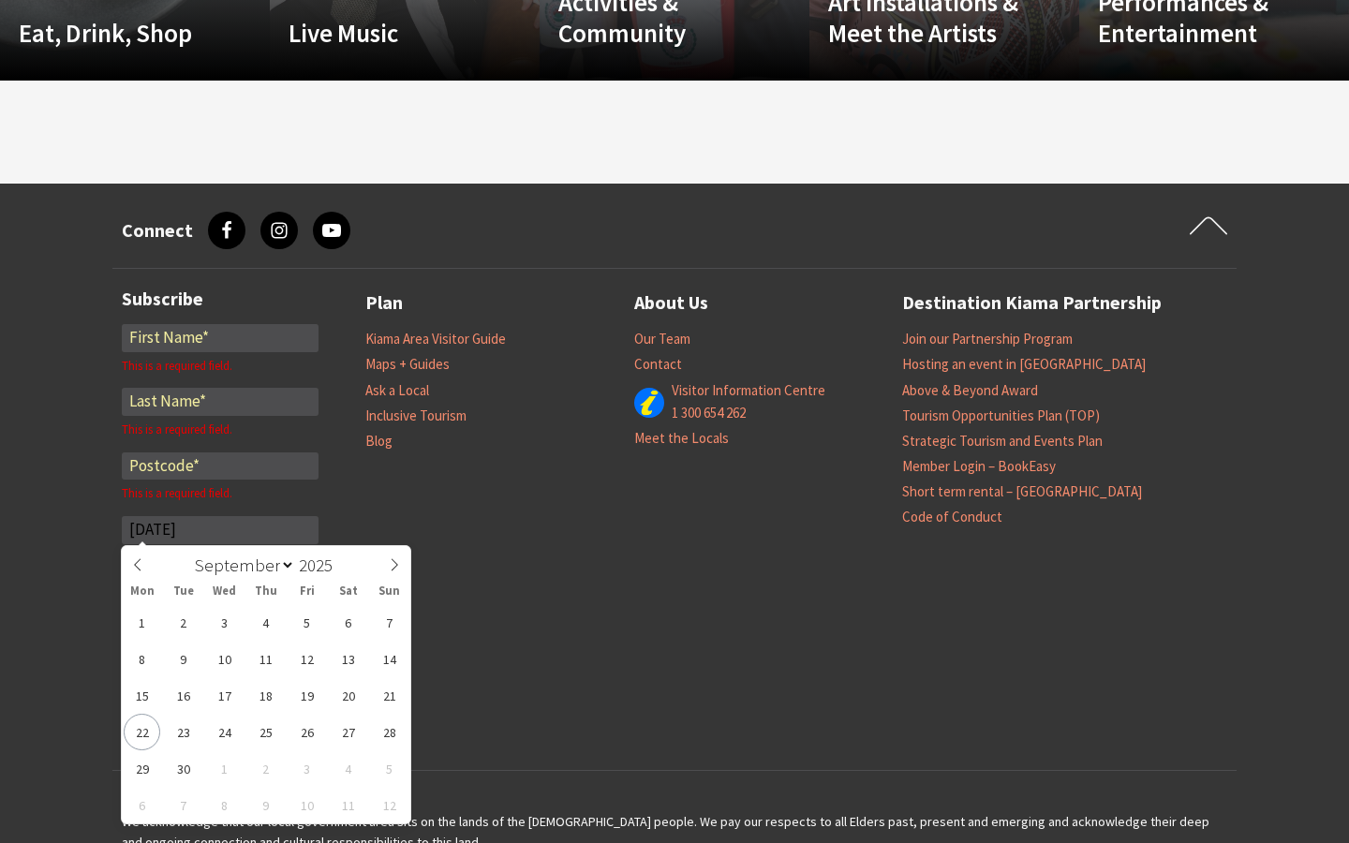
type input "[DATE]"
type input "1999"
click at [220, 529] on input "text" at bounding box center [220, 530] width 197 height 28
type input "[DATE]"
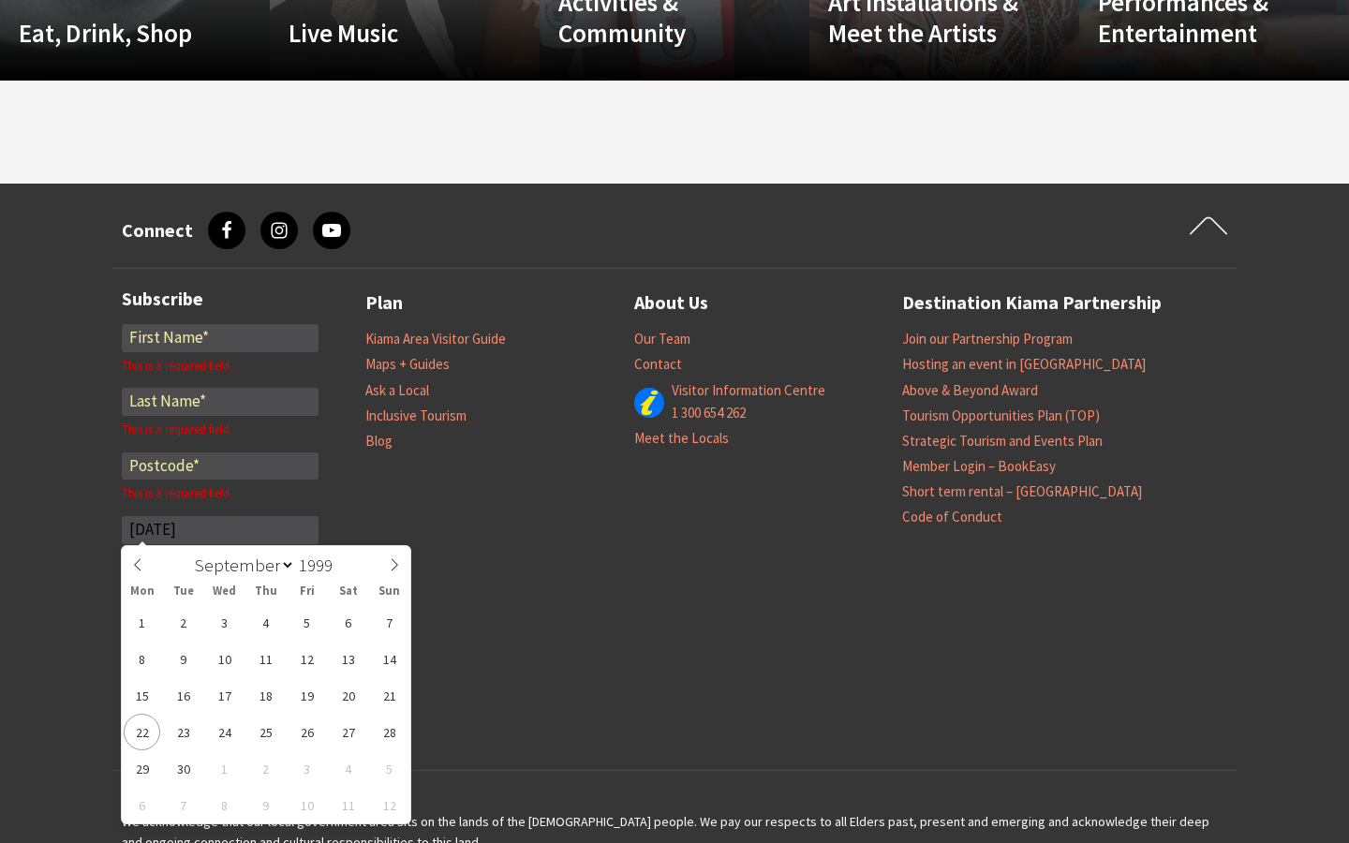
type input "2025"
select select "1"
click at [220, 529] on input "text" at bounding box center [220, 530] width 197 height 28
type input "[DATE]"
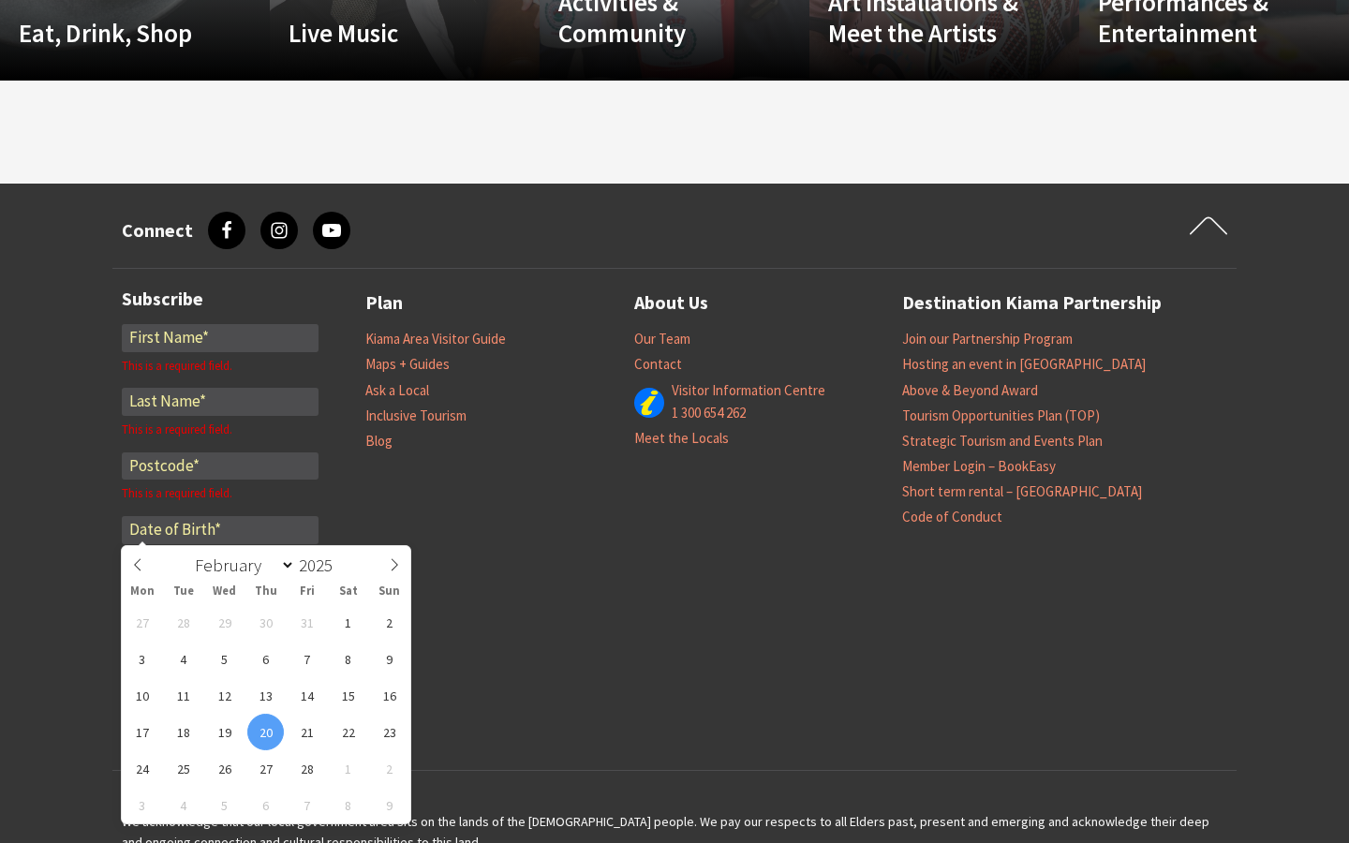
select select "3"
click at [220, 529] on input "text" at bounding box center [220, 530] width 197 height 28
type input "[DATE]"
type input "2017"
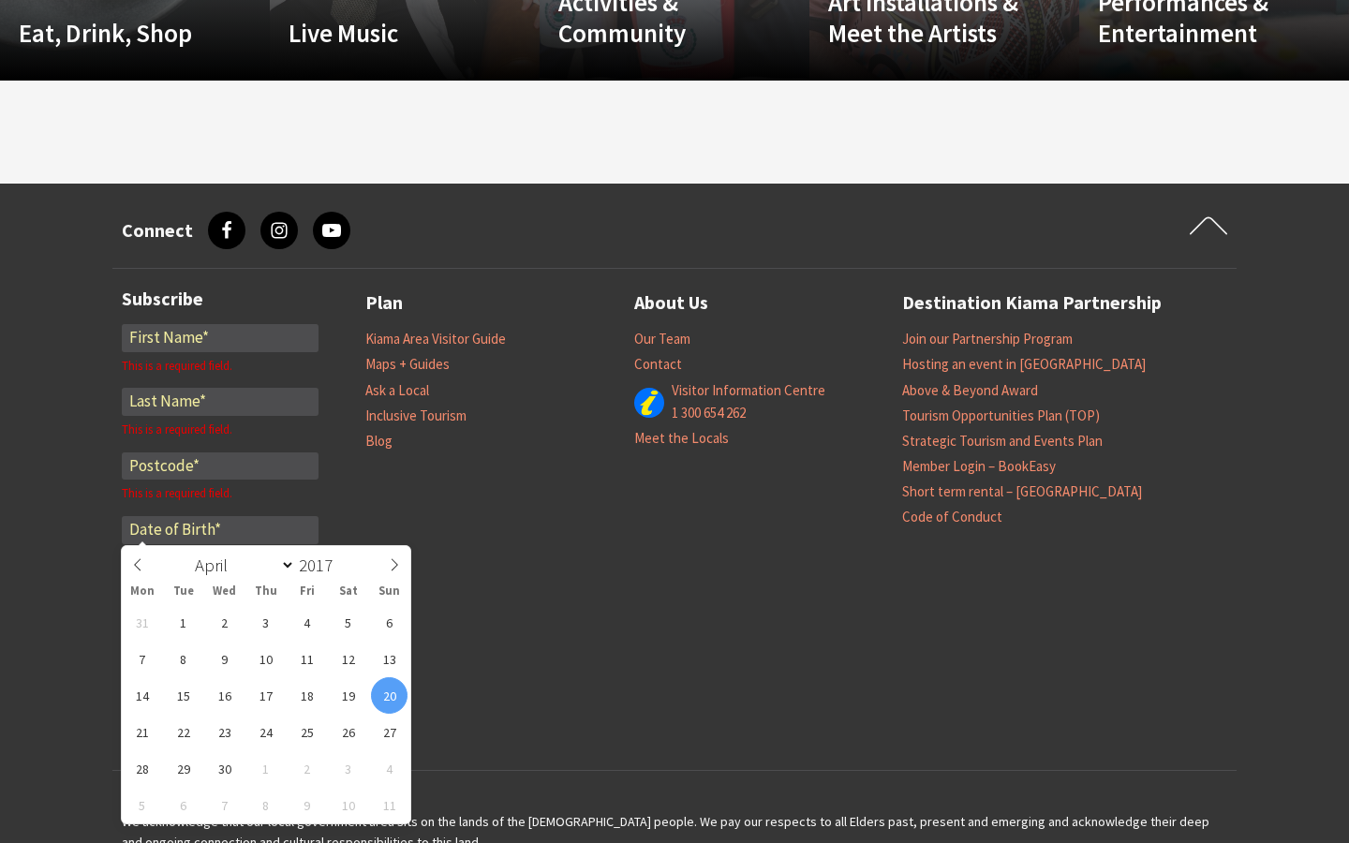
click at [220, 529] on input "text" at bounding box center [220, 530] width 197 height 28
type input "[DATE]"
type input "2034"
select select "2"
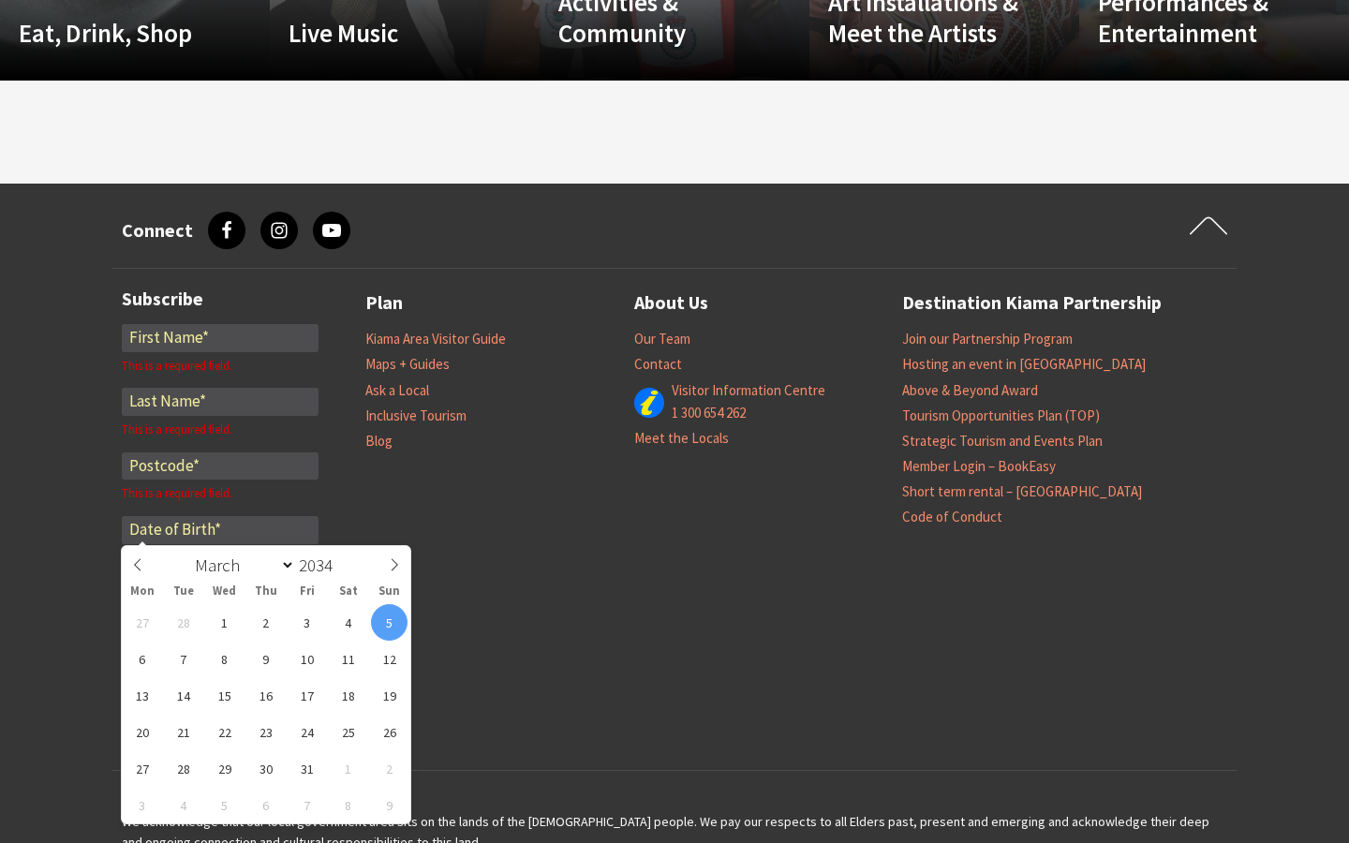
click at [220, 529] on input "text" at bounding box center [220, 530] width 197 height 28
type input "[DATE]"
type input "2025"
click at [220, 529] on input "text" at bounding box center [220, 530] width 197 height 28
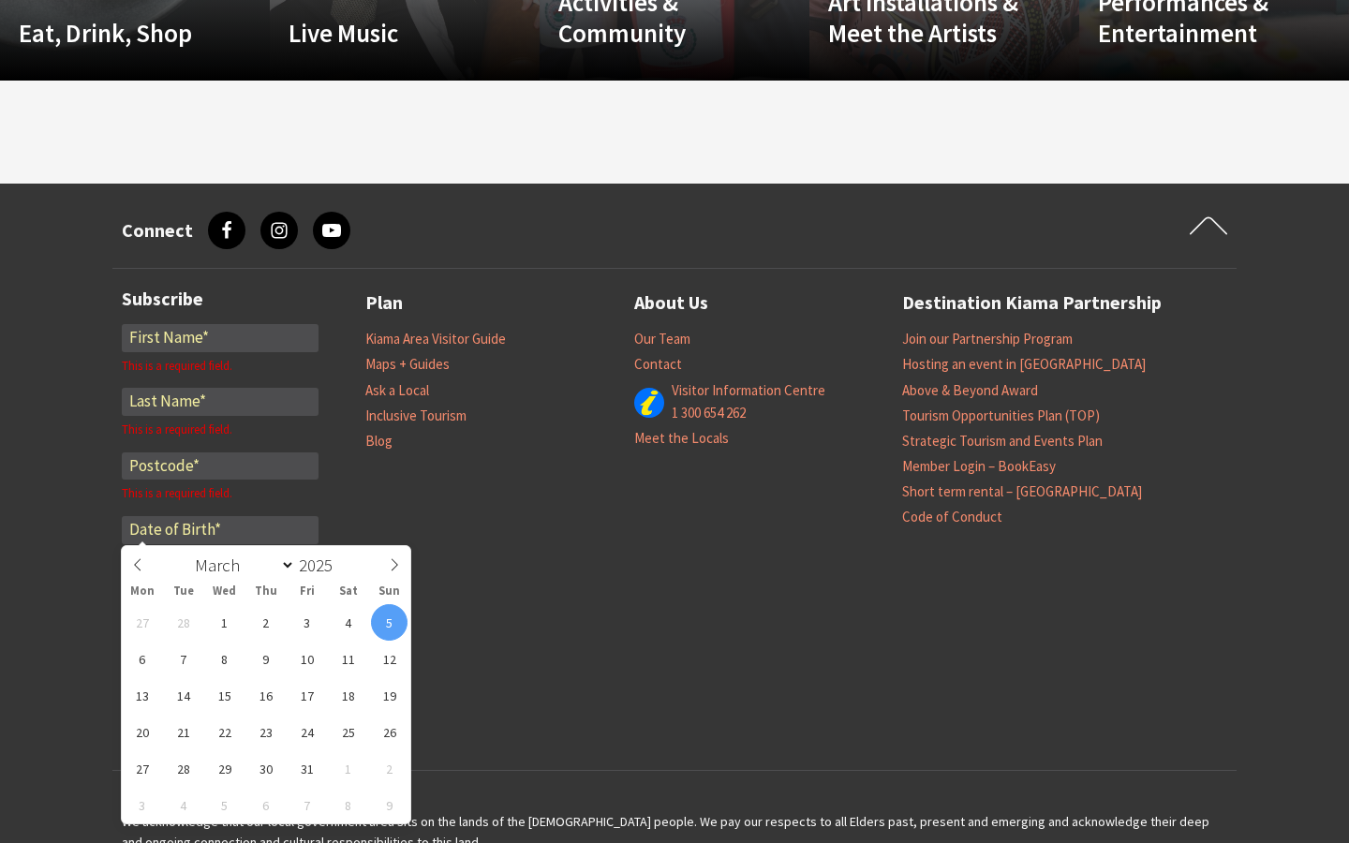
select select "0"
click at [220, 529] on input "text" at bounding box center [220, 530] width 197 height 28
type input "Metrics"
click at [220, 529] on input "text" at bounding box center [220, 530] width 197 height 28
select select "8"
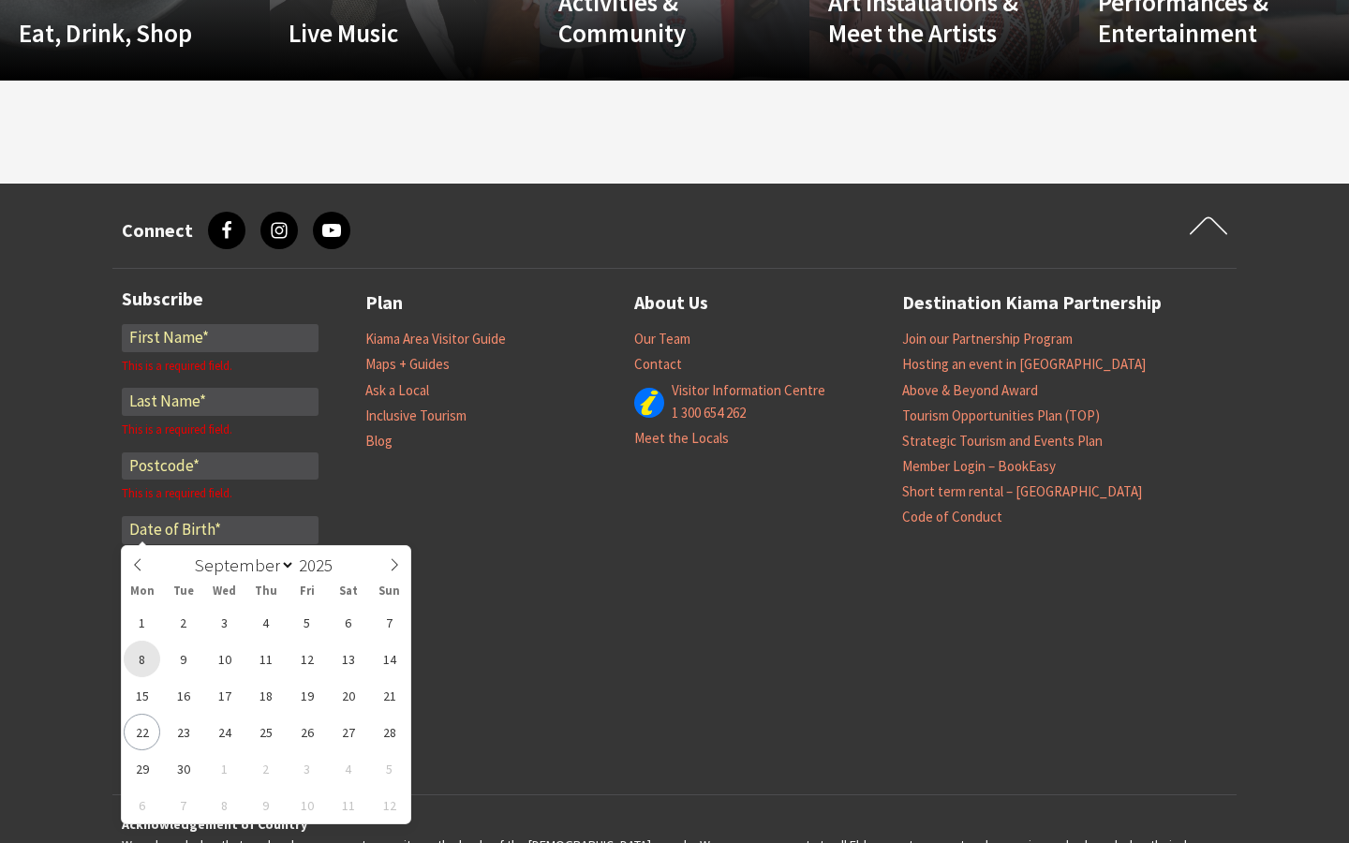
click at [127, 669] on span "8" at bounding box center [142, 659] width 37 height 37
type input "[DATE]"
click at [220, 337] on input "*" at bounding box center [220, 338] width 197 height 28
type input "[PERSON_NAME]"
click at [220, 388] on input "*" at bounding box center [220, 402] width 197 height 28
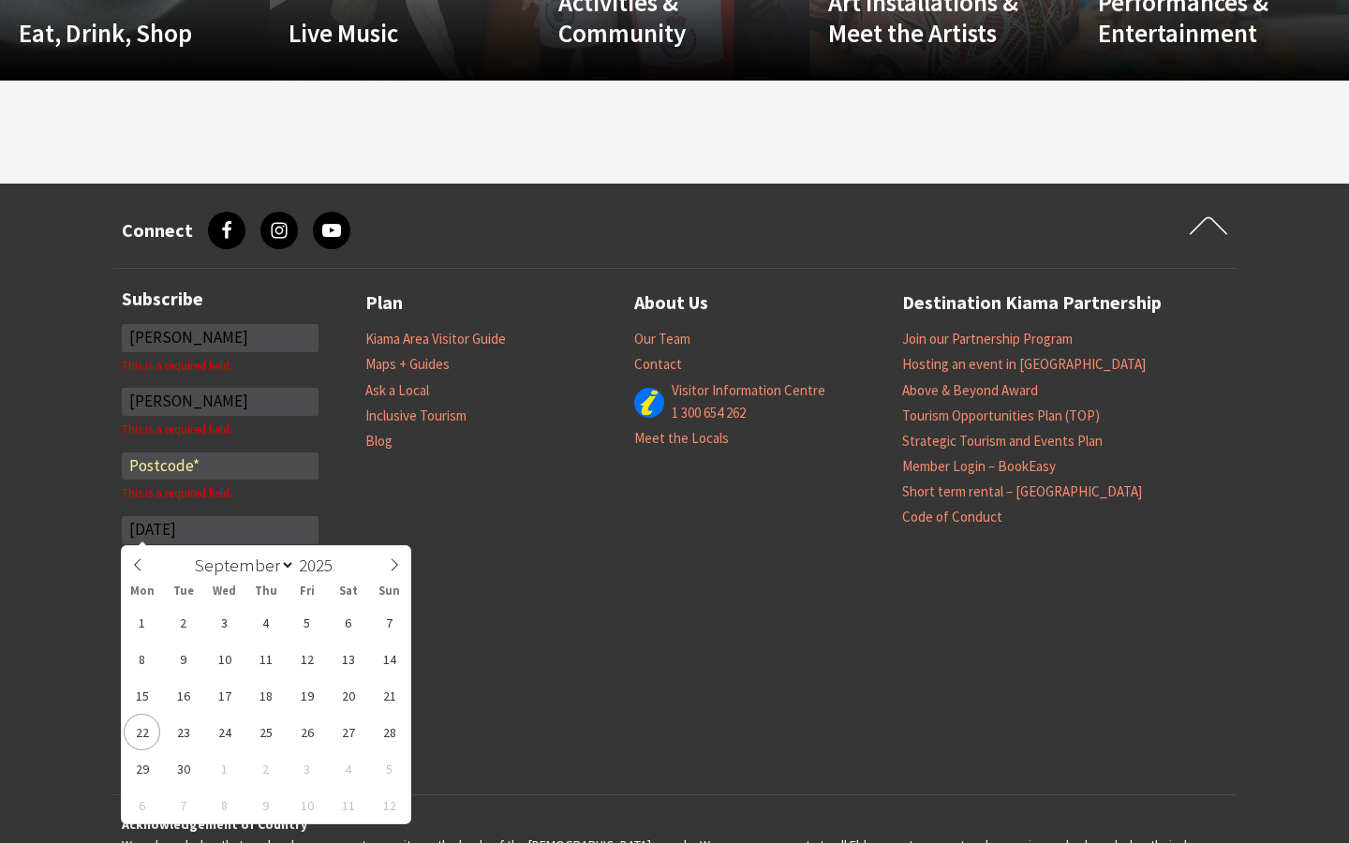
type input "[PERSON_NAME]"
click at [220, 453] on input "*" at bounding box center [220, 467] width 197 height 28
type input "31344"
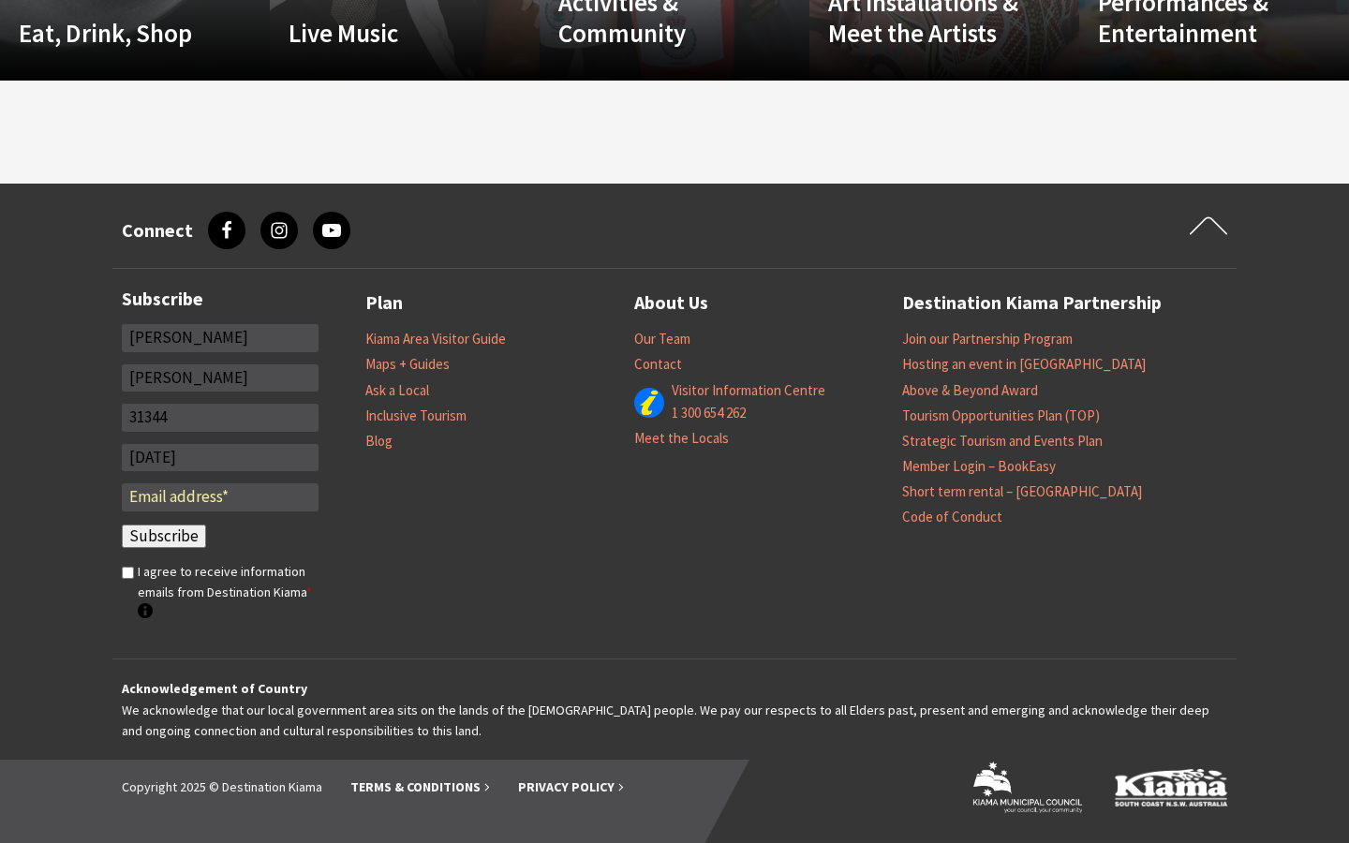
type input "0"
type input "[DATE]"
type input "1999"
click at [0, 0] on select "January February March April May June July August September October November De…" at bounding box center [0, 0] width 0 height 0
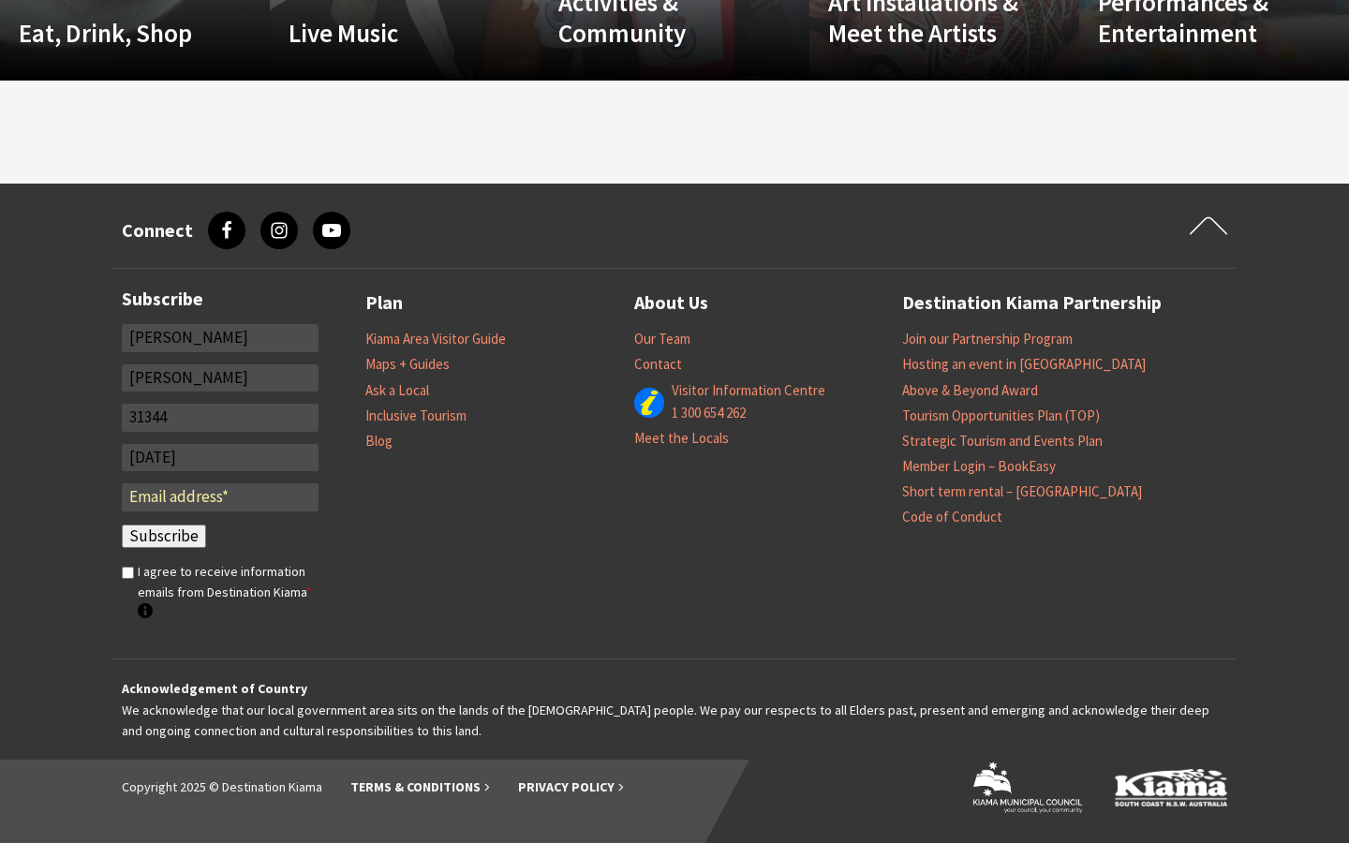
select select "7"
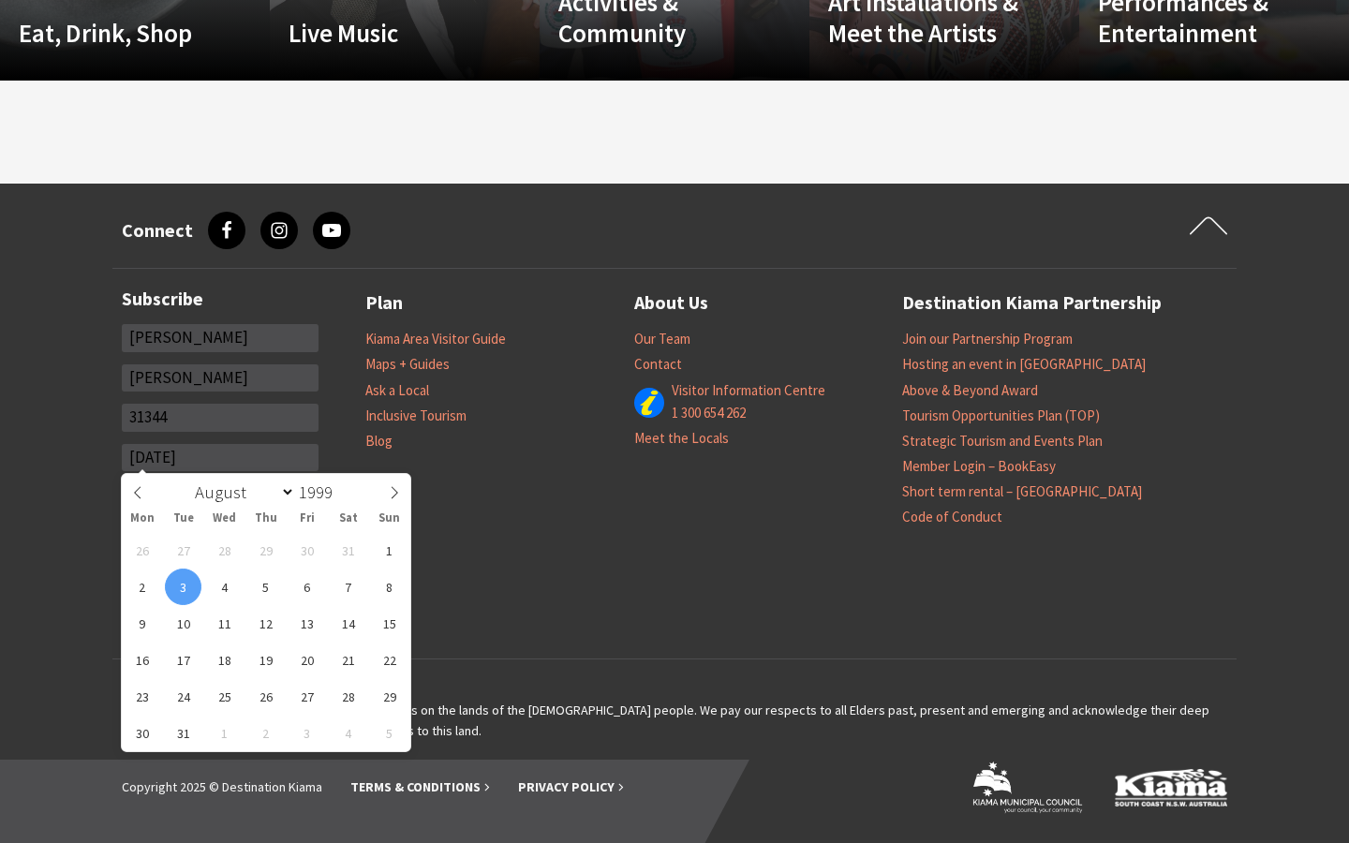
type input "[EMAIL_ADDRESS][DOMAIN_NAME]"
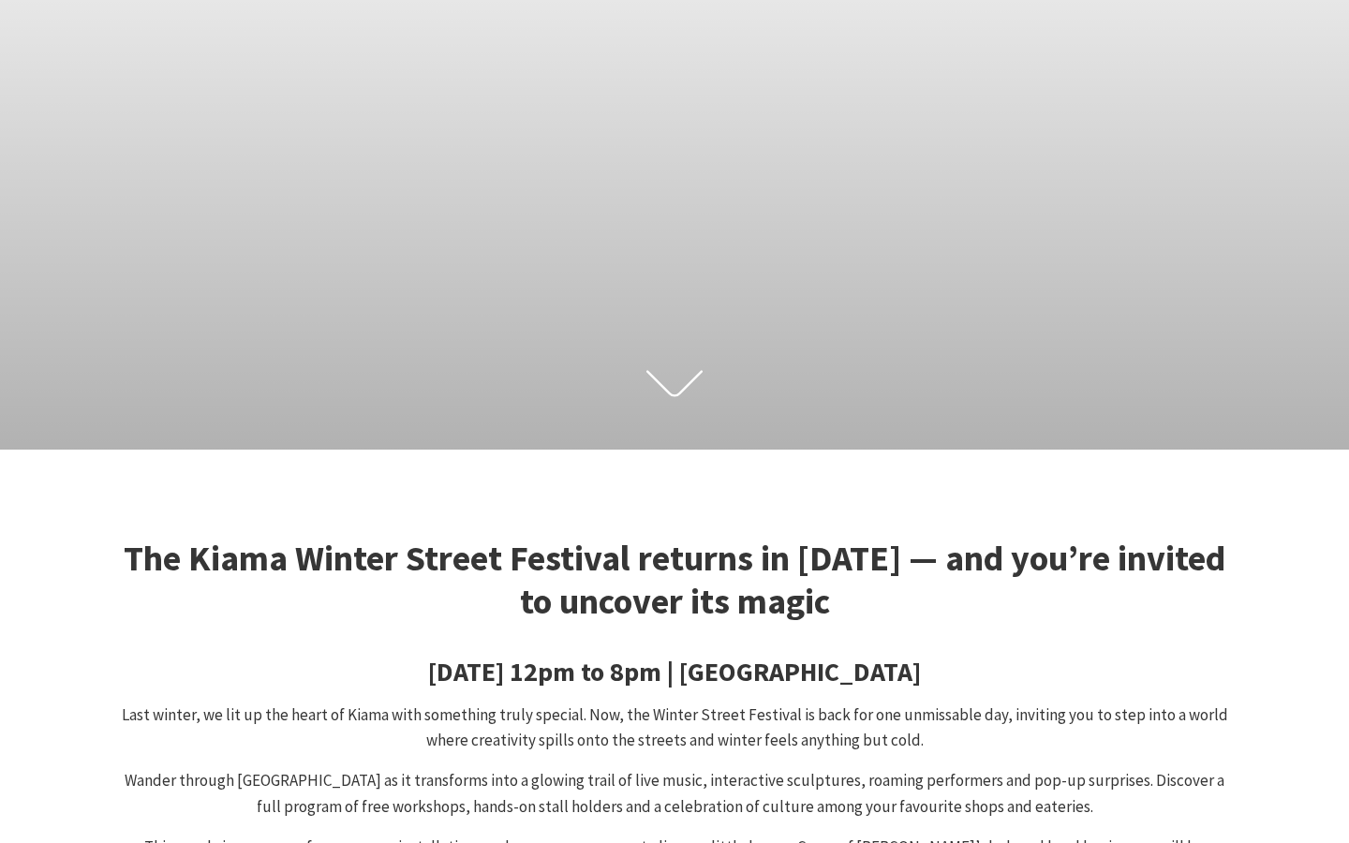
scroll to position [0, 75]
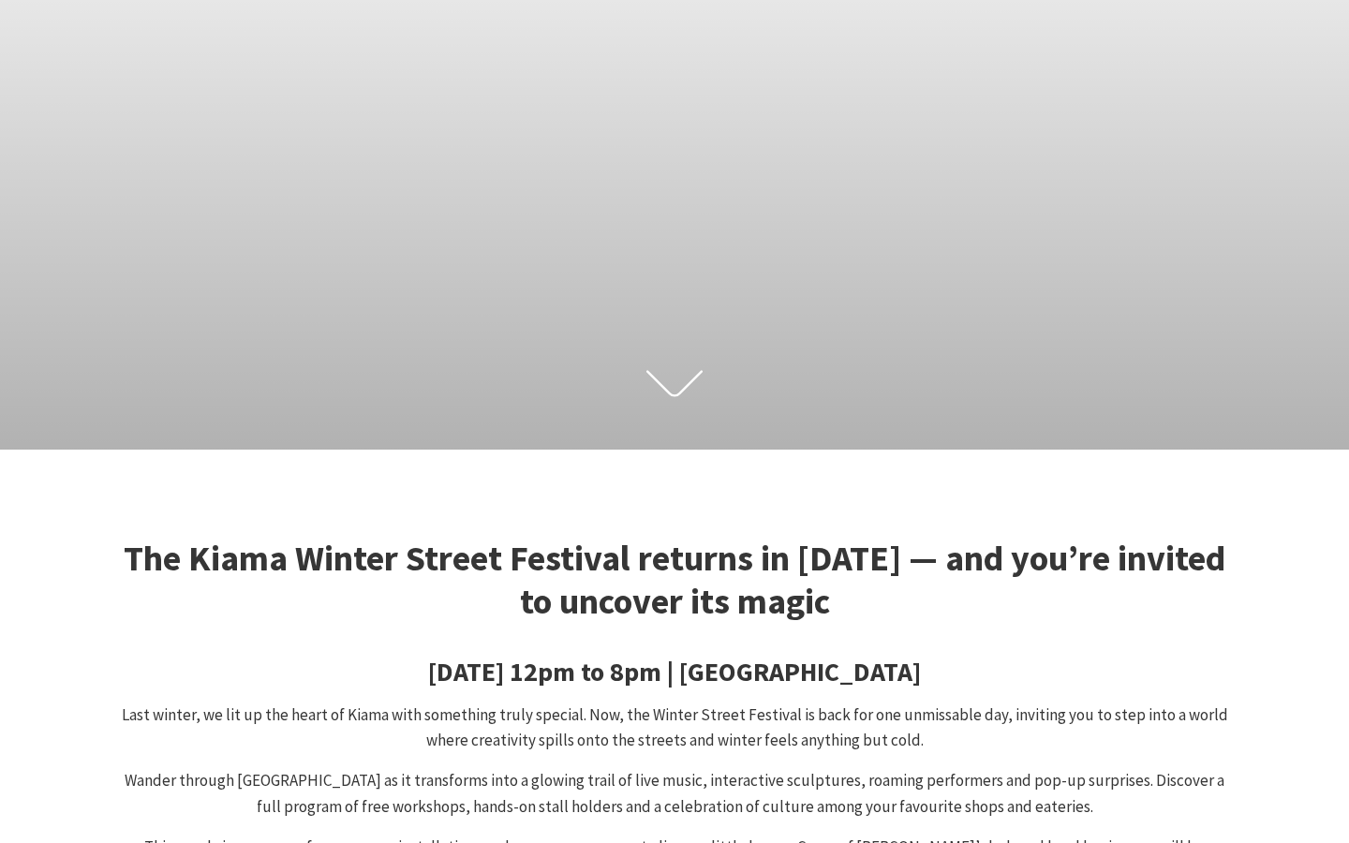
checkbox input "true"
type input "T"
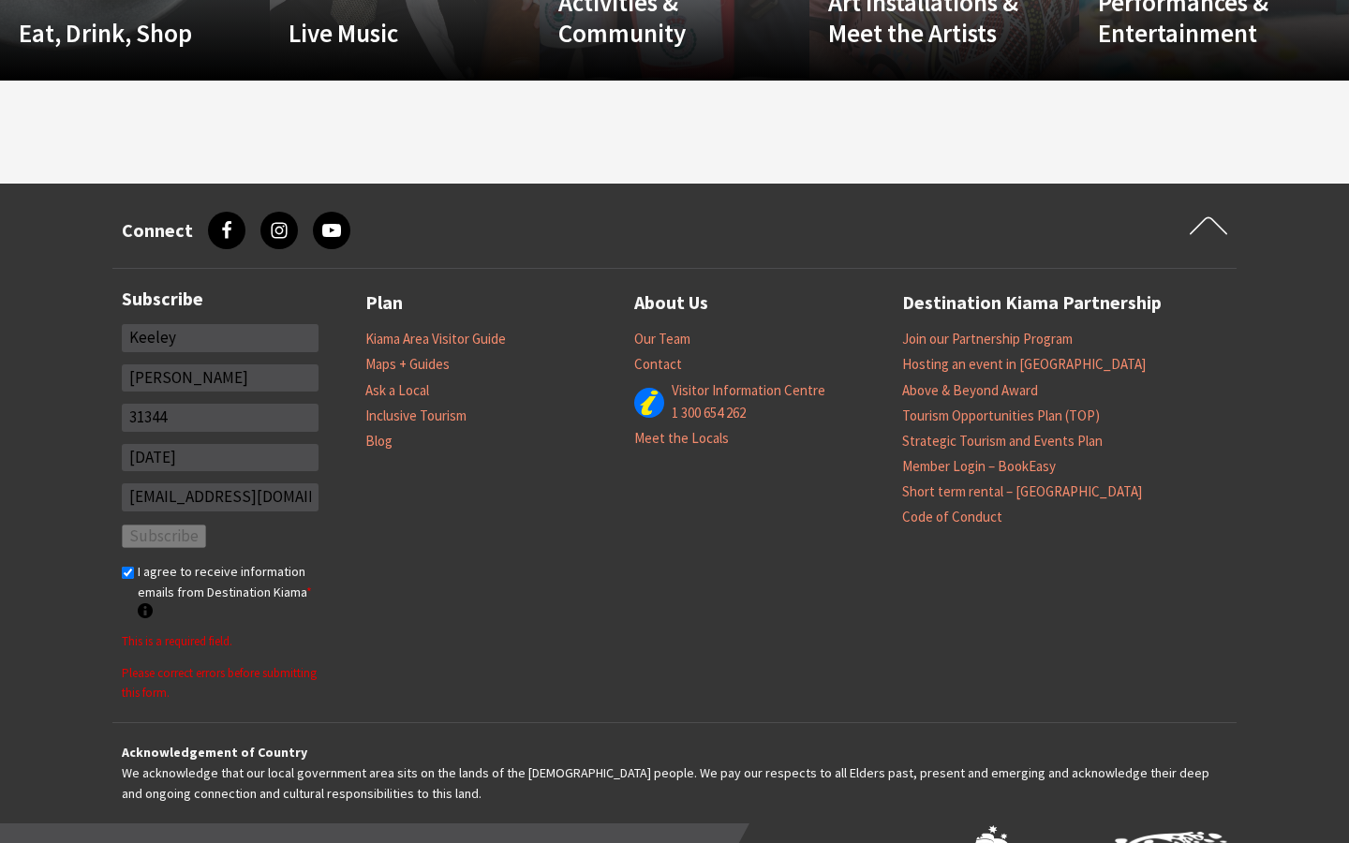
type input "Keeley"
click at [220, 378] on input "[PERSON_NAME]" at bounding box center [220, 378] width 197 height 28
type input "S"
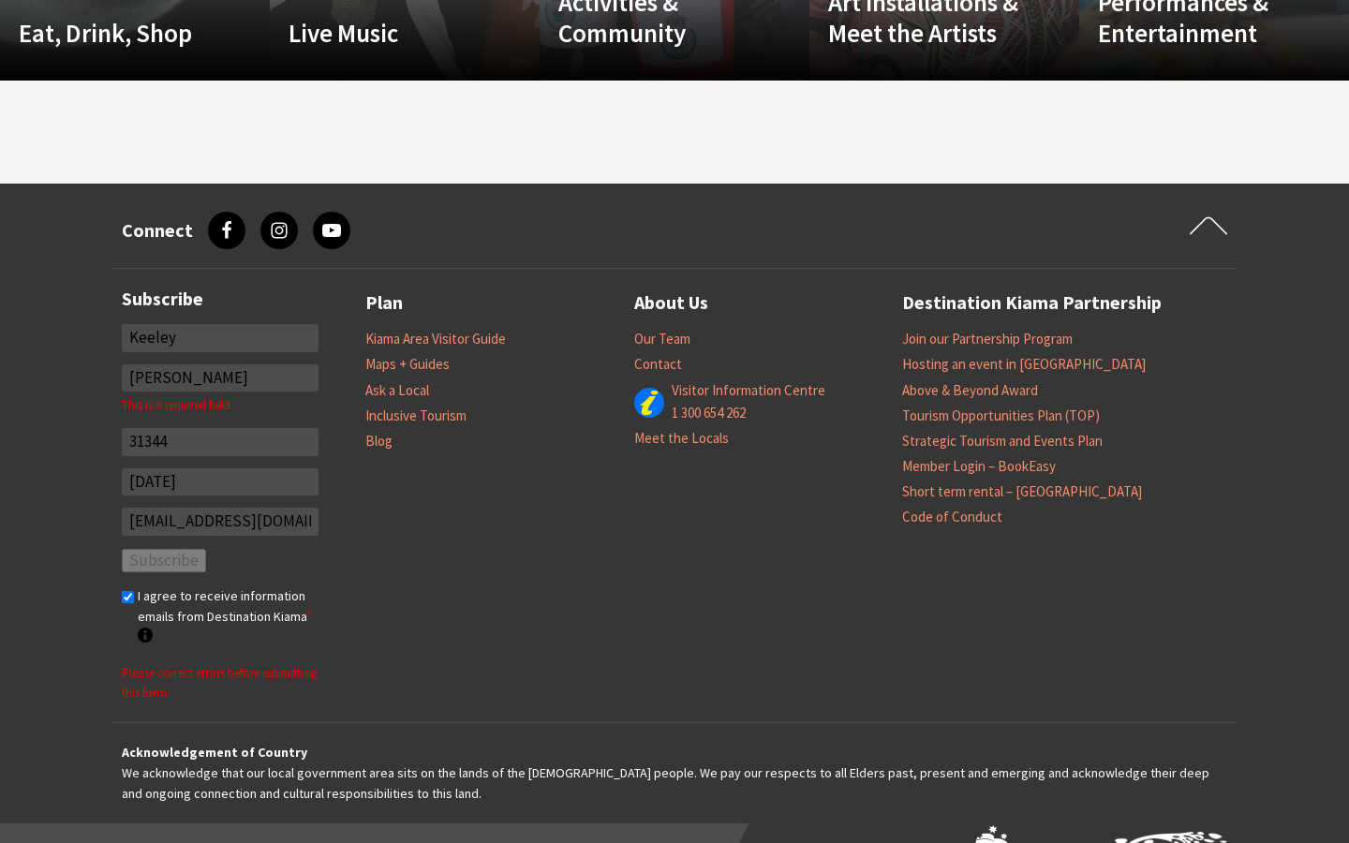
type input "[PERSON_NAME]"
click at [220, 428] on input "31344" at bounding box center [220, 442] width 197 height 28
type input "3"
type input "59944-6009"
click at [220, 508] on input "[EMAIL_ADDRESS][DOMAIN_NAME]" at bounding box center [220, 522] width 197 height 28
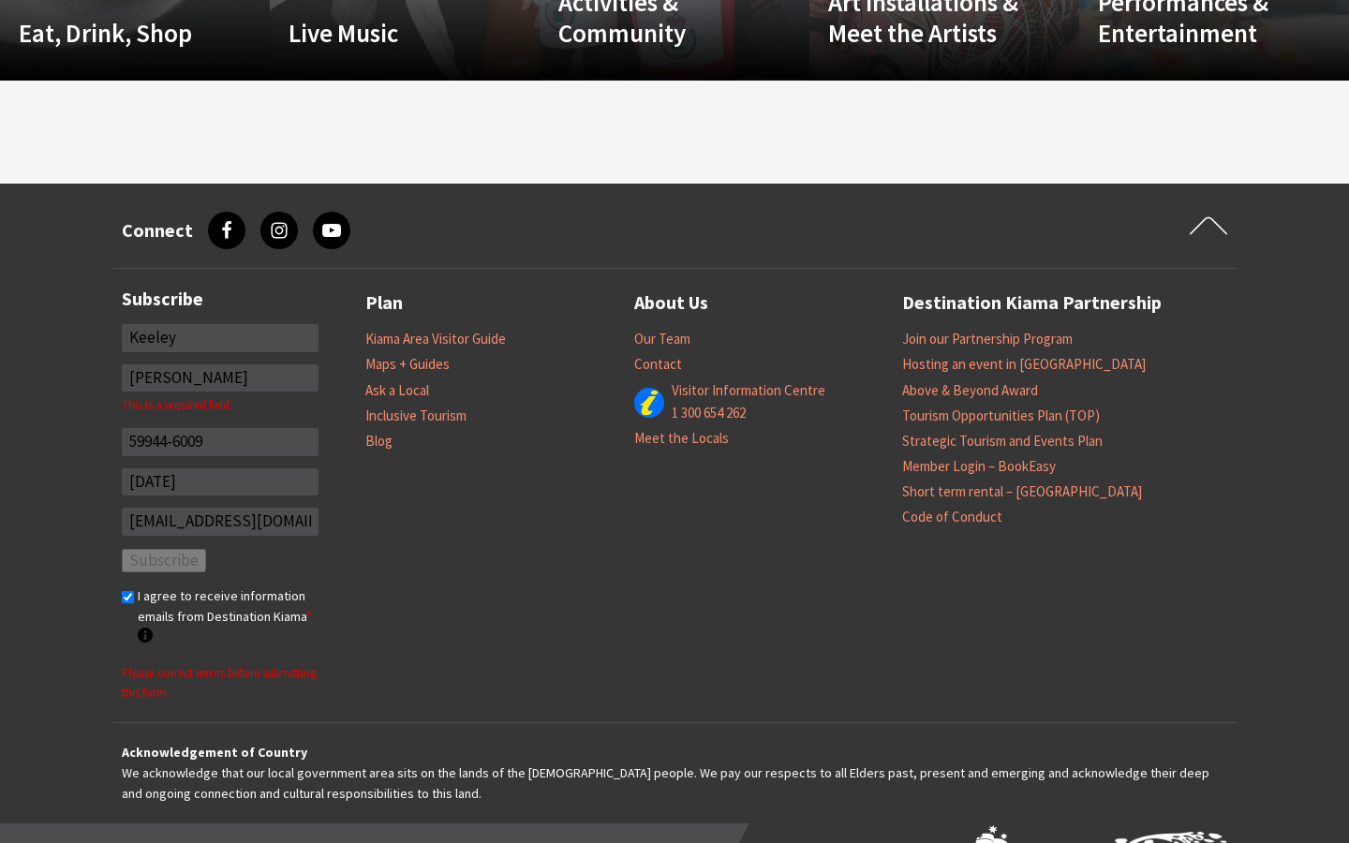
type input "[EMAIL_ADDRESS][DOMAIN_NAME]"
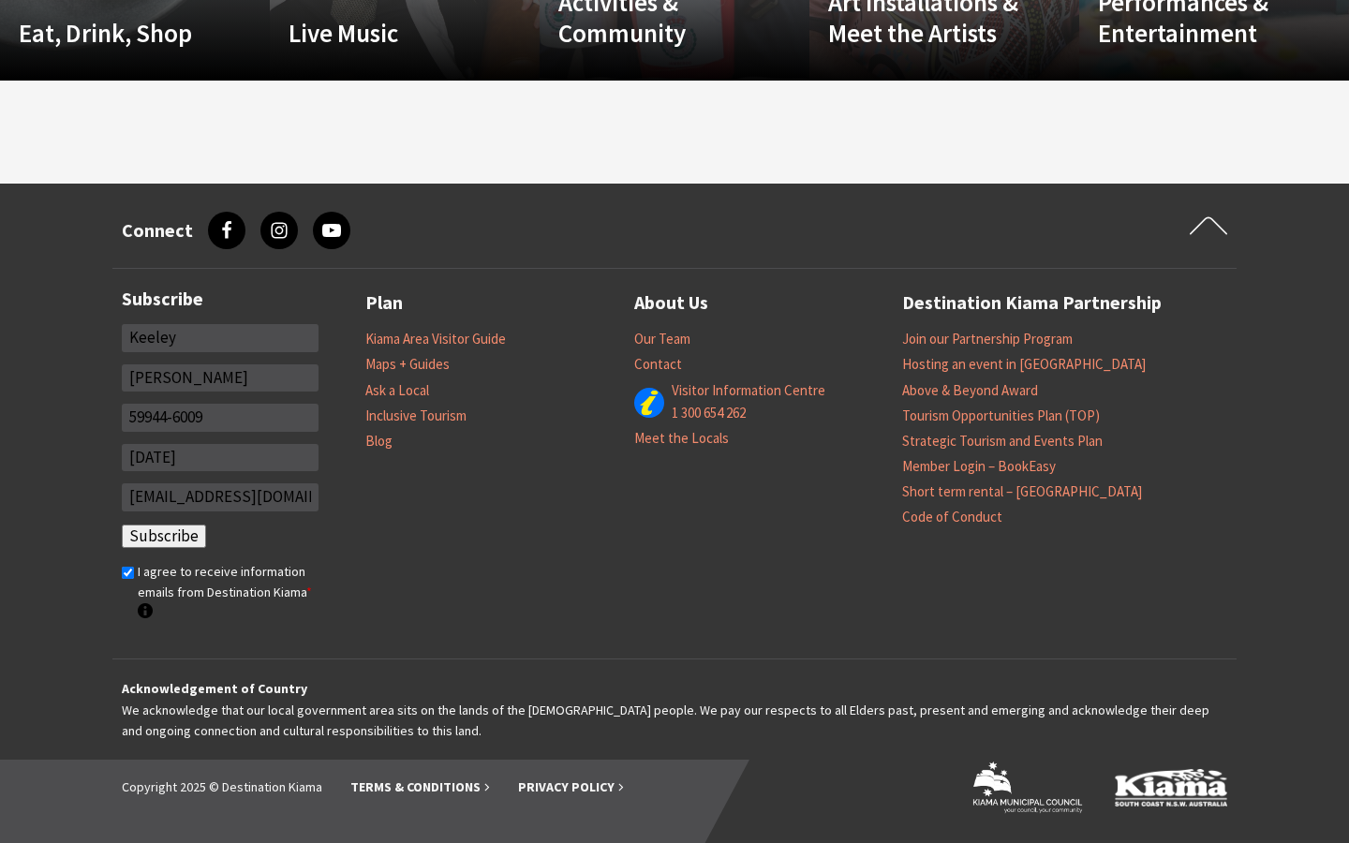
scroll to position [0, 0]
click input "Subscribe" at bounding box center [164, 537] width 84 height 24
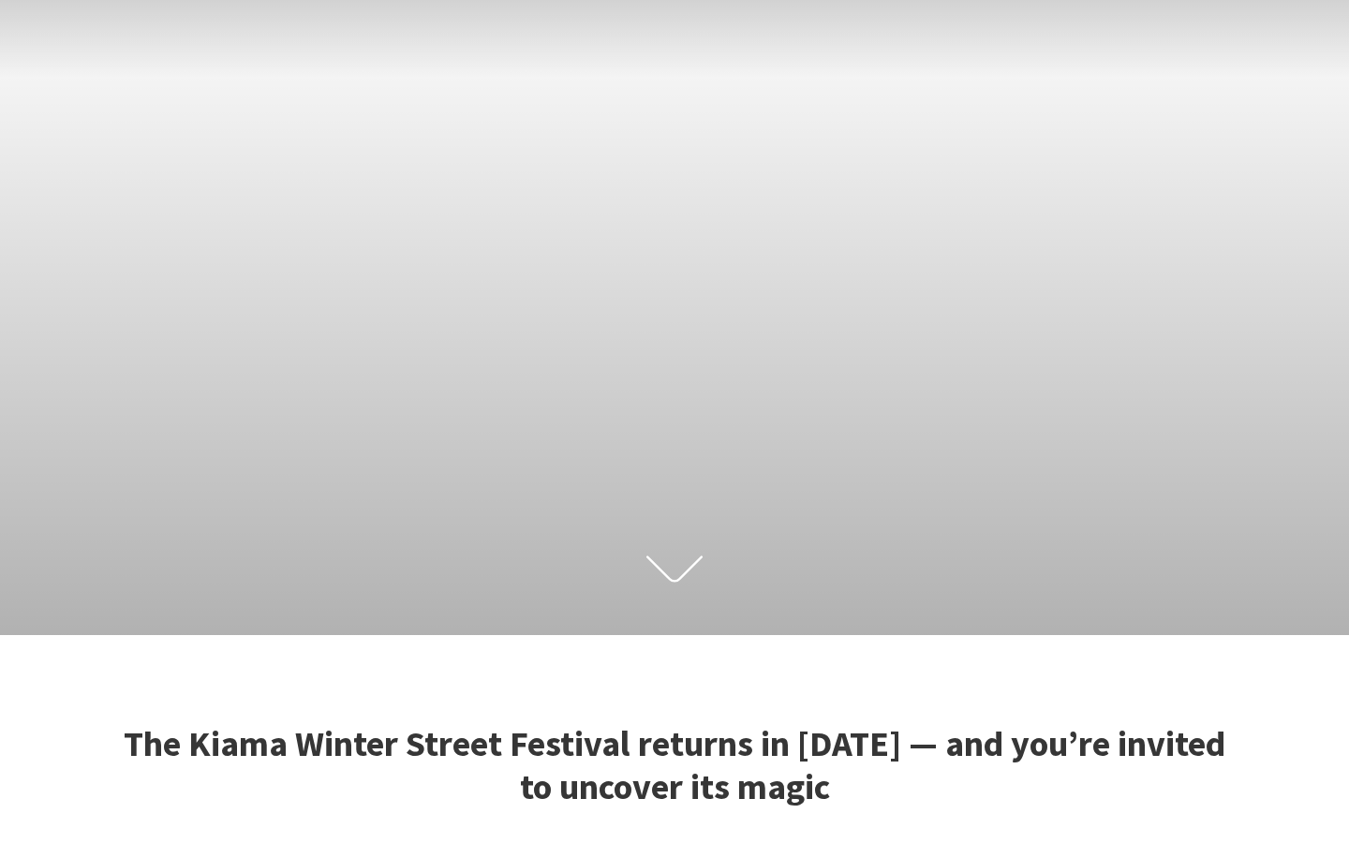
scroll to position [4215, 0]
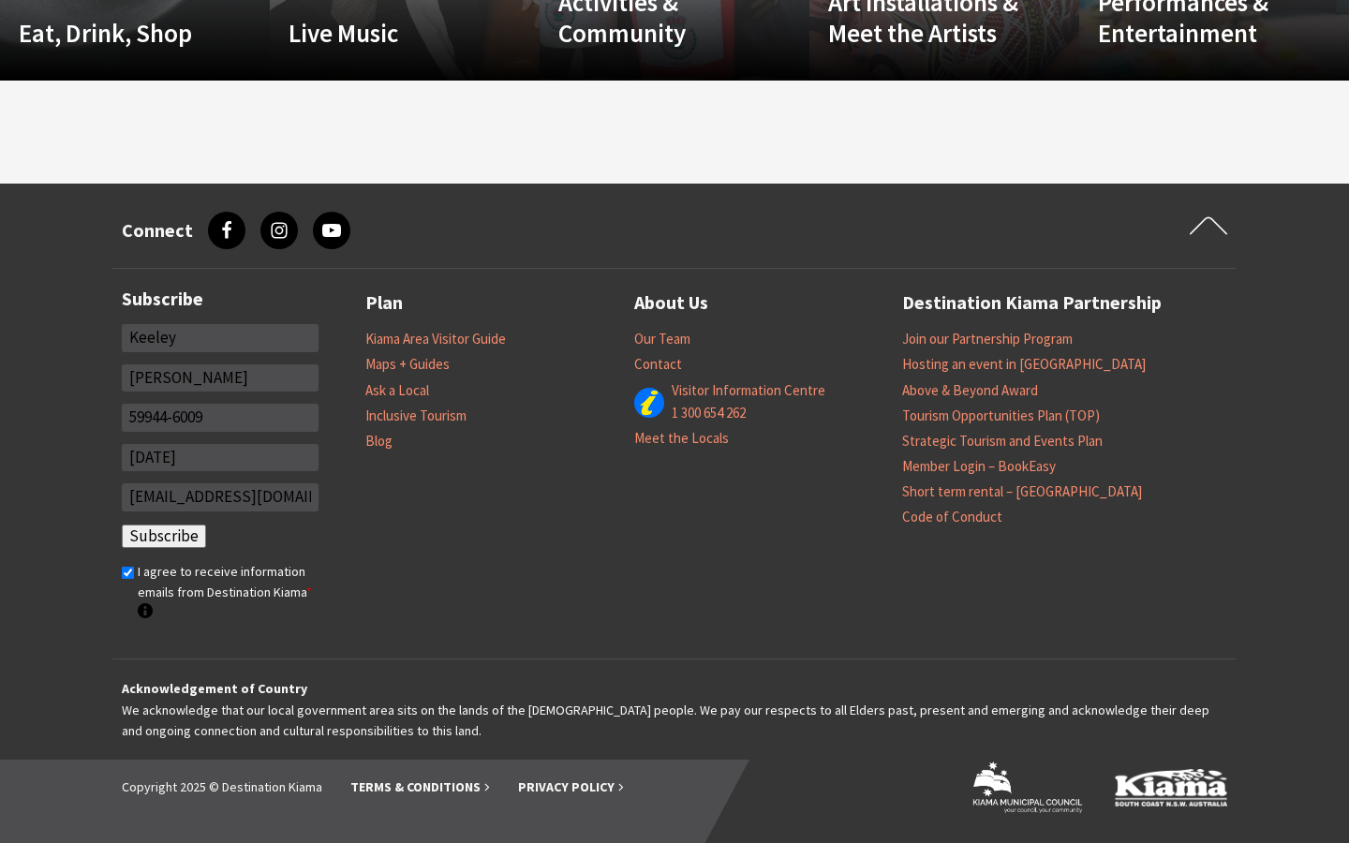
click at [162, 536] on input "Subscribe" at bounding box center [164, 537] width 84 height 24
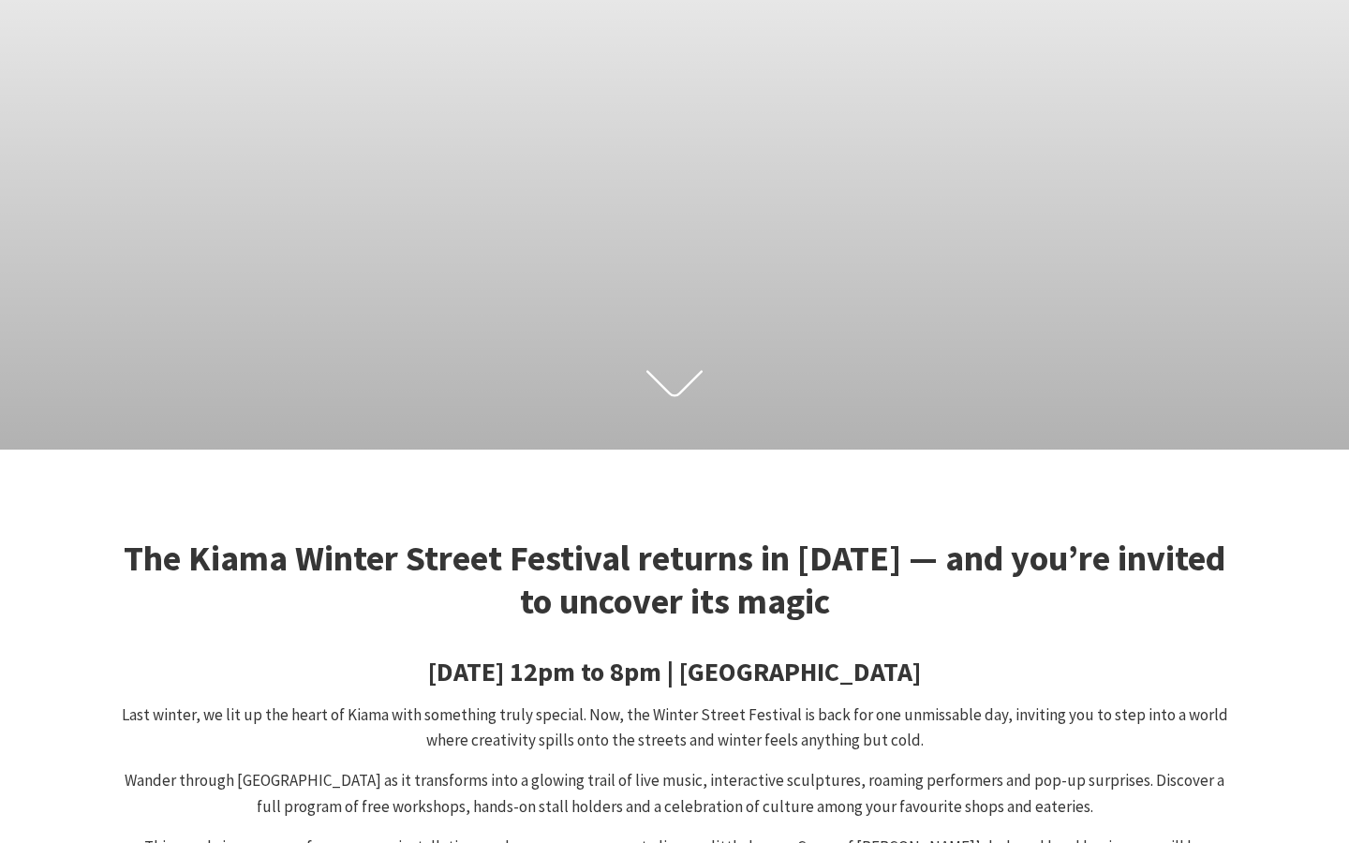
scroll to position [0, 75]
checkbox input "false"
type input "K"
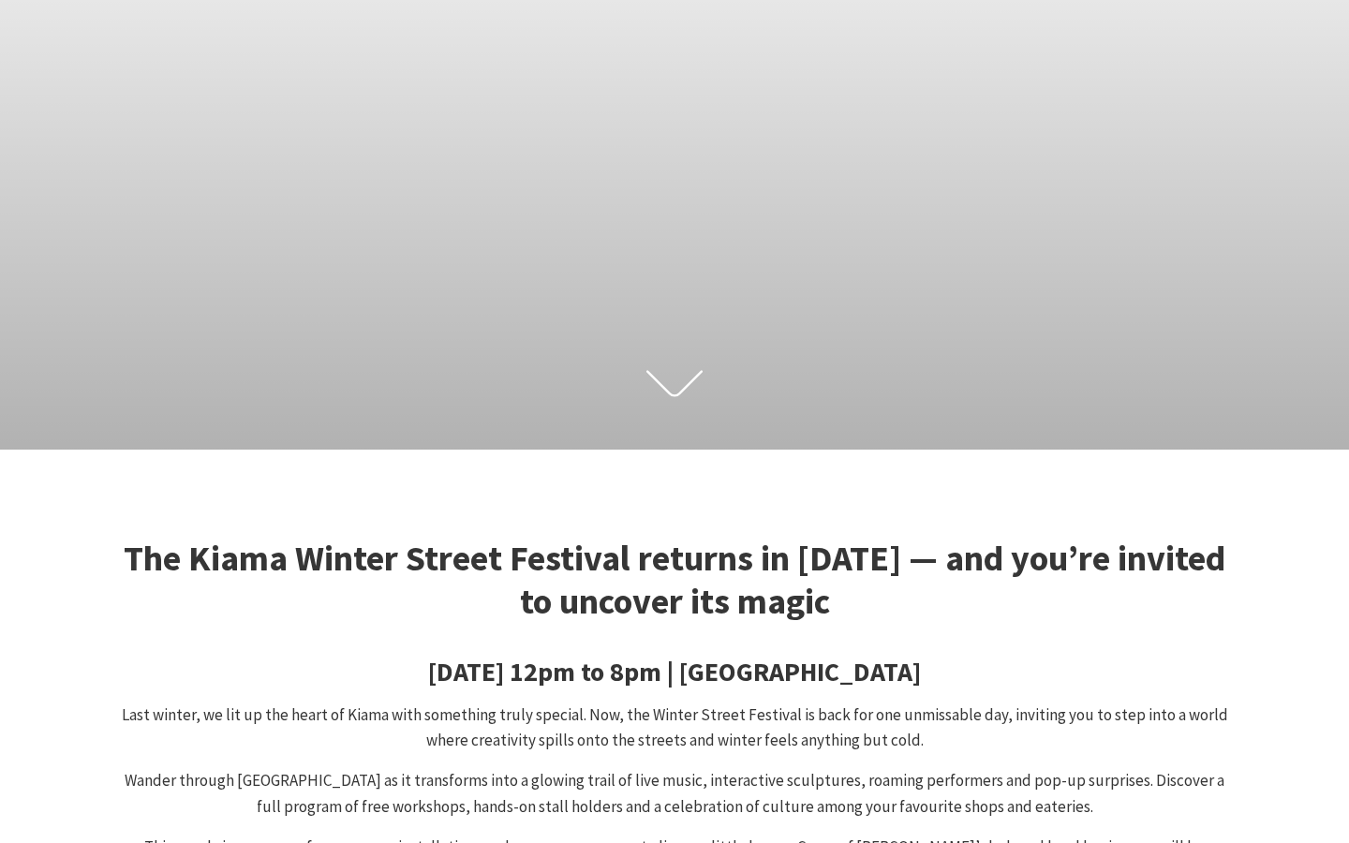
scroll to position [0, 0]
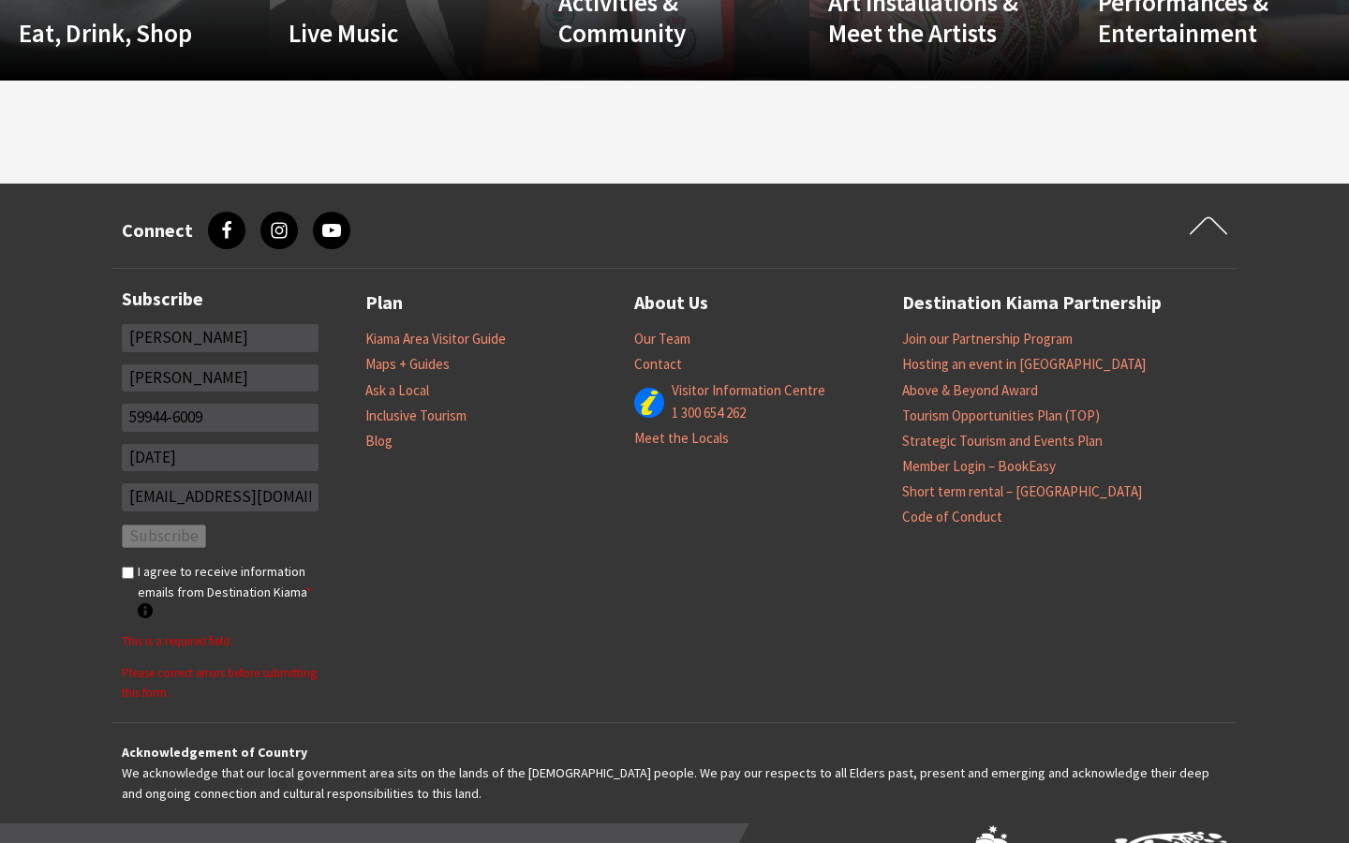
type input "[PERSON_NAME]"
click at [220, 378] on input "[PERSON_NAME]" at bounding box center [220, 378] width 197 height 28
type input "N"
type input "Little"
click at [220, 417] on input "59944-6009" at bounding box center [220, 418] width 197 height 28
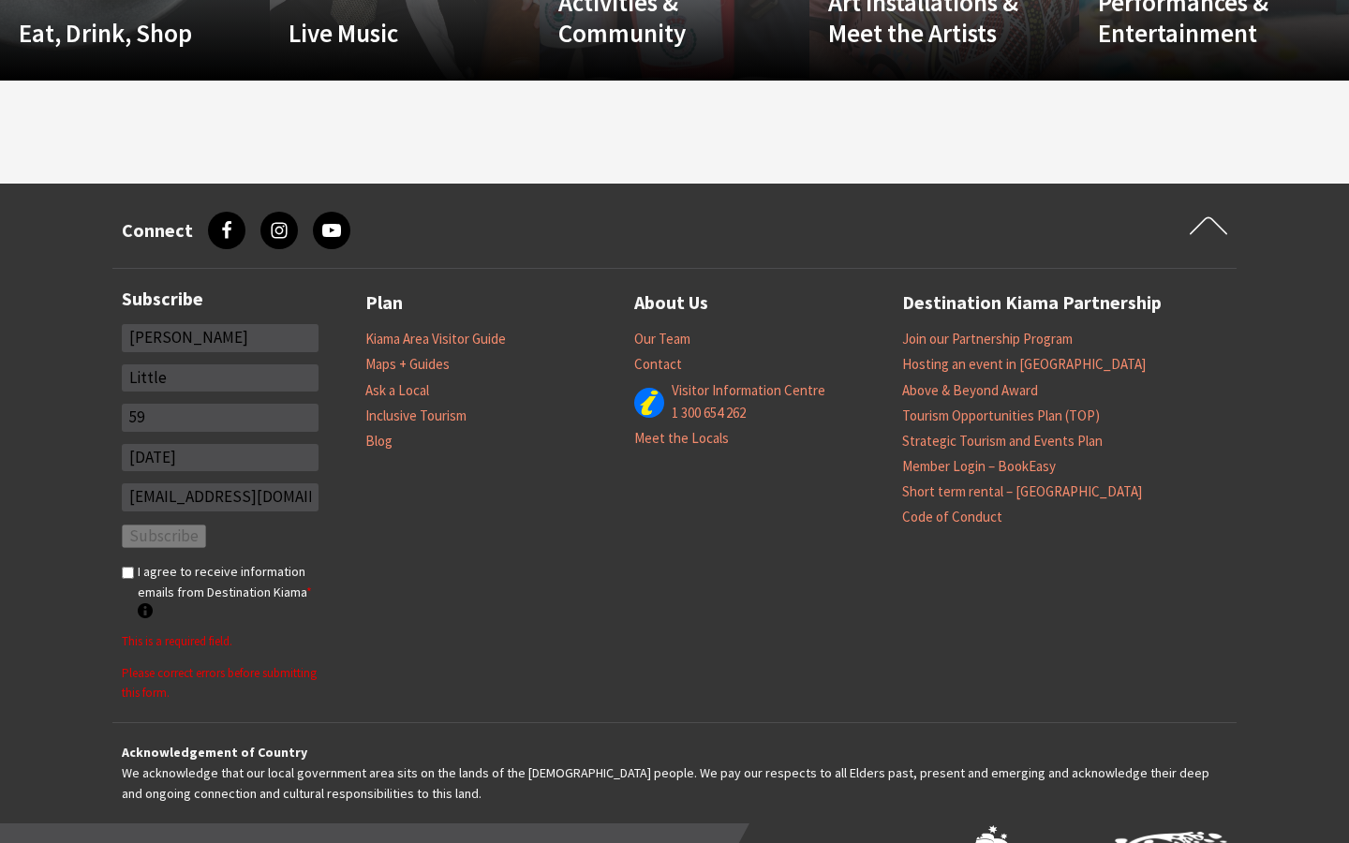
type input "5"
type input "32011"
click at [220, 498] on input "[EMAIL_ADDRESS][DOMAIN_NAME]" at bounding box center [220, 497] width 197 height 28
type input "[EMAIL_ADDRESS][DOMAIN_NAME]"
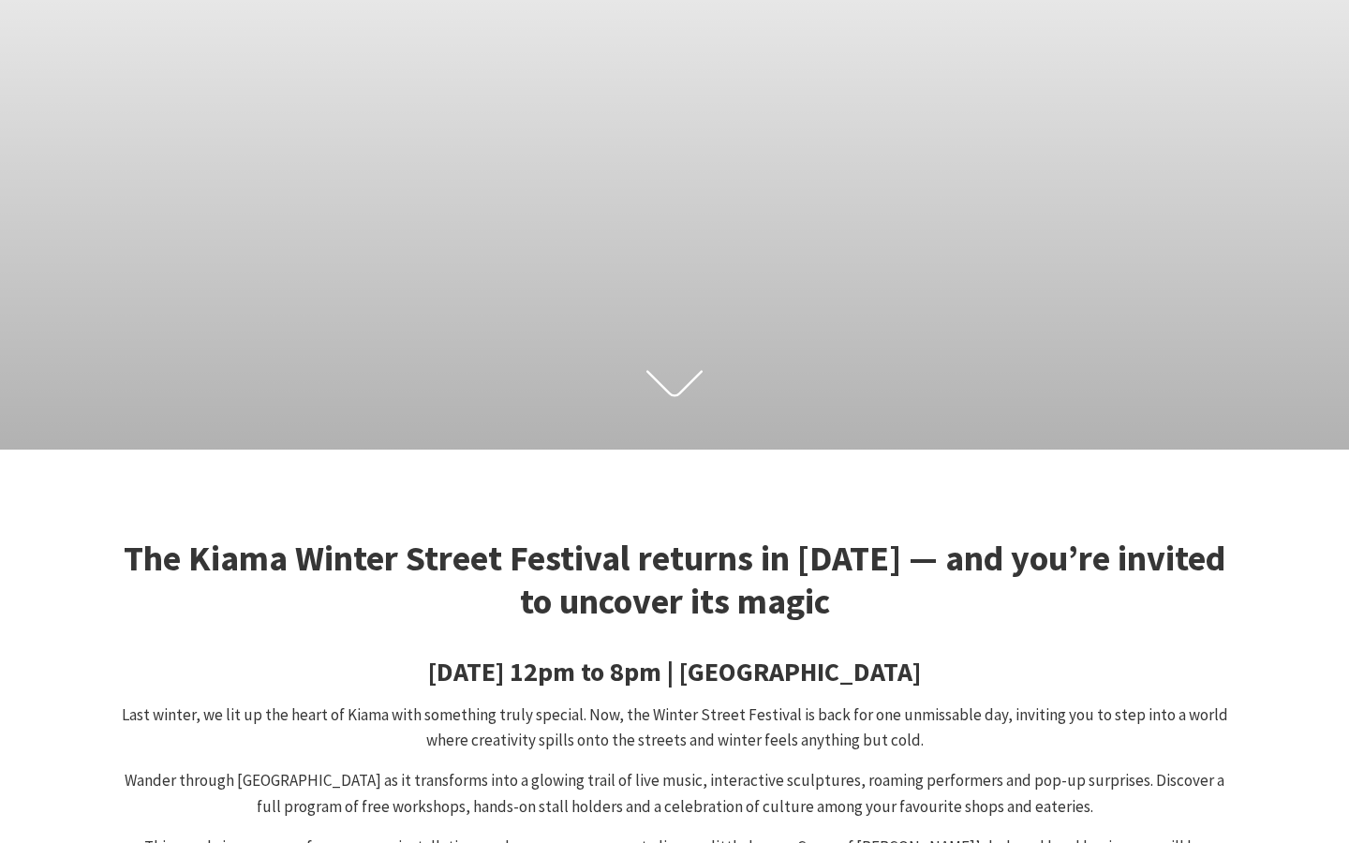
type input "[DATE]"
type input "E"
type input "[PERSON_NAME]"
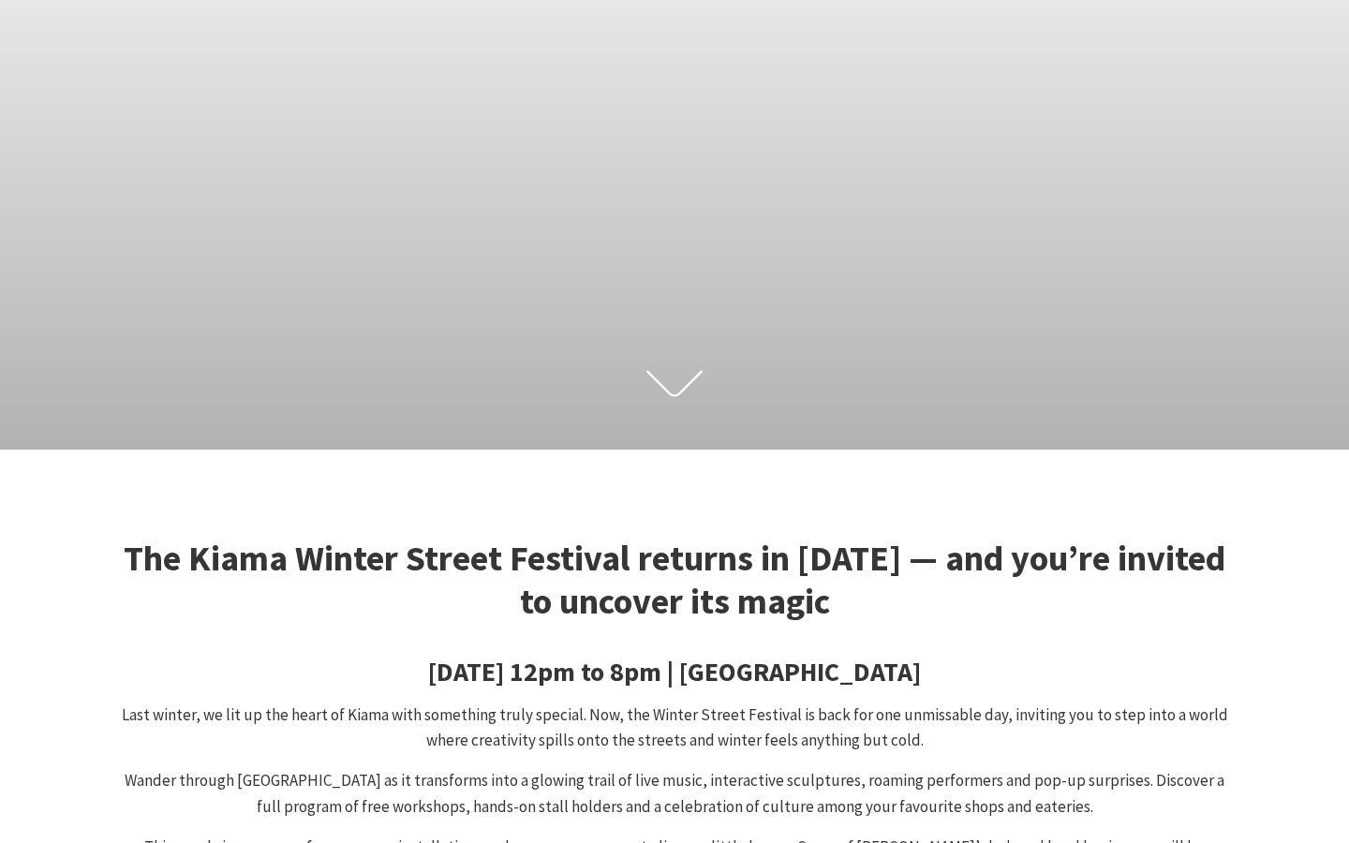
type input "L"
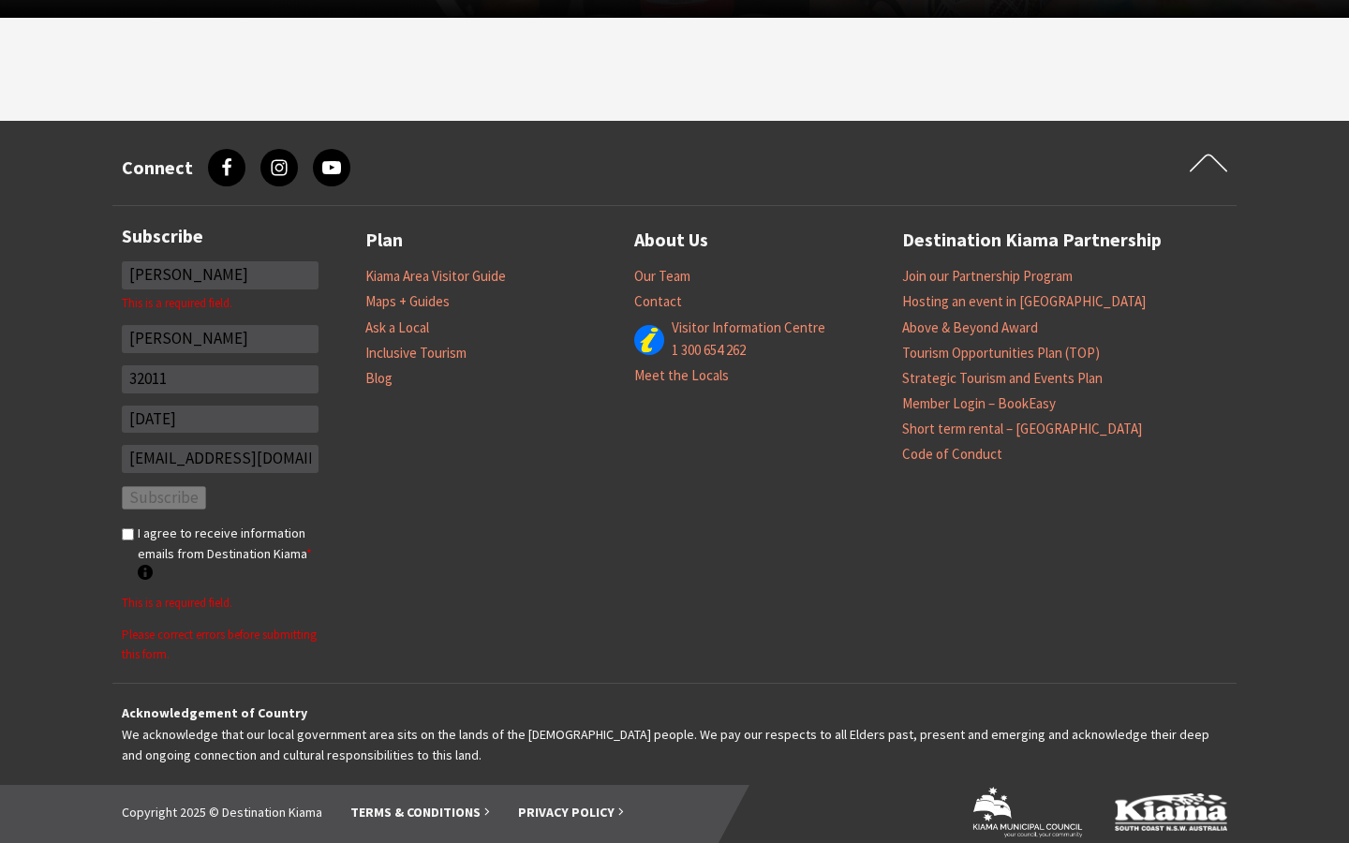
type input "[PERSON_NAME]"
click at [220, 365] on input "32011" at bounding box center [220, 379] width 197 height 28
type input "3"
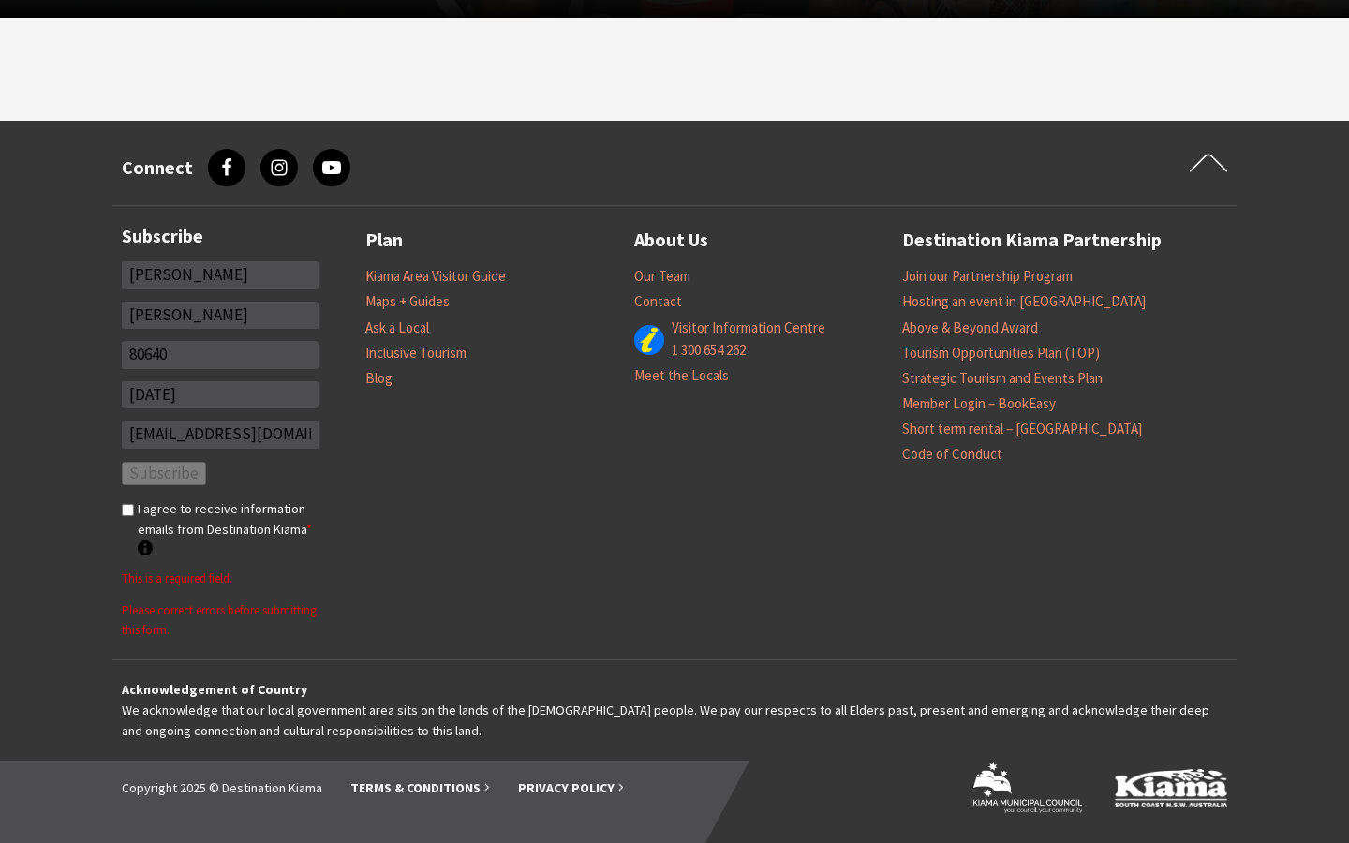
type input "80640"
type input "0"
type input "[DATE]"
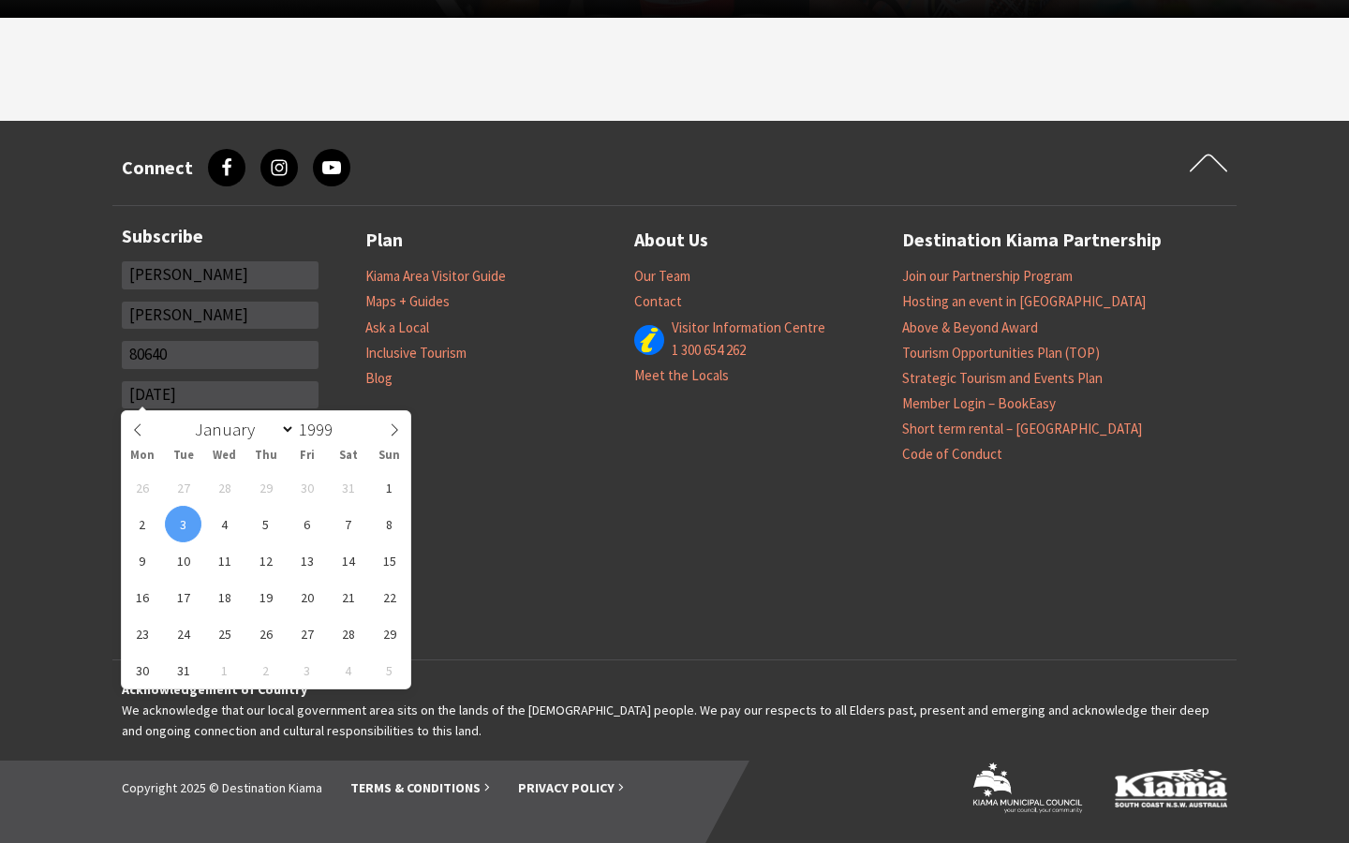
click at [220, 435] on select "January February March April May June July August September October November De…" at bounding box center [240, 429] width 109 height 24
type input "[EMAIL_ADDRESS][DOMAIN_NAME]"
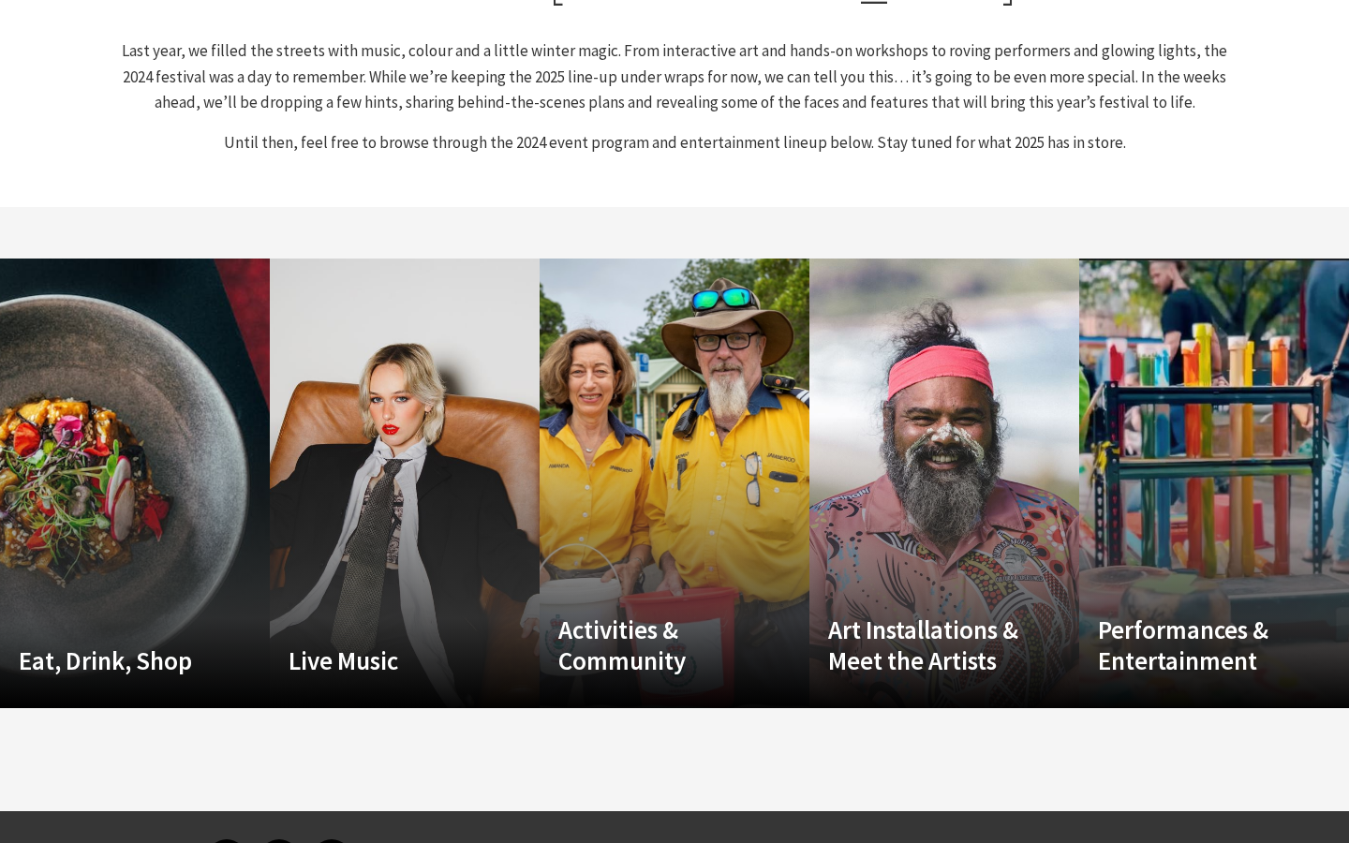
click at [1209, 840] on icon at bounding box center [1208, 854] width 37 height 28
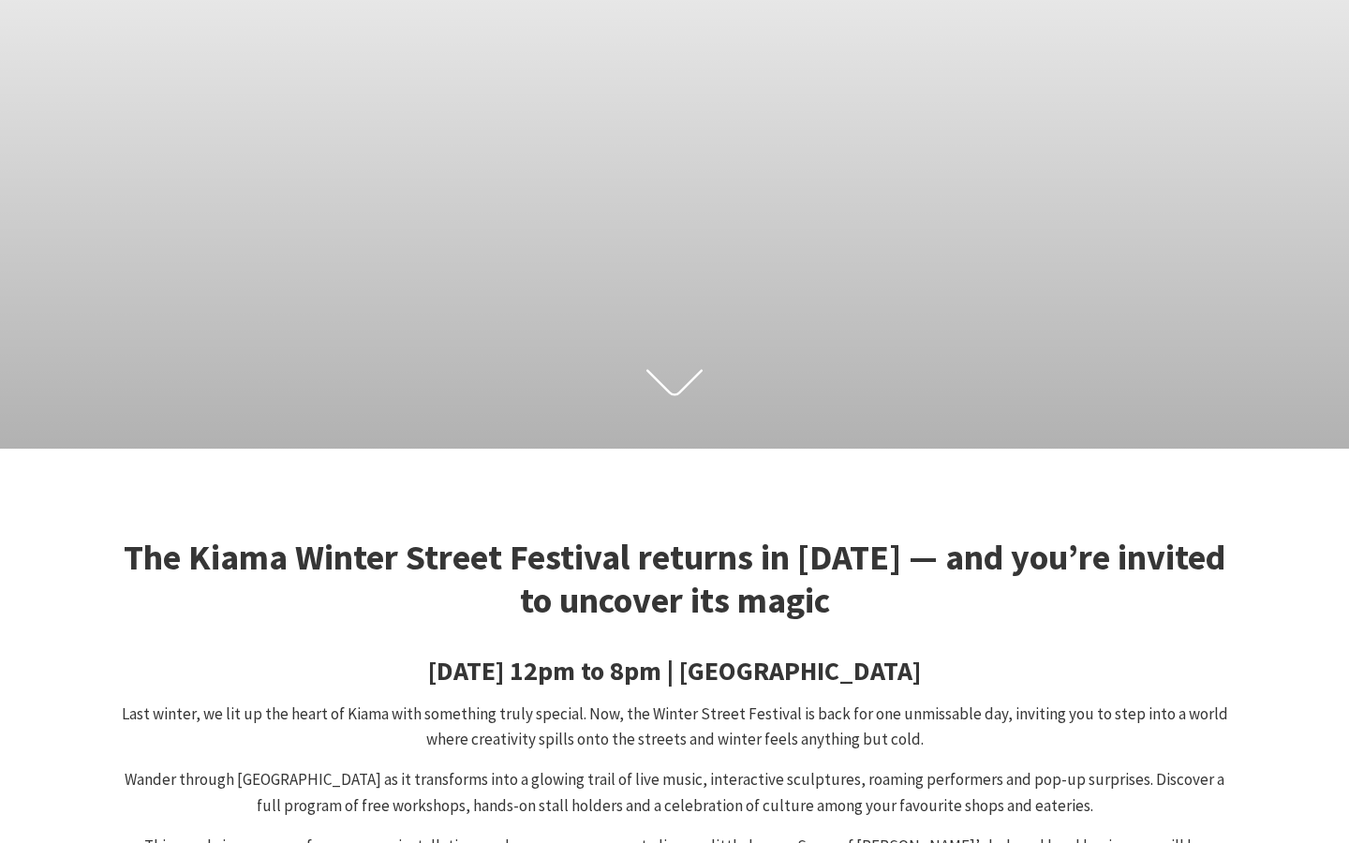
checkbox input "true"
type input "R"
type input "Keeley"
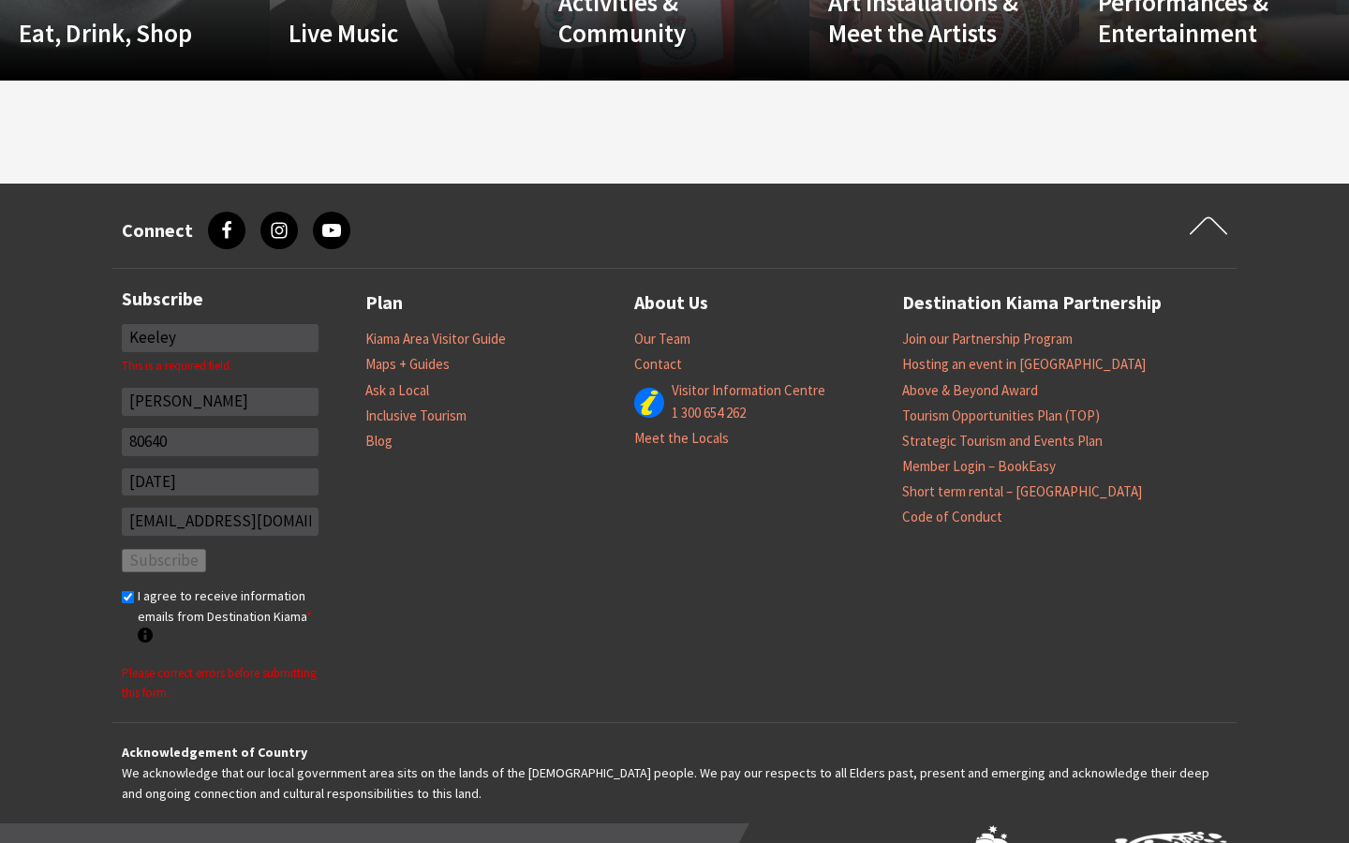
click at [220, 388] on input "[PERSON_NAME]" at bounding box center [220, 402] width 197 height 28
type input "C"
type input "[PERSON_NAME]"
click at [220, 428] on input "80640" at bounding box center [220, 442] width 197 height 28
type input "8"
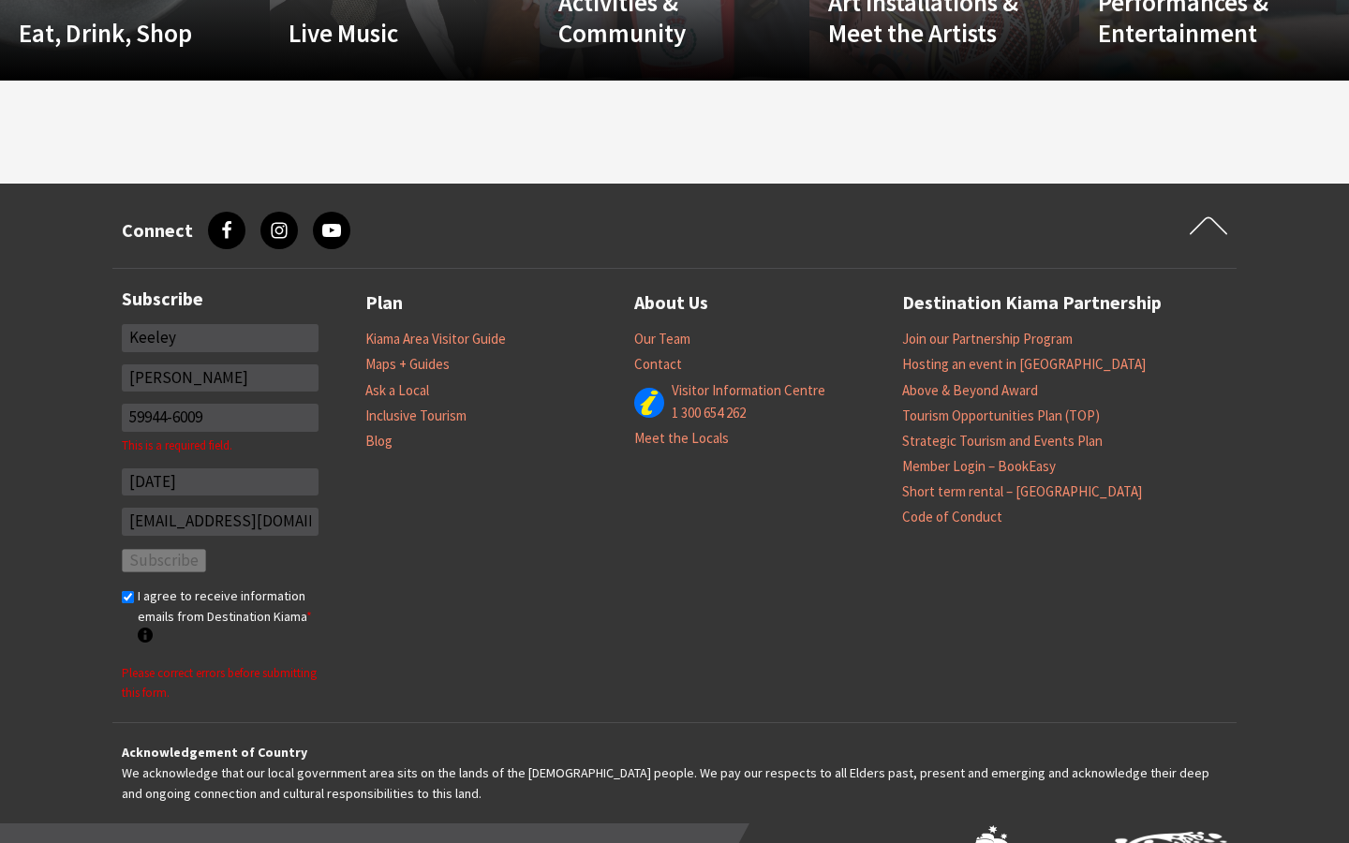
type input "59944-6009"
click at [220, 508] on input "[EMAIL_ADDRESS][DOMAIN_NAME]" at bounding box center [220, 522] width 197 height 28
type input "[EMAIL_ADDRESS][DOMAIN_NAME]"
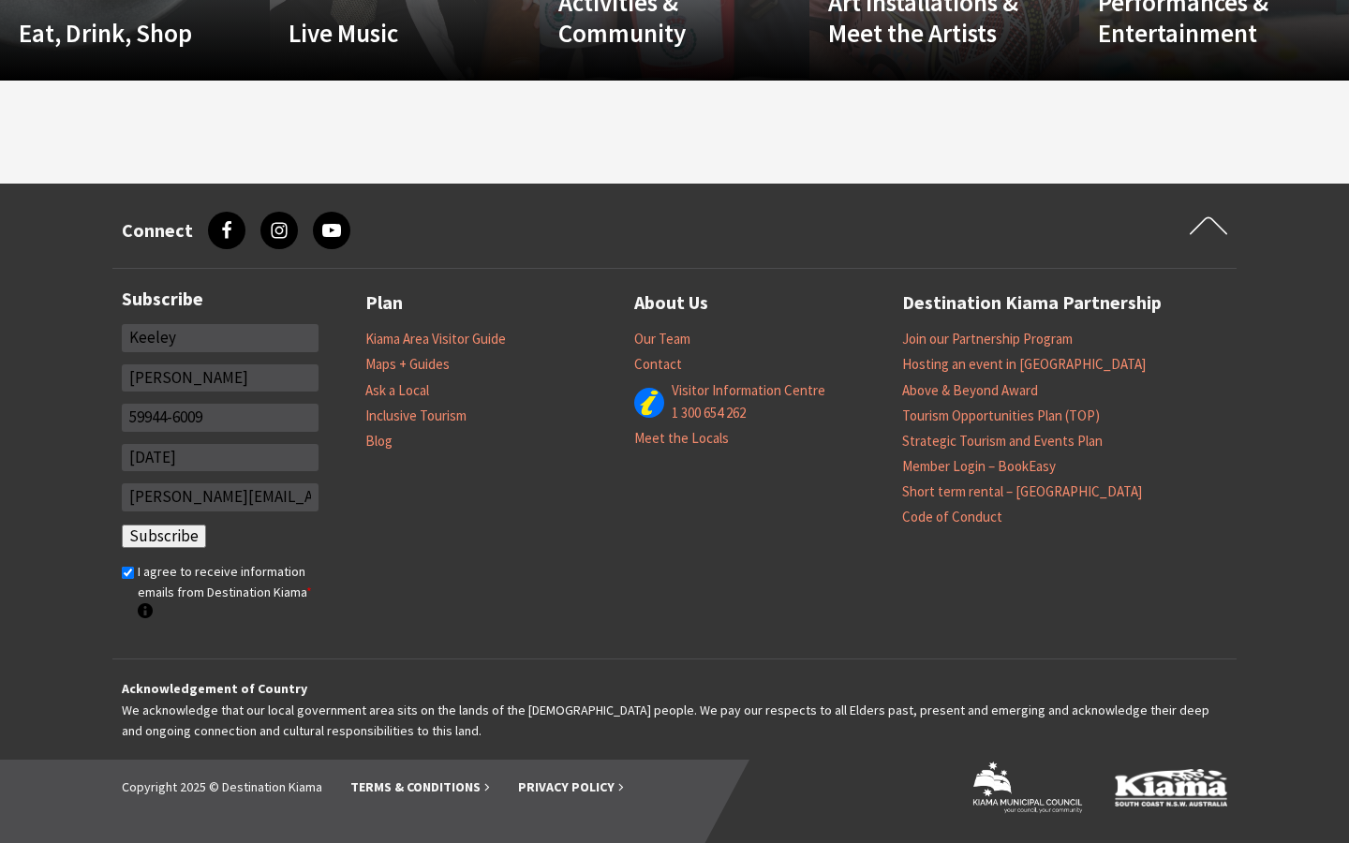
type input "[PERSON_NAME][EMAIL_ADDRESS][DOMAIN_NAME]"
click input "Subscribe" at bounding box center [164, 537] width 84 height 24
select select "8"
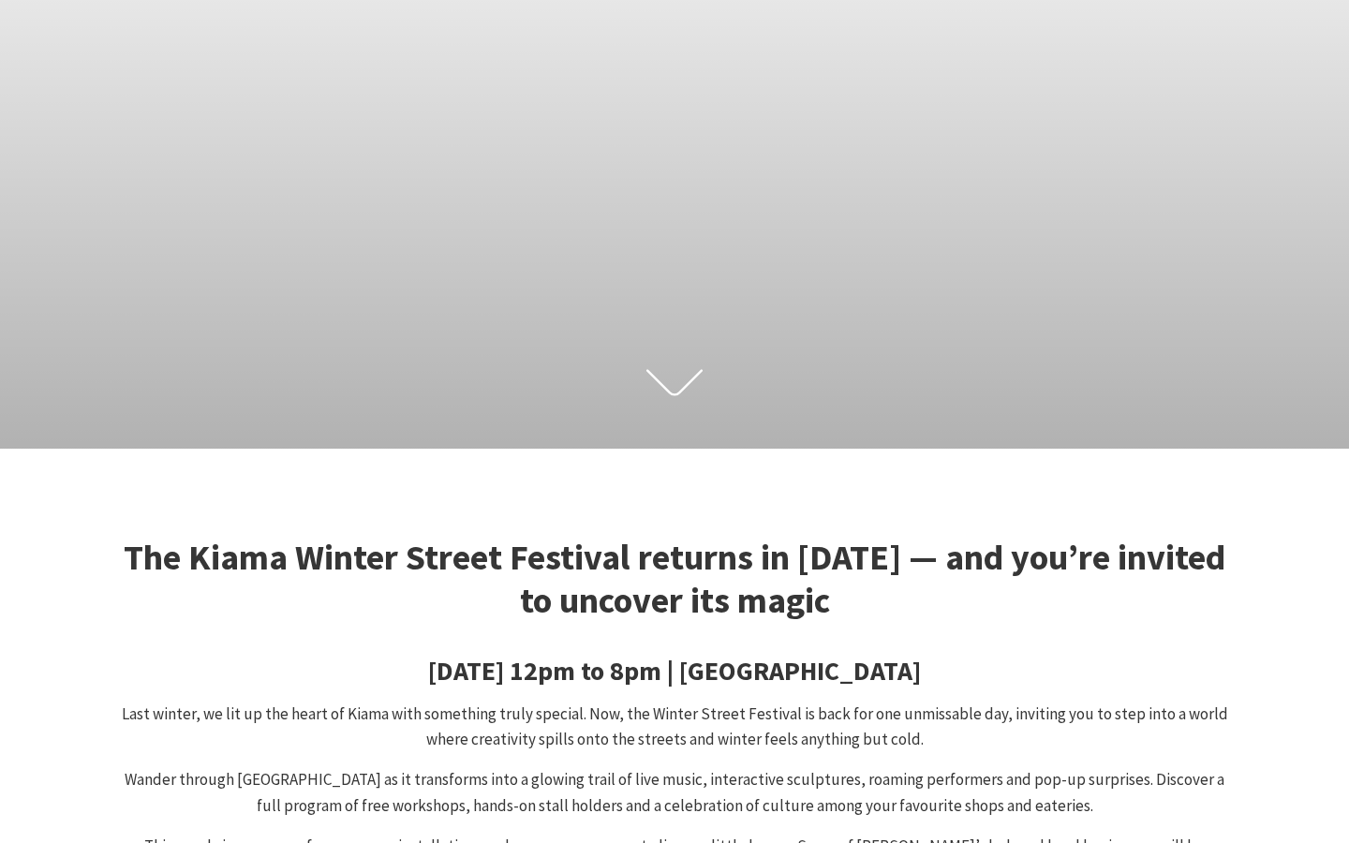
checkbox input "true"
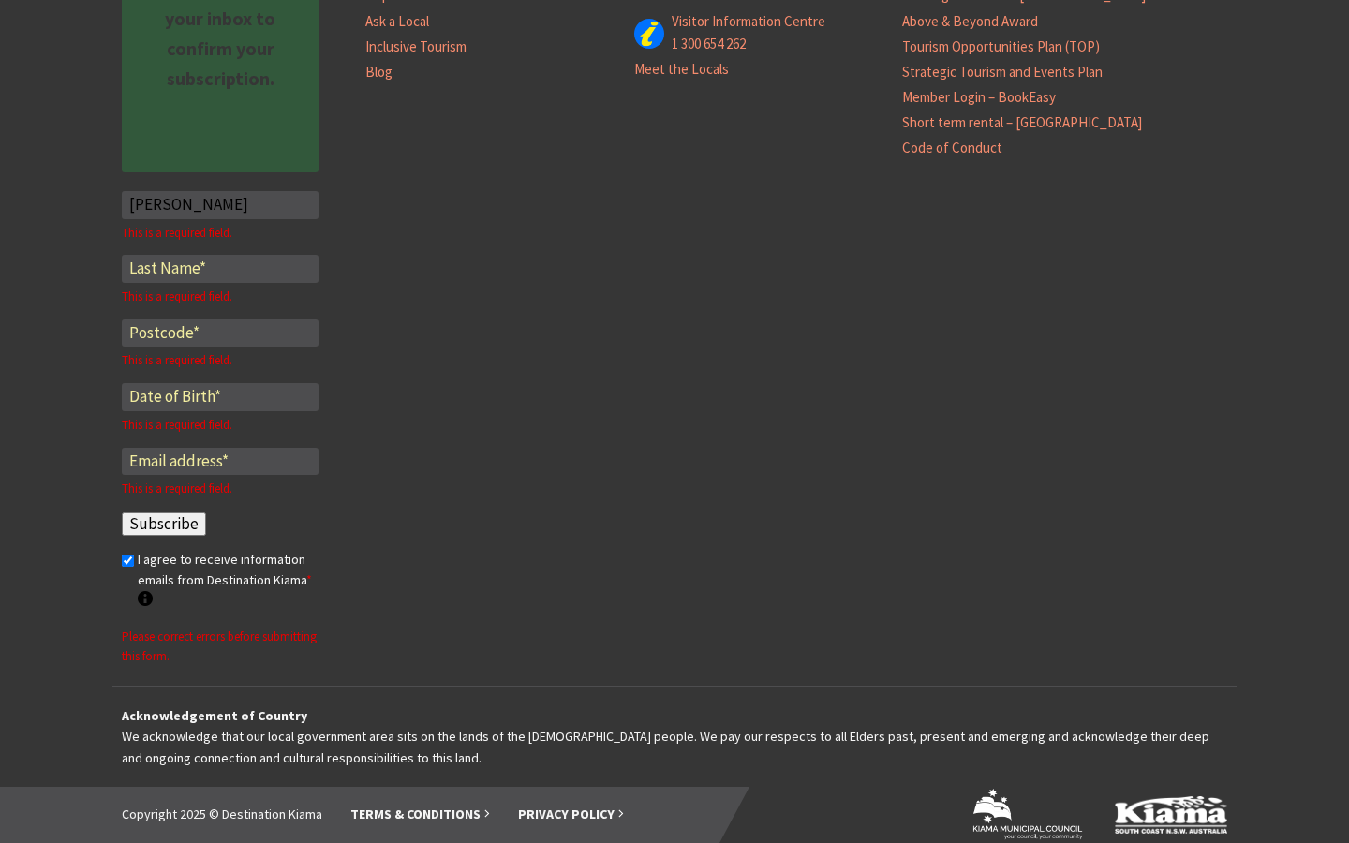
type input "[PERSON_NAME]"
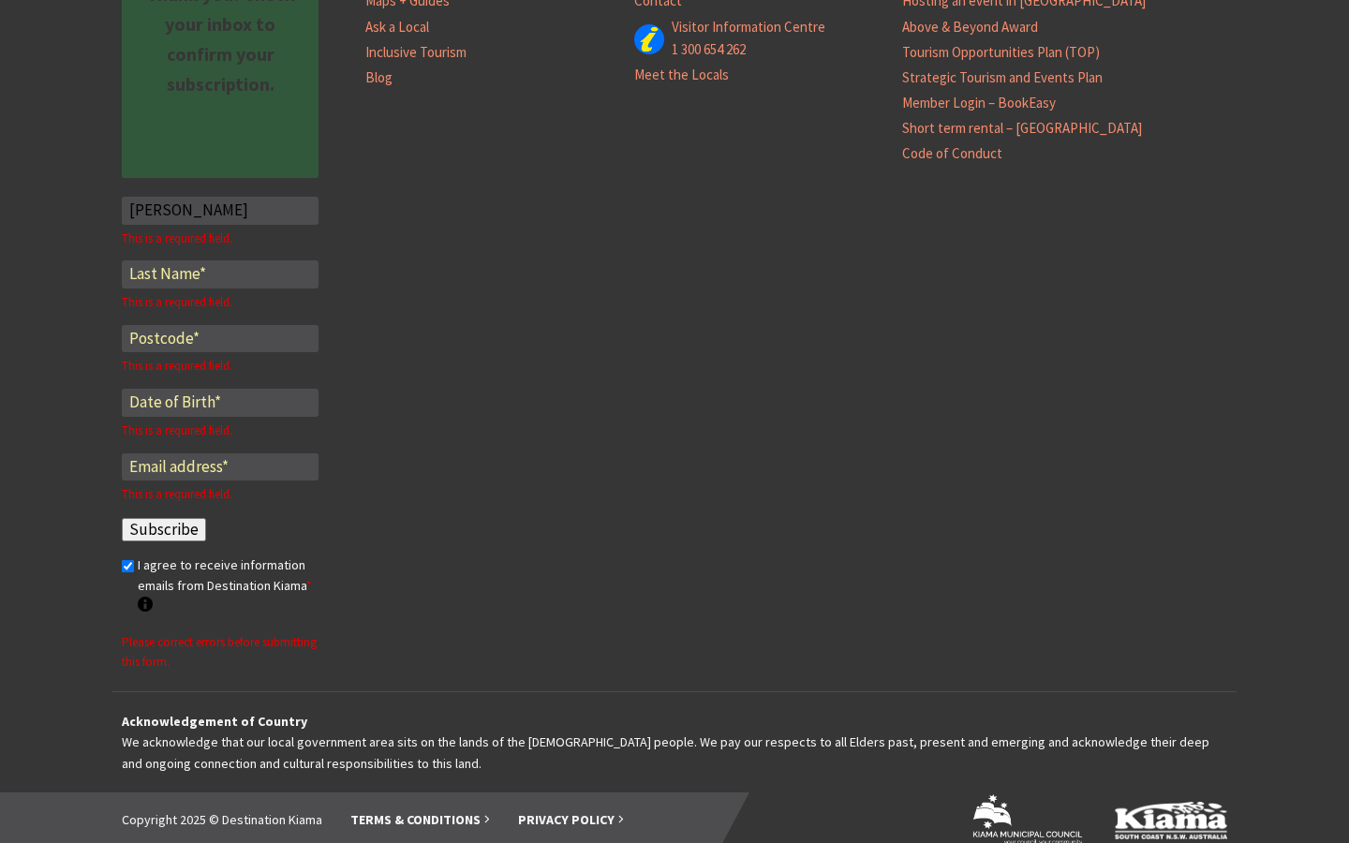
click at [220, 260] on input "*" at bounding box center [220, 274] width 197 height 28
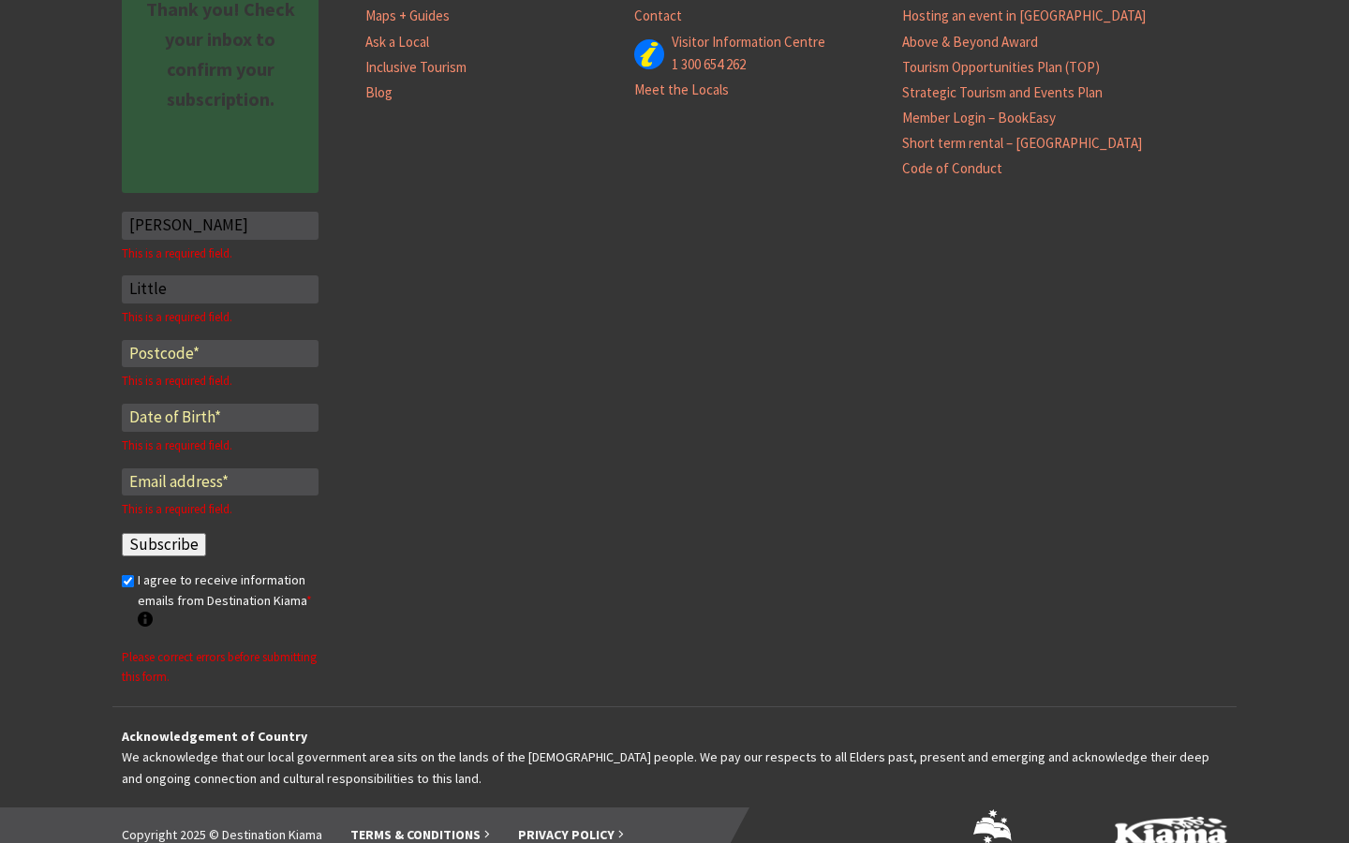
type input "Little"
click at [220, 341] on input "*" at bounding box center [220, 355] width 197 height 28
type input "32011"
click at [220, 469] on input "Email *" at bounding box center [220, 483] width 197 height 28
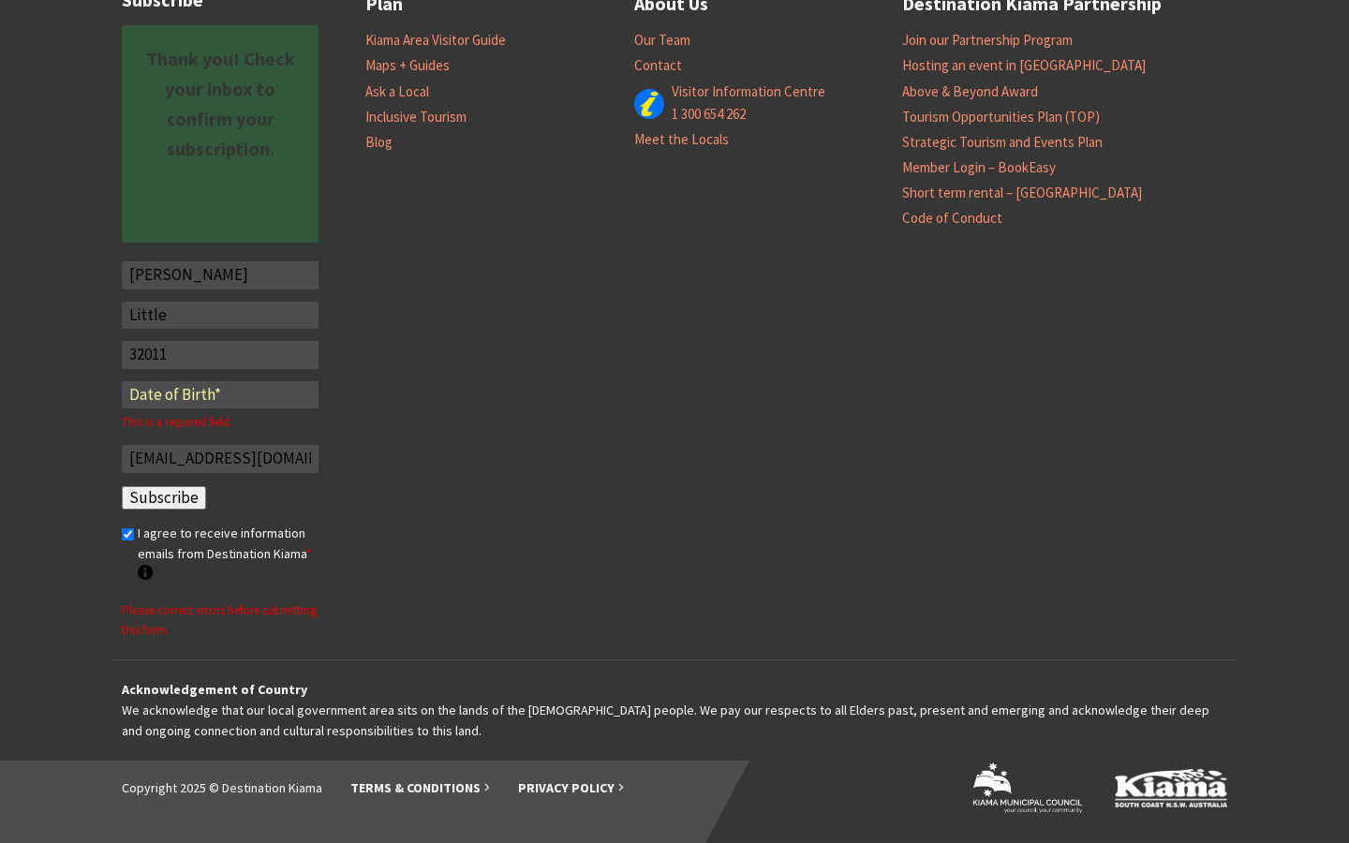
type input "[EMAIL_ADDRESS][DOMAIN_NAME]"
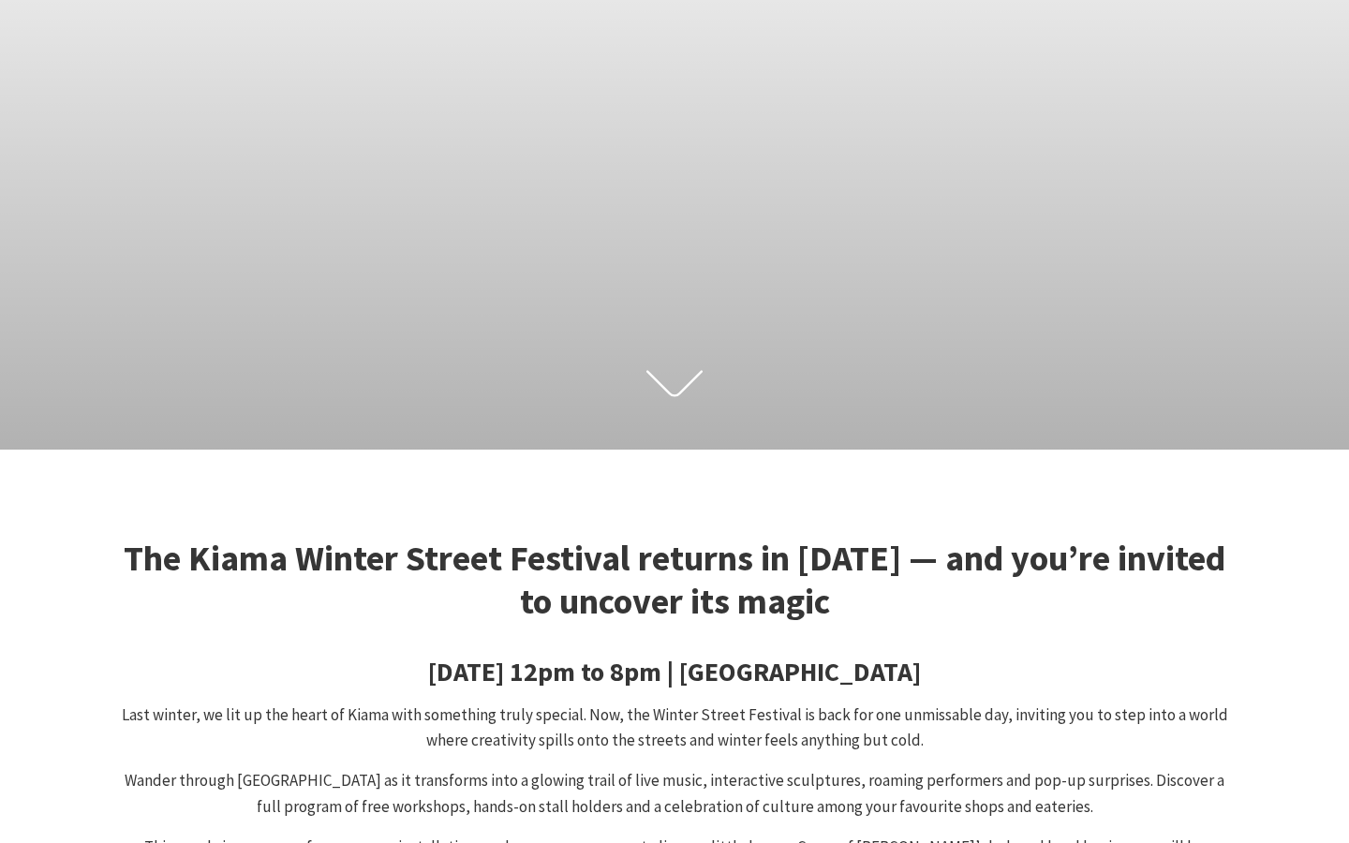
scroll to position [0, 75]
